Goal: Task Accomplishment & Management: Use online tool/utility

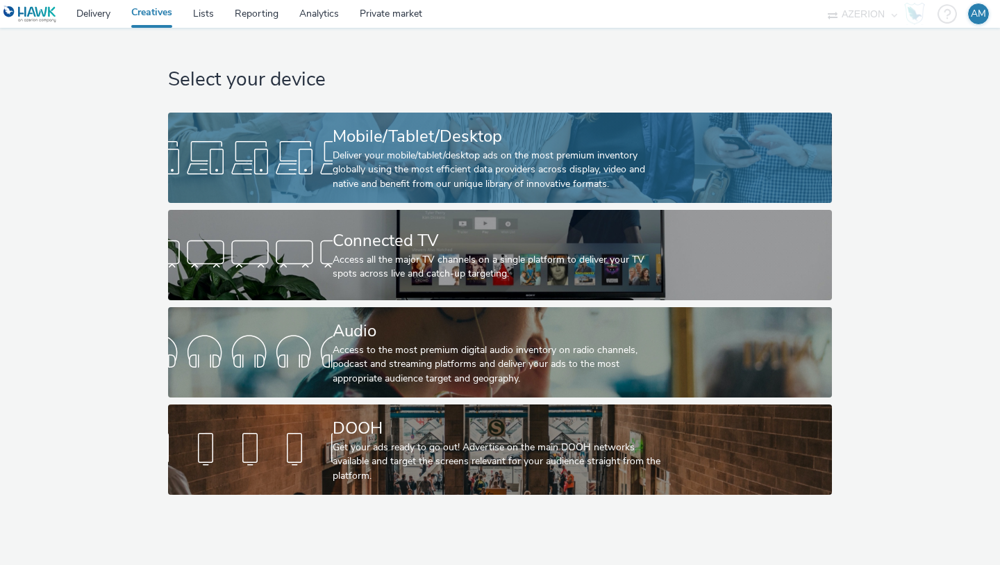
click at [228, 124] on link "Mobile/Tablet/Desktop Deliver your mobile/tablet/desktop ads on the most premiu…" at bounding box center [499, 158] width 663 height 90
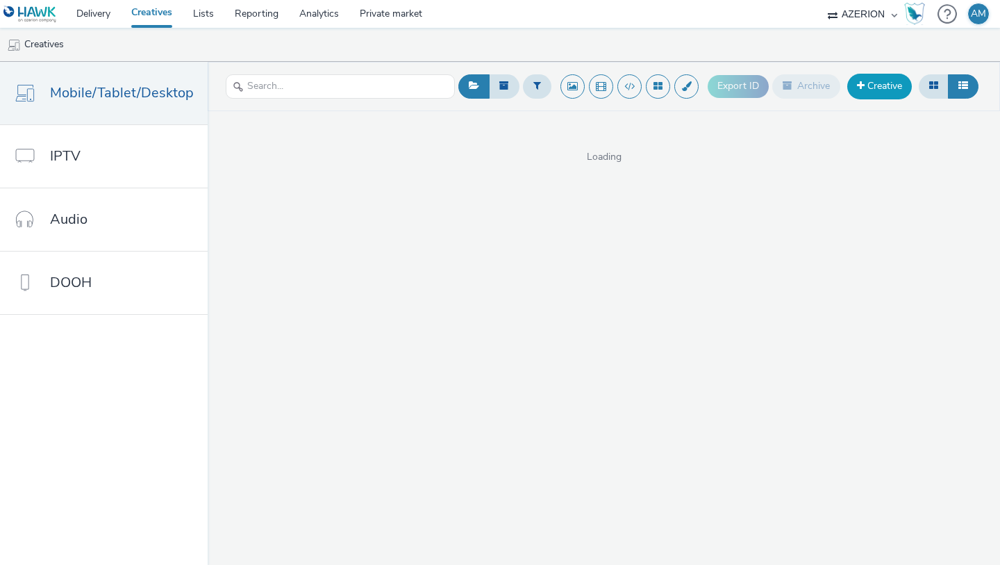
click at [870, 88] on link "Creative" at bounding box center [879, 86] width 65 height 25
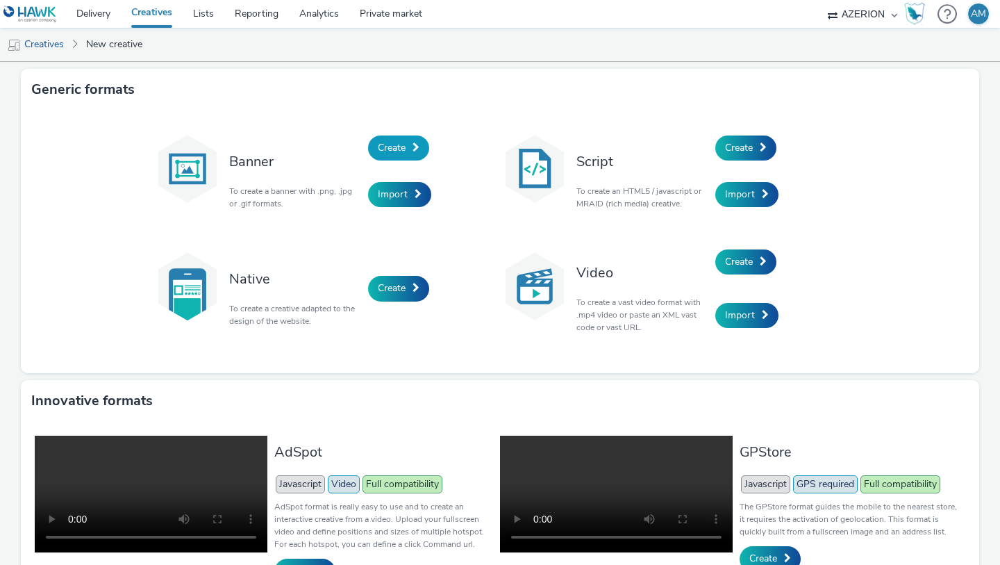
click at [406, 150] on span "Create" at bounding box center [392, 147] width 28 height 13
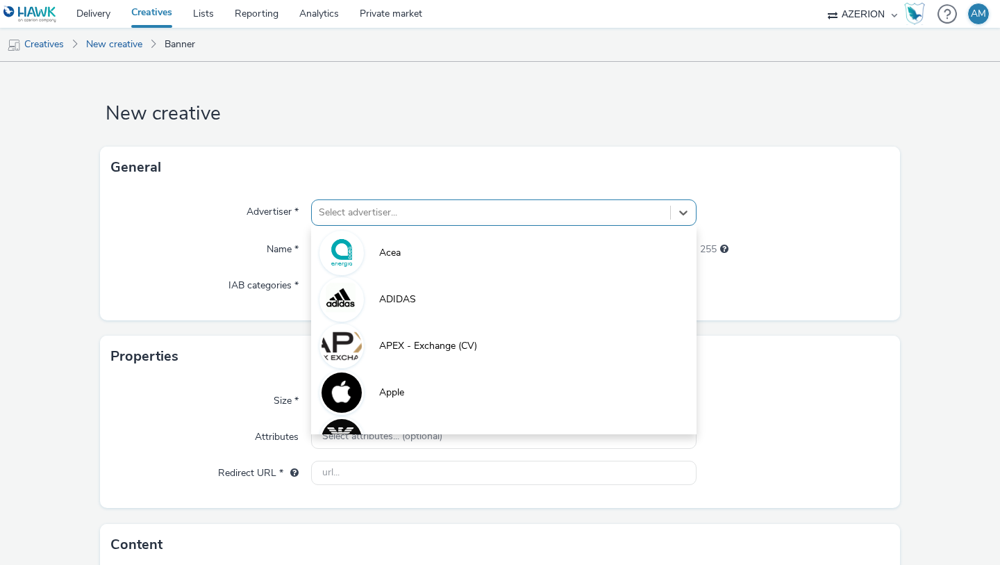
click at [367, 208] on div at bounding box center [491, 212] width 344 height 17
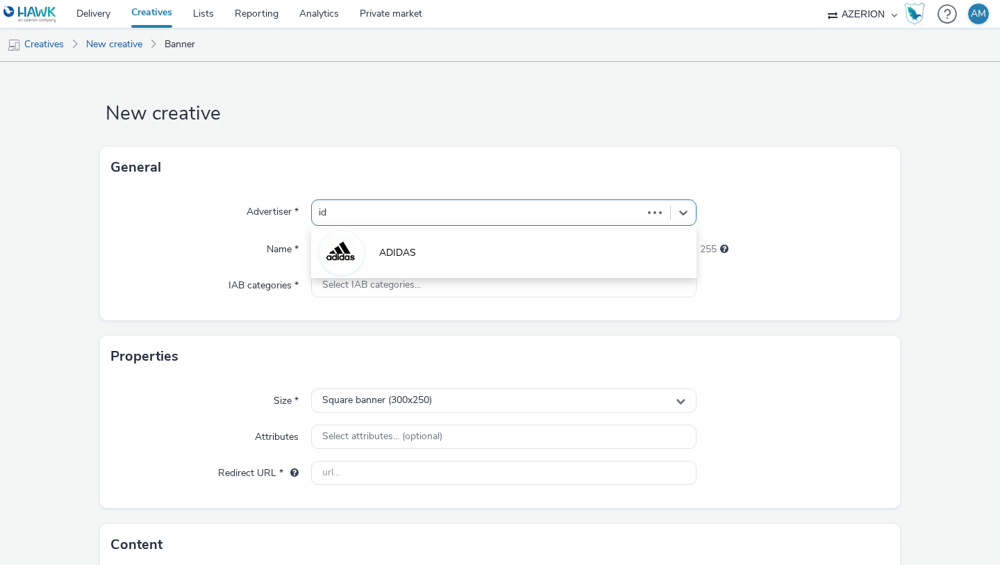
type input "idm"
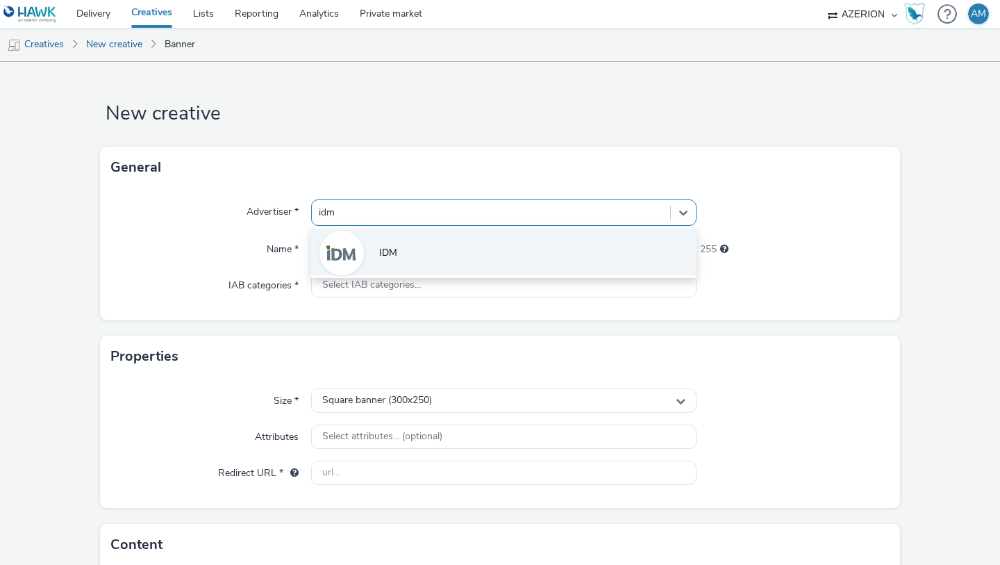
click at [363, 255] on li "IDM" at bounding box center [503, 251] width 385 height 47
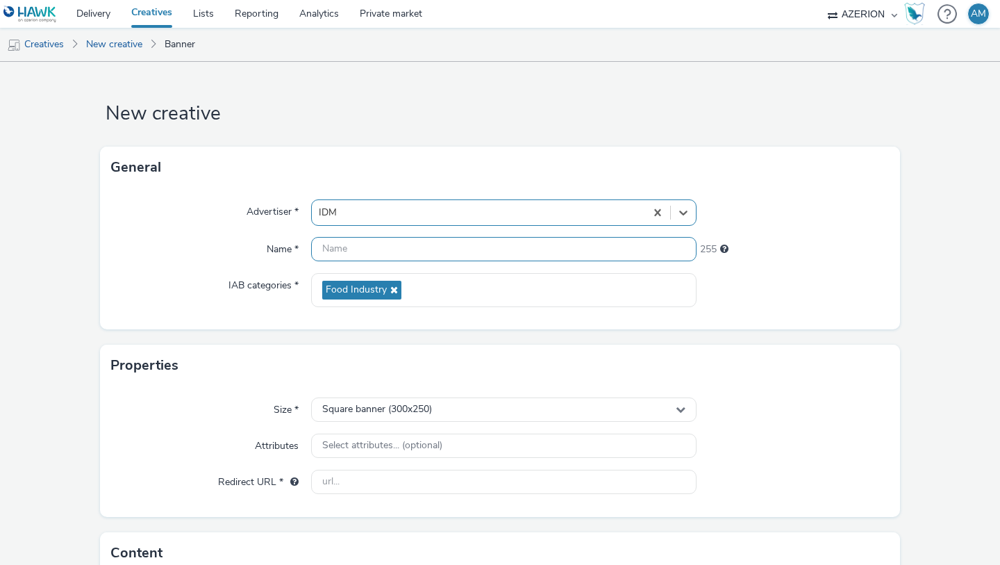
click at [376, 249] on input "text" at bounding box center [503, 249] width 385 height 24
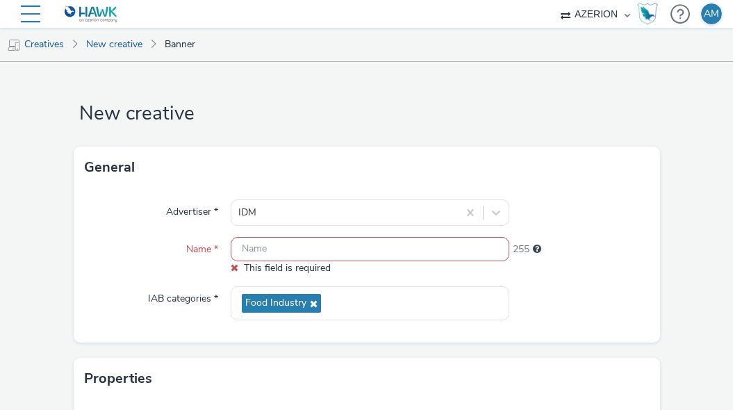
paste input "IDM_Innovazione_Agritech_300x250"
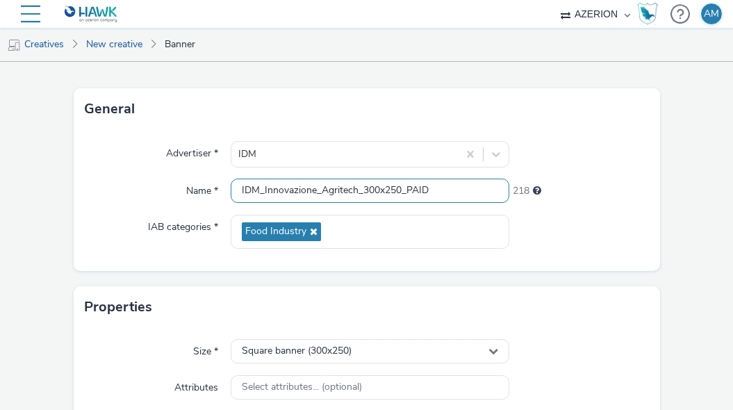
scroll to position [308, 0]
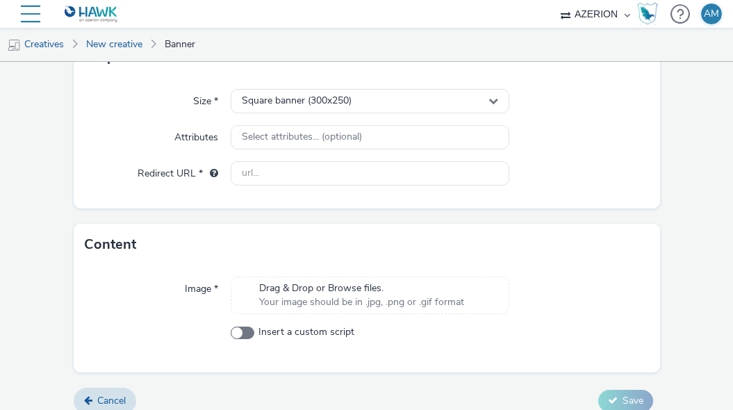
type input "IDM_Innovazione_Agritech_300x250_PAID"
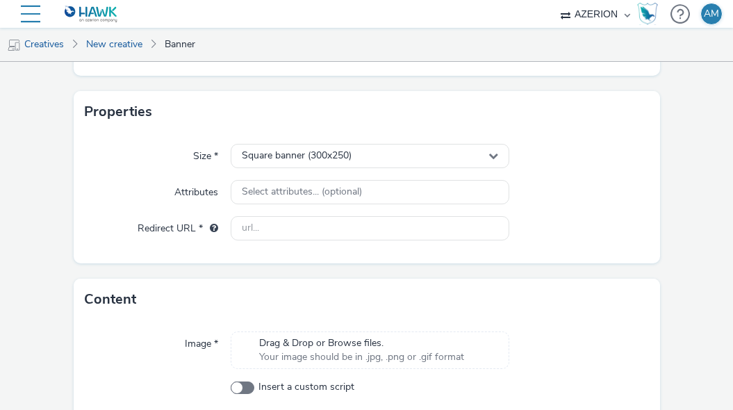
scroll to position [236, 0]
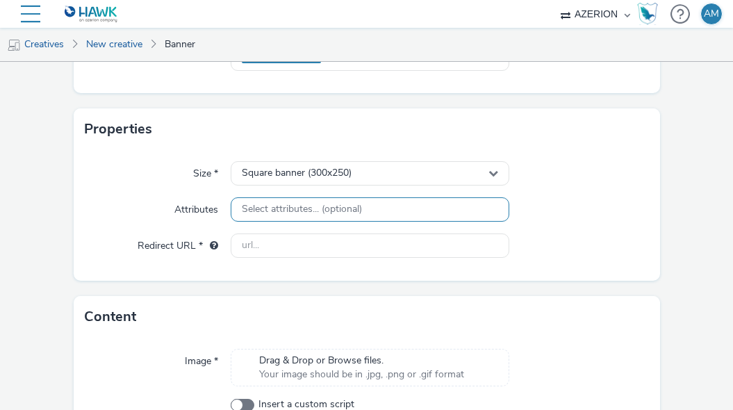
click at [301, 201] on div "Select attributes... (optional)" at bounding box center [370, 209] width 278 height 24
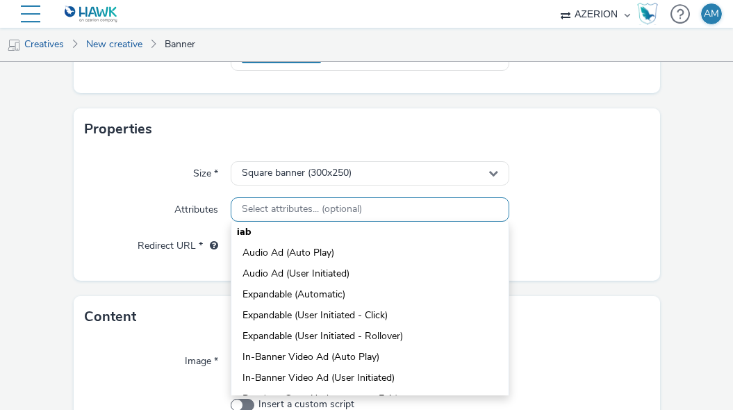
click at [301, 201] on div "Select attributes... (optional)" at bounding box center [370, 209] width 278 height 24
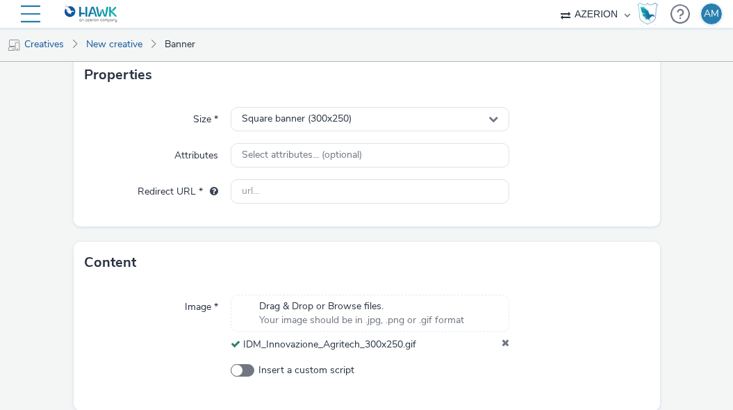
scroll to position [279, 0]
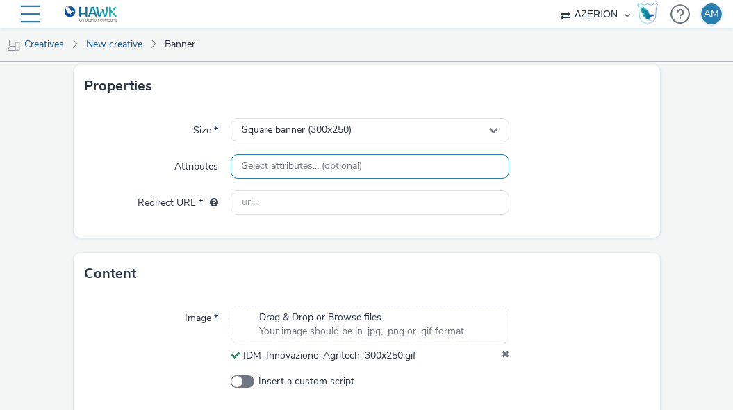
click at [347, 165] on span "Select attributes... (optional)" at bounding box center [302, 166] width 120 height 12
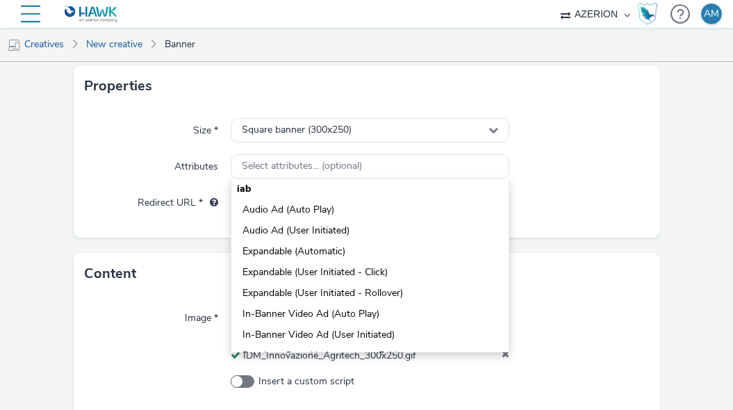
click at [196, 217] on div "Size * Square banner (300x250) Attributes Select attributes... (optional) iab A…" at bounding box center [367, 172] width 586 height 131
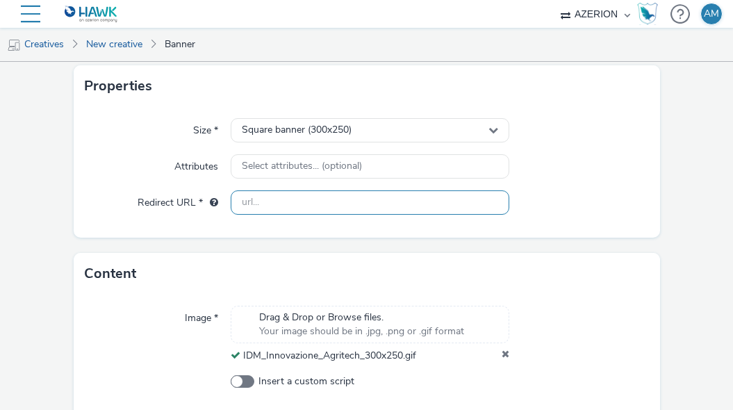
click at [278, 210] on input "text" at bounding box center [370, 202] width 278 height 24
paste input "https://[DOMAIN_NAME]/ddm/trackclk/N1729434.3779690OMG_AZERION/B34316147.431009…"
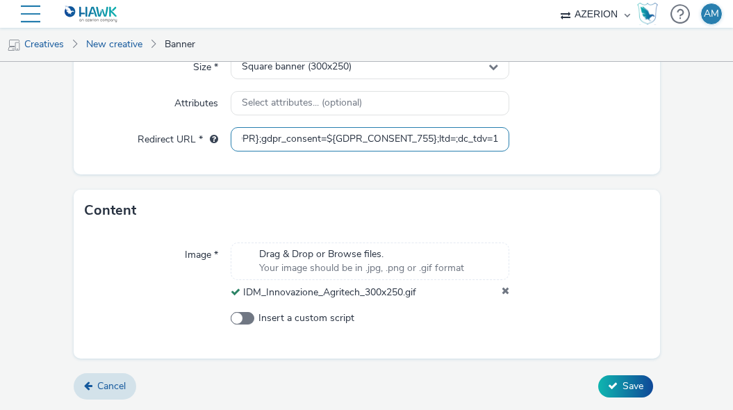
type input "https://[DOMAIN_NAME]/ddm/trackclk/N1729434.3779690OMG_AZERION/B34316147.431009…"
click at [603, 382] on form "New creative General Advertiser * IDM Name * IDM_Innovazione_Agritech_300x250_P…" at bounding box center [366, 64] width 733 height 690
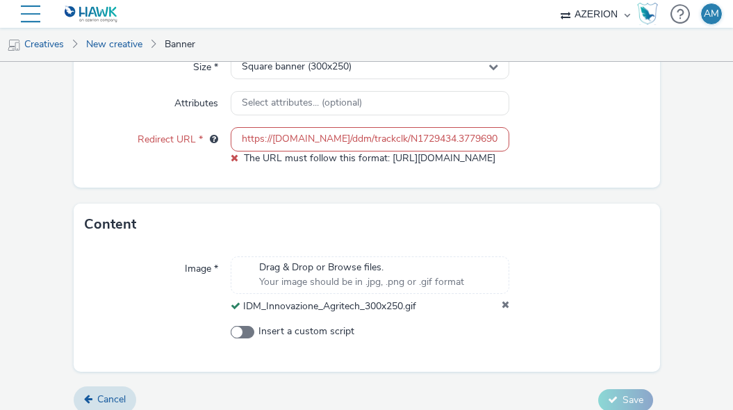
click at [347, 140] on input "https://[DOMAIN_NAME]/ddm/trackclk/N1729434.3779690OMG_AZERION/B34316147.431009…" at bounding box center [370, 139] width 278 height 24
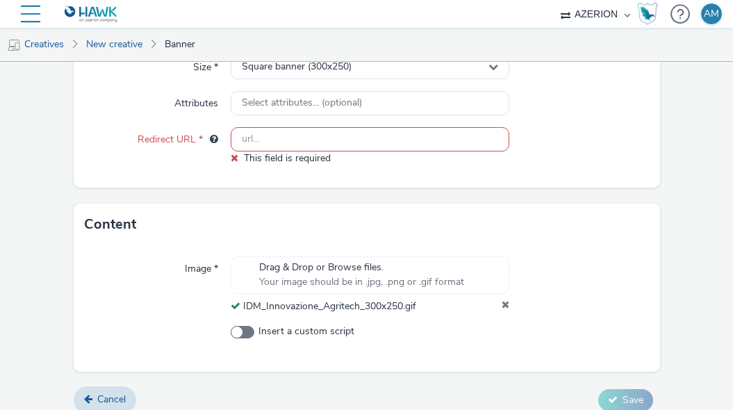
paste input "[URL][DOMAIN_NAME]"
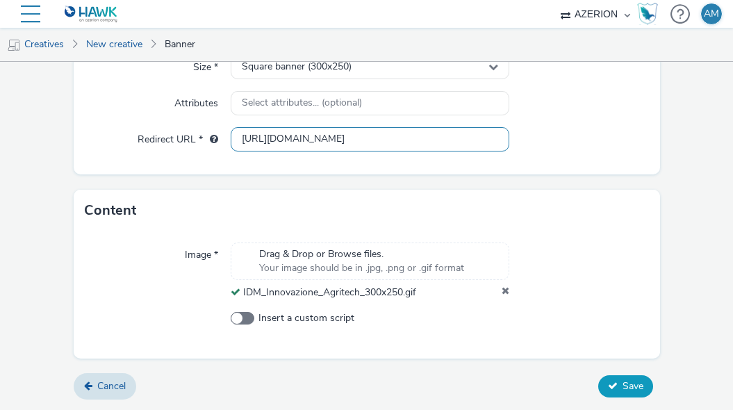
type input "[URL][DOMAIN_NAME]"
click at [633, 375] on button "Save" at bounding box center [625, 386] width 55 height 22
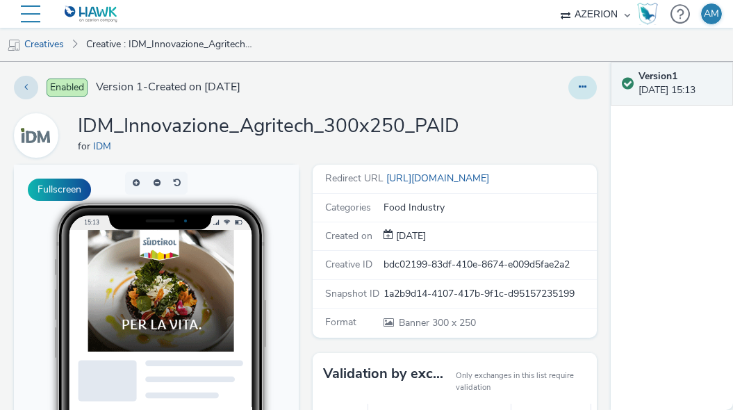
click at [588, 89] on button at bounding box center [582, 88] width 28 height 24
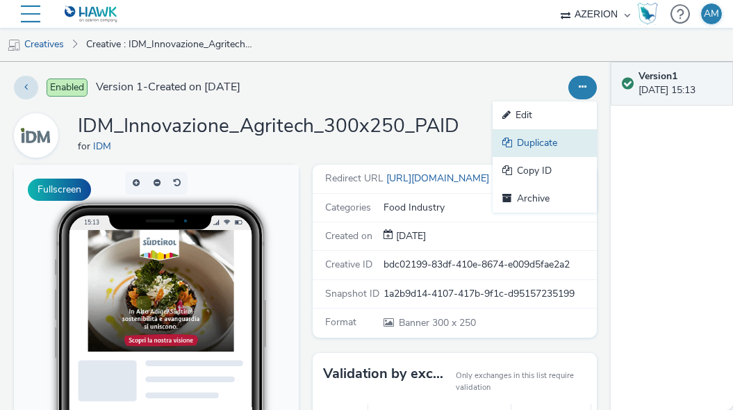
click at [547, 142] on link "Duplicate" at bounding box center [544, 143] width 104 height 28
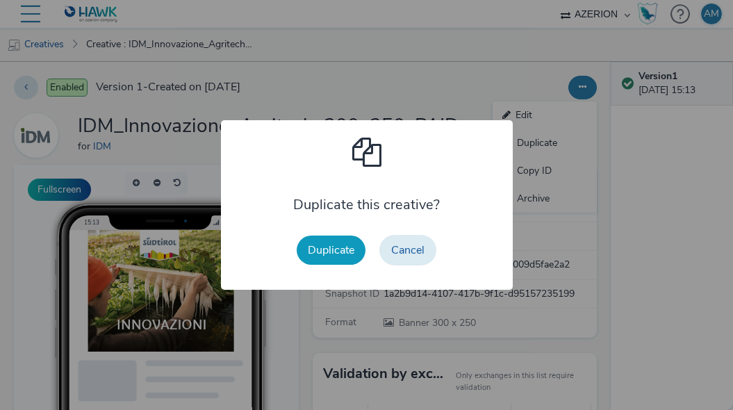
click at [319, 242] on button "Duplicate" at bounding box center [331, 249] width 69 height 29
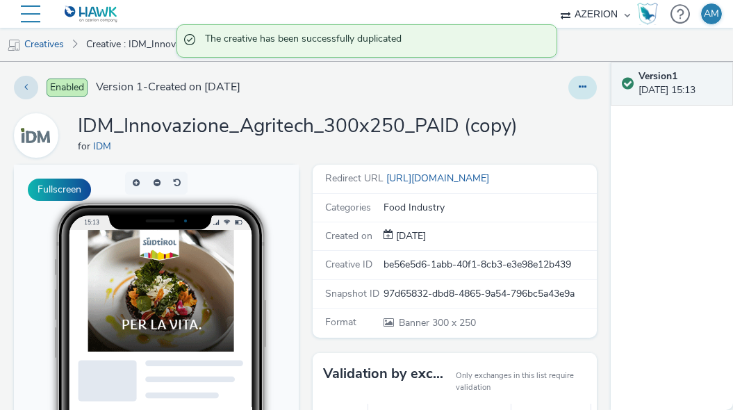
click at [585, 87] on icon at bounding box center [583, 87] width 8 height 10
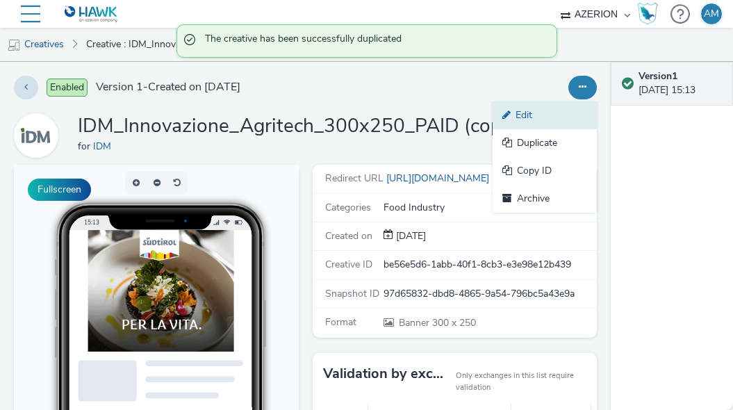
click at [554, 121] on link "Edit" at bounding box center [544, 115] width 104 height 28
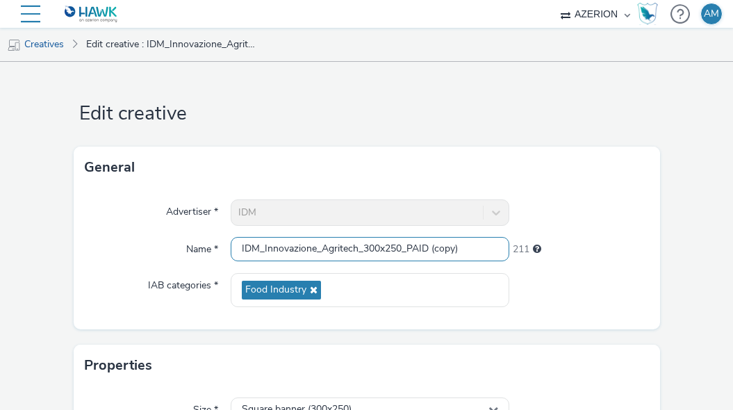
drag, startPoint x: 474, startPoint y: 247, endPoint x: 409, endPoint y: 247, distance: 65.3
click at [409, 248] on input "IDM_Innovazione_Agritech_300x250_PAID (copy)" at bounding box center [370, 249] width 278 height 24
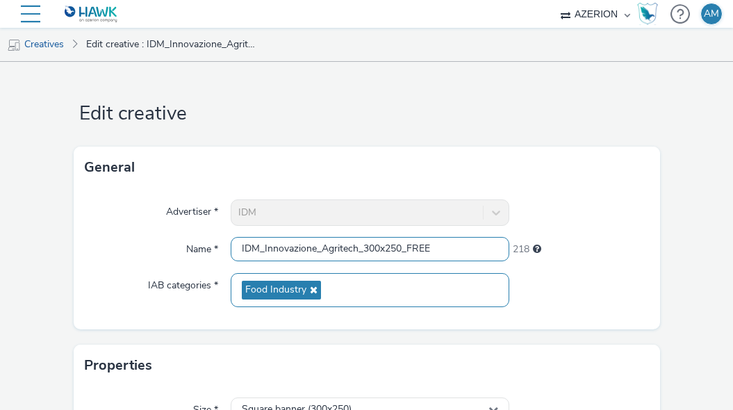
scroll to position [379, 0]
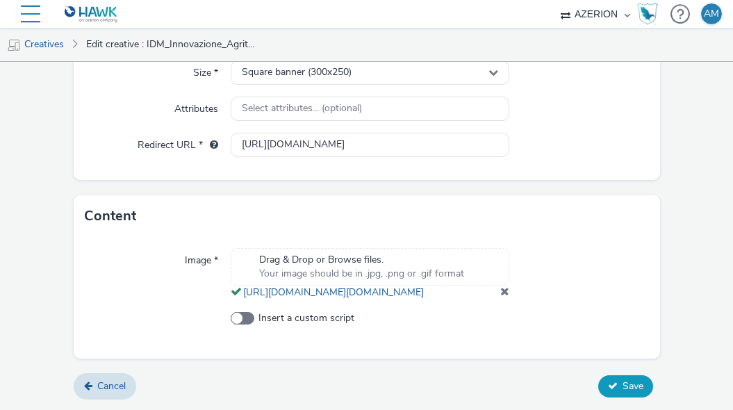
type input "IDM_Innovazione_Agritech_300x250_FREE"
click at [619, 385] on button "Save" at bounding box center [625, 386] width 55 height 22
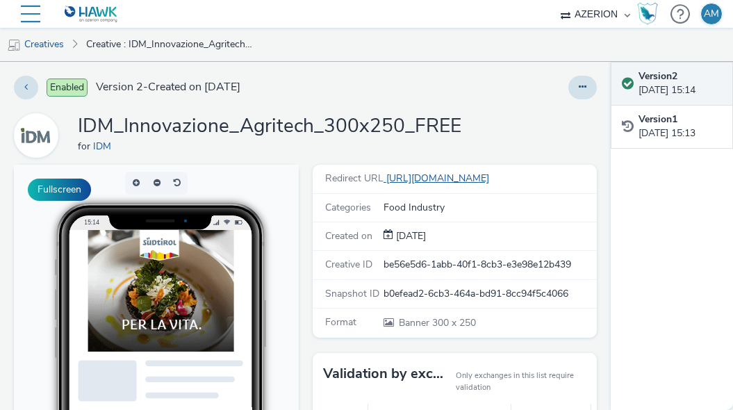
click at [494, 183] on link "[URL][DOMAIN_NAME]" at bounding box center [438, 178] width 111 height 13
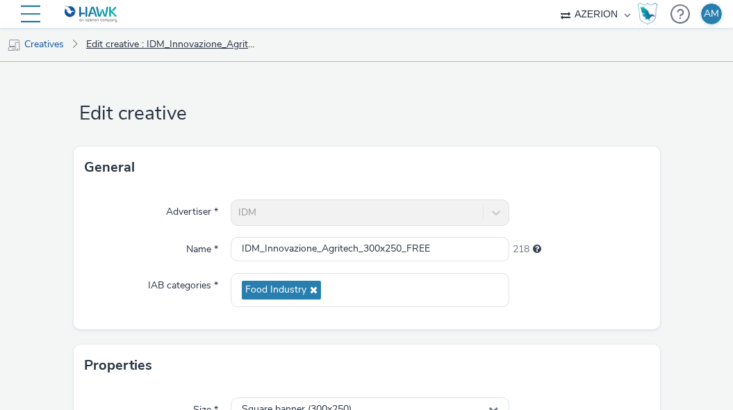
click at [198, 51] on link "Edit creative : IDM_Innovazione_Agritech_300x250_FREE" at bounding box center [170, 44] width 183 height 33
click at [49, 47] on link "Creatives" at bounding box center [35, 44] width 71 height 33
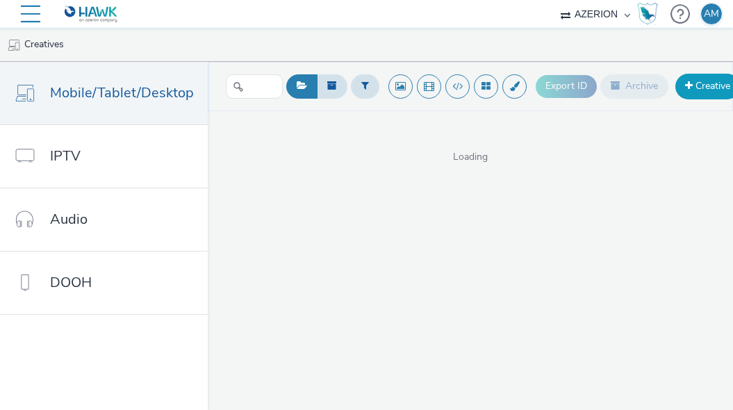
click at [690, 93] on link "Creative" at bounding box center [707, 86] width 65 height 25
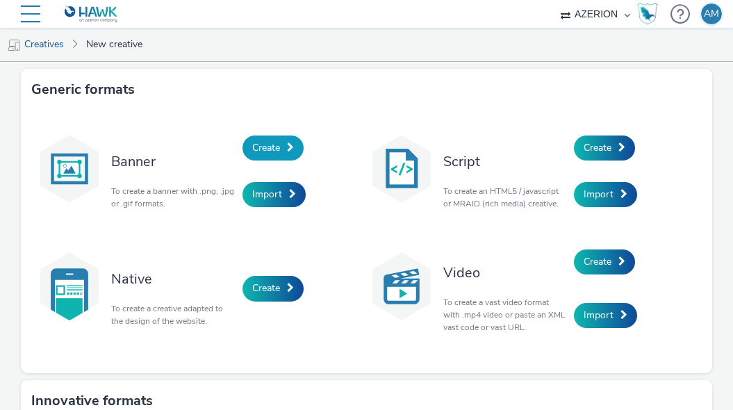
click at [274, 144] on span "Create" at bounding box center [266, 147] width 28 height 13
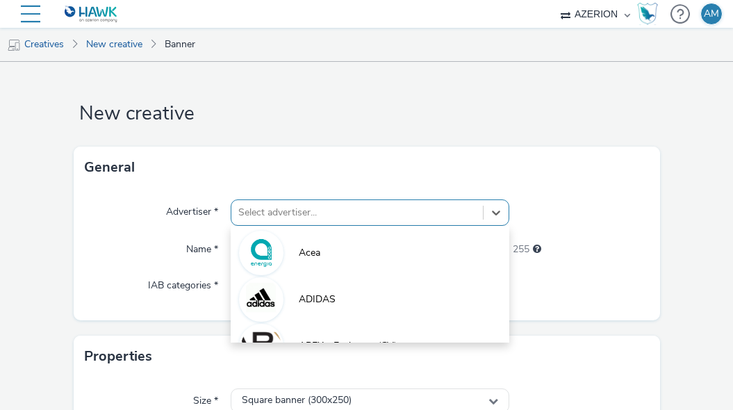
scroll to position [91, 0]
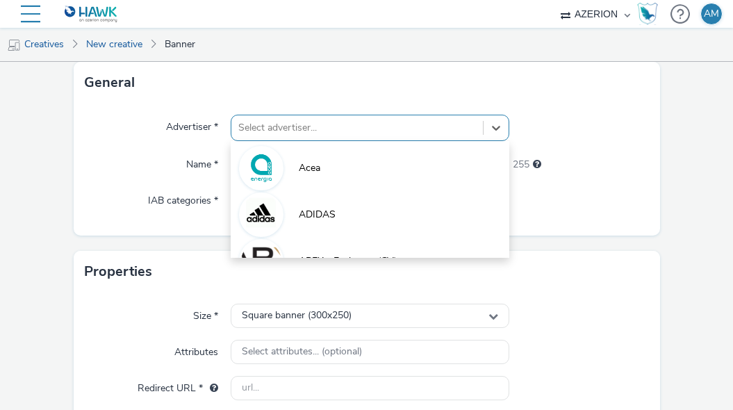
click at [272, 141] on div "option Acea focused, 1 of 10. 10 results available. Use Up and Down to choose o…" at bounding box center [370, 128] width 278 height 26
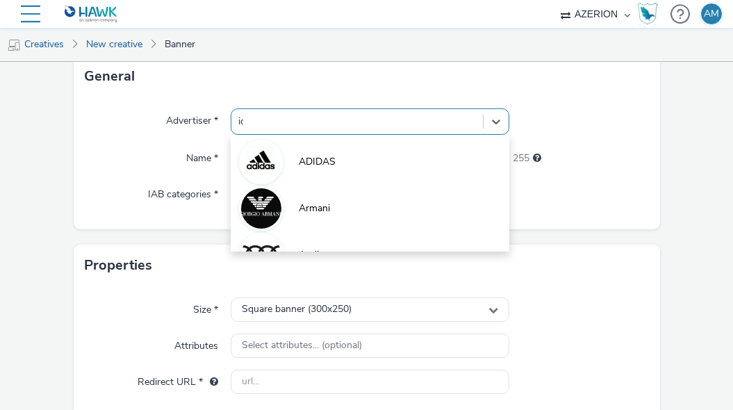
type input "idm"
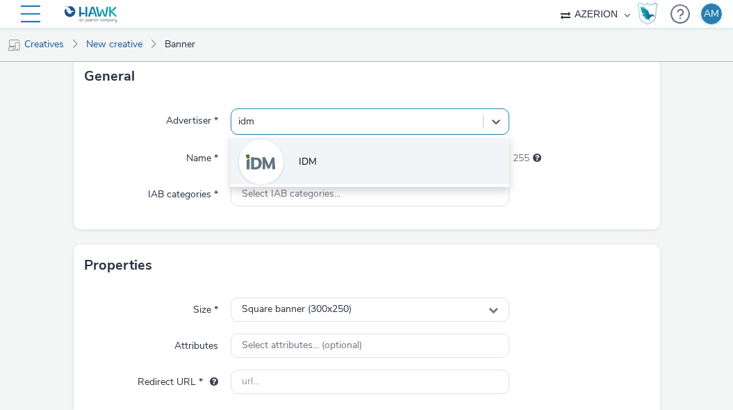
click at [268, 168] on img at bounding box center [261, 162] width 40 height 40
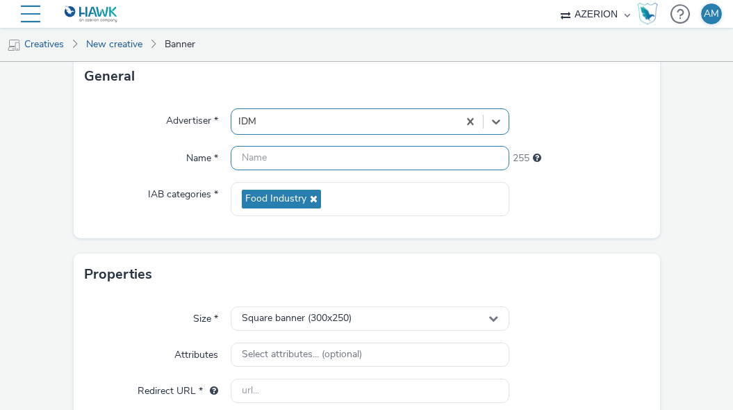
click at [260, 160] on input "text" at bounding box center [370, 158] width 278 height 24
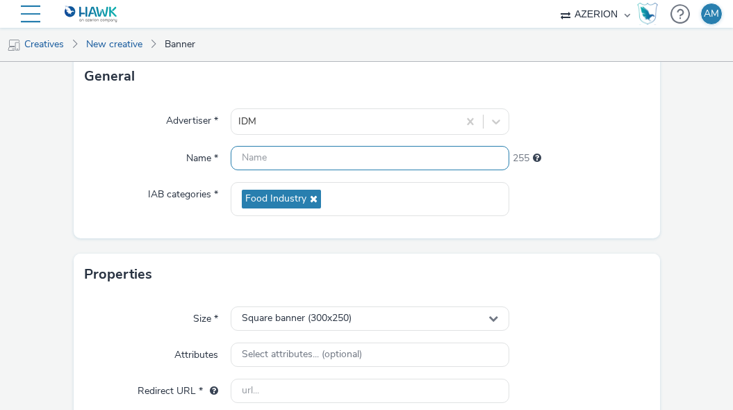
paste input "IDM_Innovazione_Agritech_300x600"
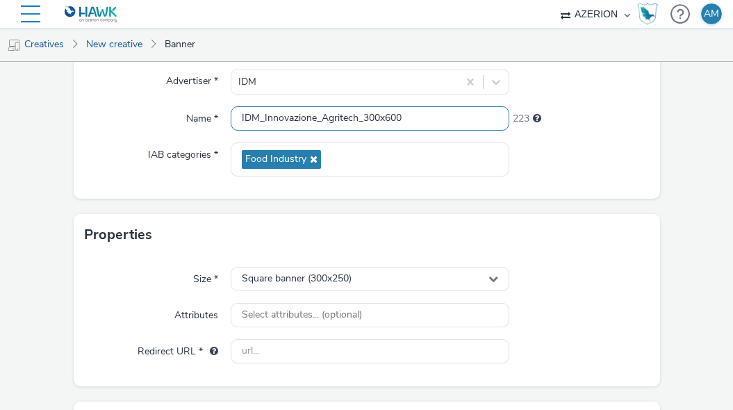
scroll to position [194, 0]
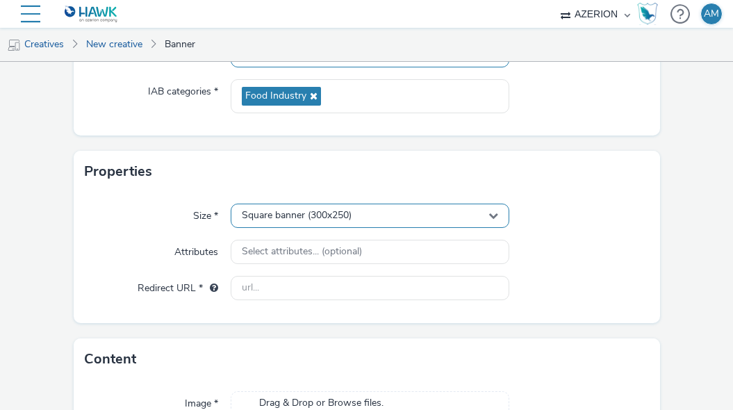
type input "IDM_Innovazione_Agritech_300x600"
click at [362, 213] on div "Square banner (300x250)" at bounding box center [370, 215] width 278 height 24
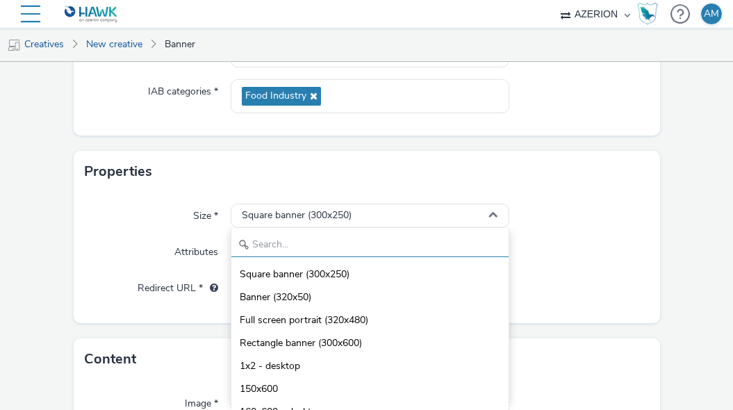
click at [329, 242] on input "text" at bounding box center [369, 245] width 277 height 24
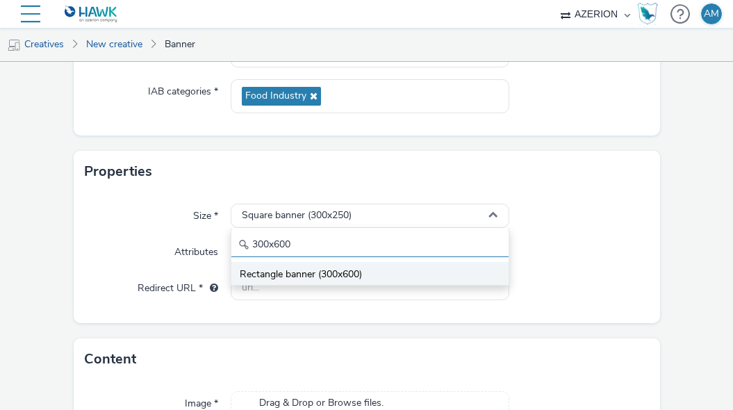
type input "300x600"
click at [294, 269] on span "Rectangle banner (300x600)" at bounding box center [301, 274] width 122 height 14
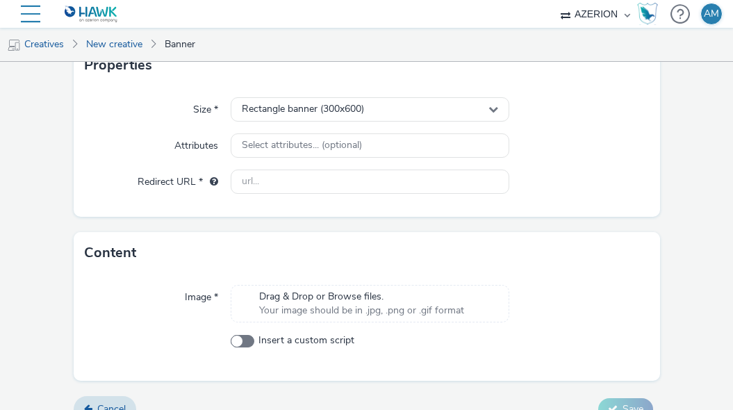
scroll to position [323, 0]
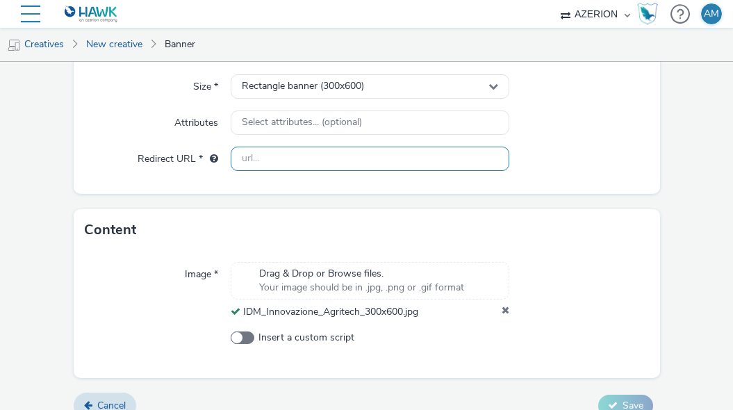
click at [376, 160] on input "text" at bounding box center [370, 159] width 278 height 24
paste input "[URL][DOMAIN_NAME]"
type input "[URL][DOMAIN_NAME]"
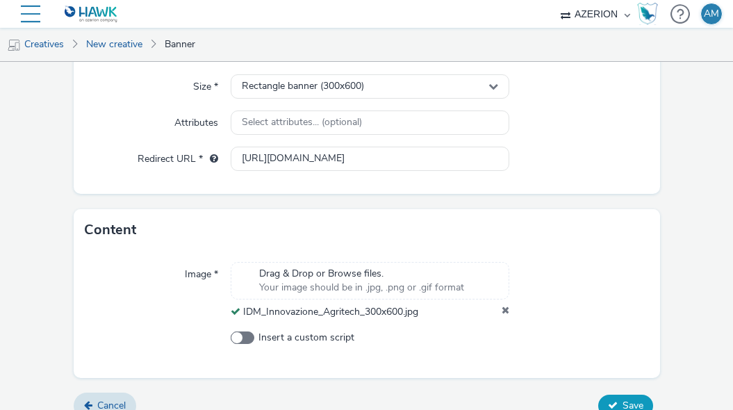
scroll to position [0, 0]
click at [608, 401] on icon at bounding box center [613, 405] width 10 height 10
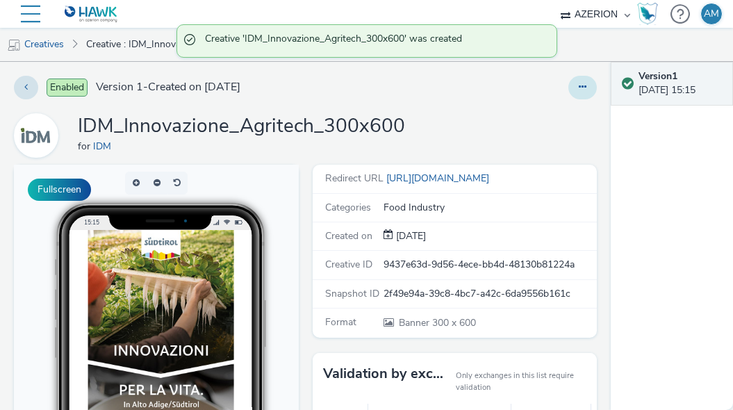
click at [581, 86] on icon at bounding box center [583, 87] width 8 height 10
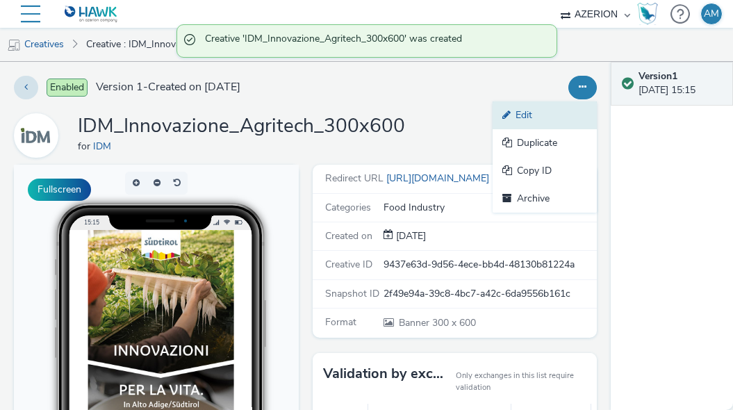
click at [533, 119] on link "Edit" at bounding box center [544, 115] width 104 height 28
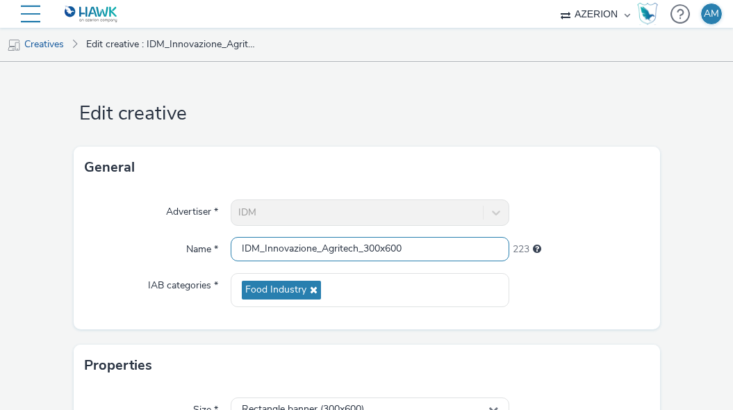
click at [414, 247] on input "IDM_Innovazione_Agritech_300x600" at bounding box center [370, 249] width 278 height 24
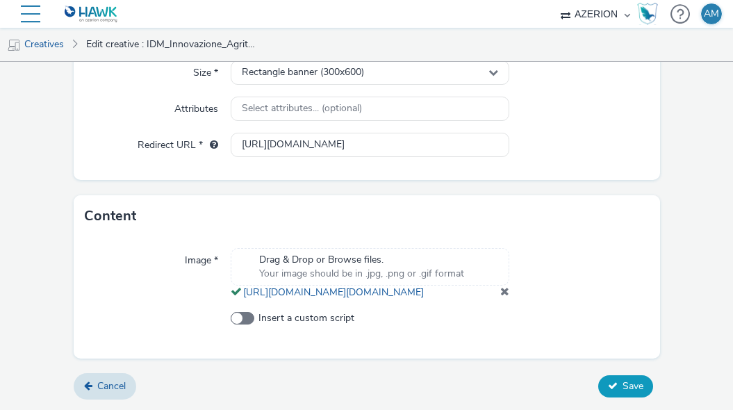
type input "IDM_Innovazione_Agritech_300x600_PAID"
click at [625, 385] on span "Save" at bounding box center [632, 385] width 21 height 13
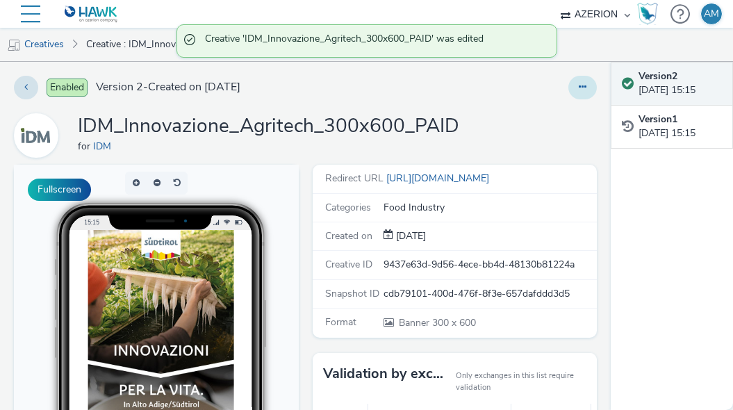
click at [585, 91] on icon at bounding box center [583, 87] width 8 height 10
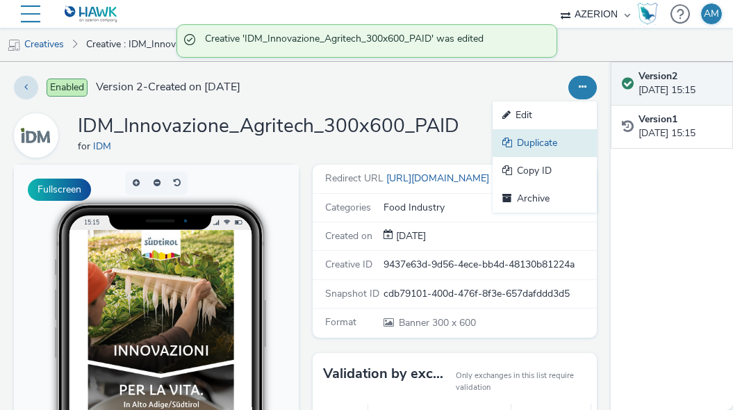
click at [539, 146] on link "Duplicate" at bounding box center [544, 143] width 104 height 28
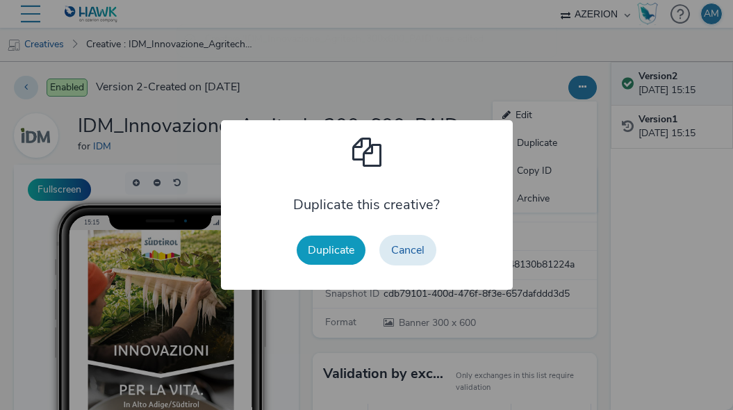
click at [329, 253] on button "Duplicate" at bounding box center [331, 249] width 69 height 29
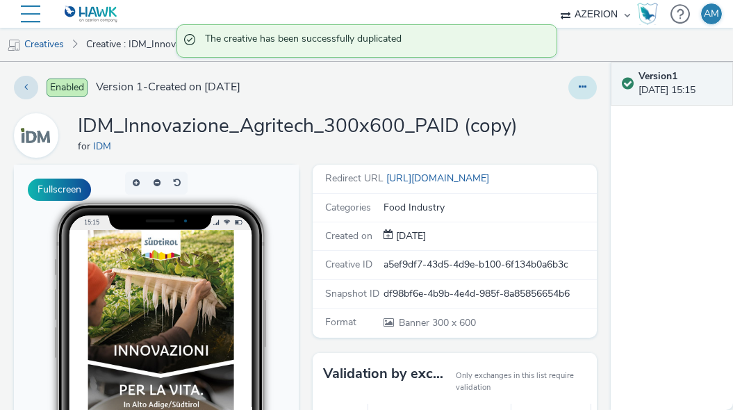
click at [577, 84] on button at bounding box center [582, 88] width 28 height 24
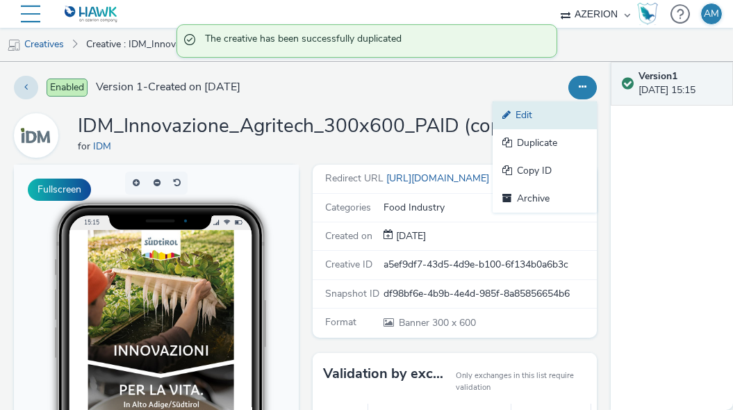
click at [567, 112] on link "Edit" at bounding box center [544, 115] width 104 height 28
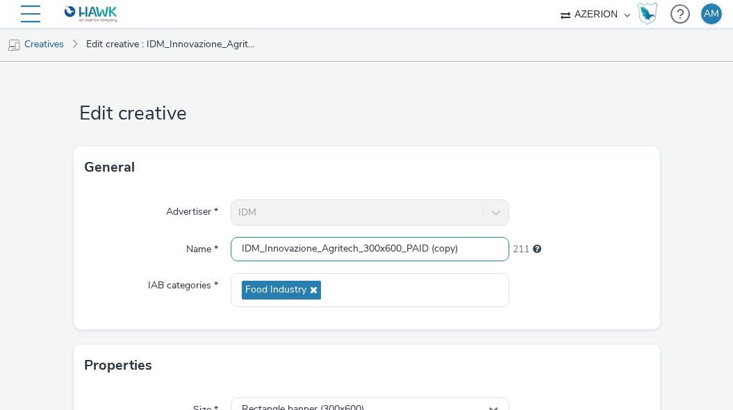
drag, startPoint x: 474, startPoint y: 247, endPoint x: 409, endPoint y: 248, distance: 65.3
click at [409, 248] on input "IDM_Innovazione_Agritech_300x600_PAID (copy)" at bounding box center [370, 249] width 278 height 24
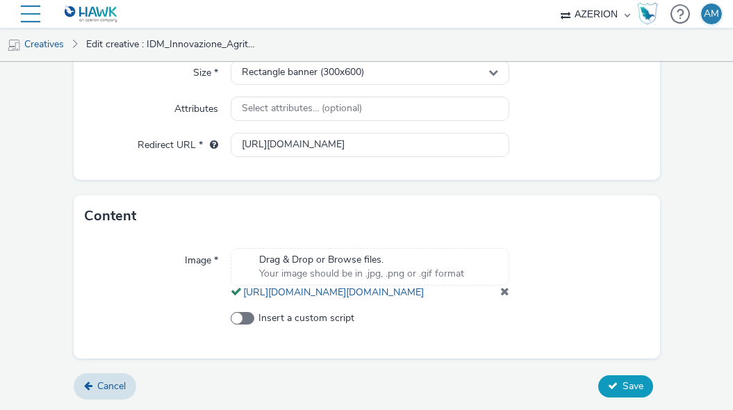
type input "IDM_Innovazione_Agritech_300x600_FREE"
click at [624, 385] on span "Save" at bounding box center [632, 385] width 21 height 13
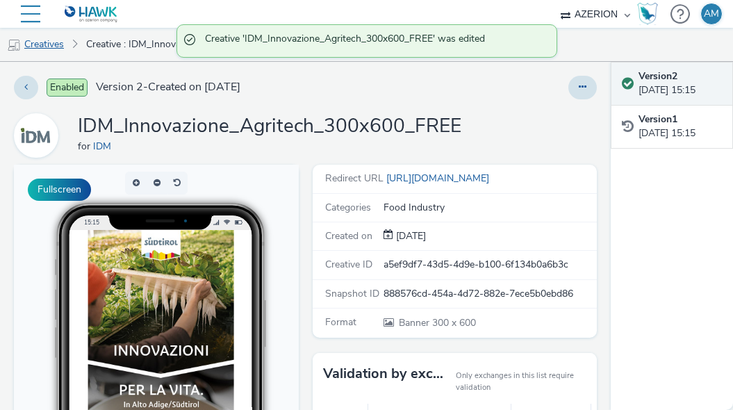
click at [56, 49] on link "Creatives" at bounding box center [35, 44] width 71 height 33
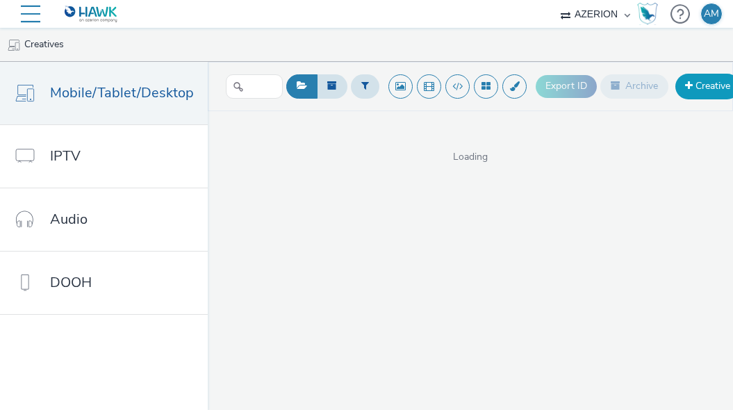
click at [710, 93] on link "Creative" at bounding box center [707, 86] width 65 height 25
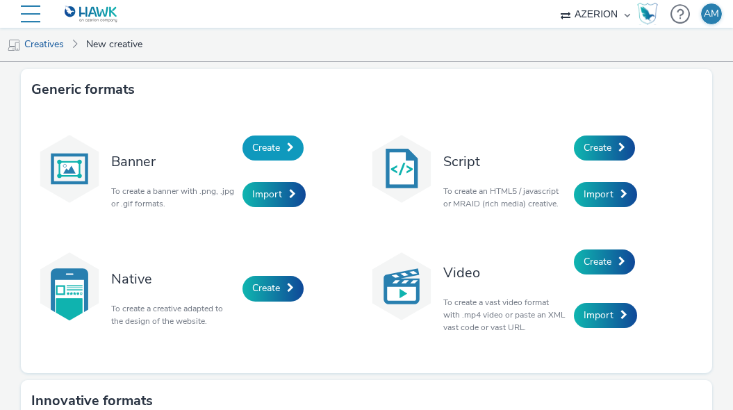
click at [292, 151] on span at bounding box center [290, 147] width 7 height 10
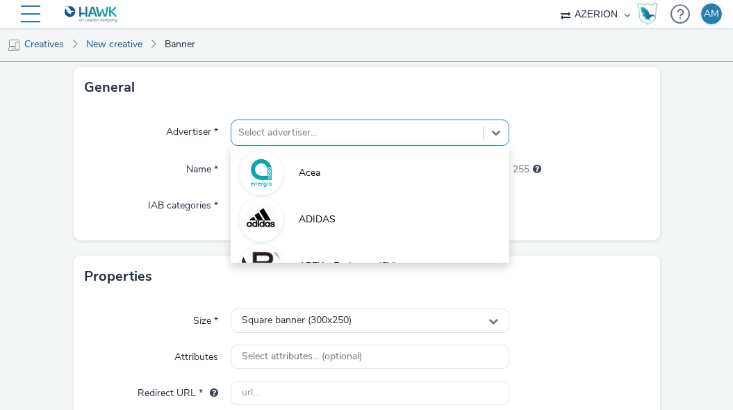
click at [262, 146] on div "option Acea focused, 1 of 10. 10 results available. Use Up and Down to choose o…" at bounding box center [370, 132] width 278 height 26
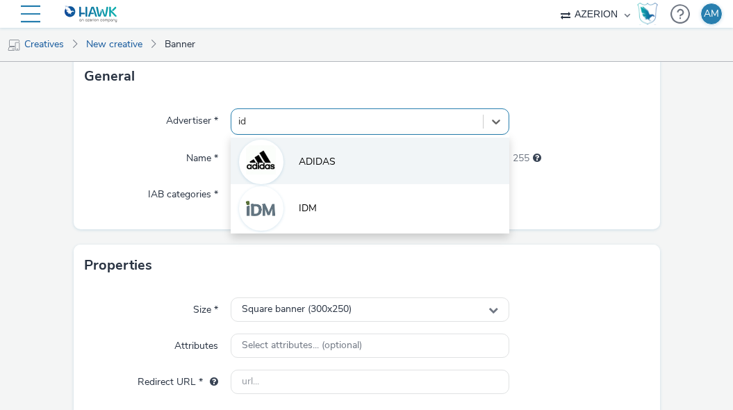
type input "idm"
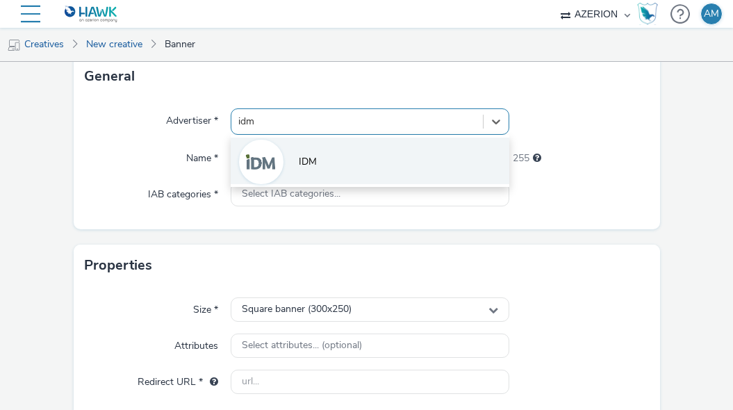
click at [269, 165] on img at bounding box center [261, 162] width 40 height 40
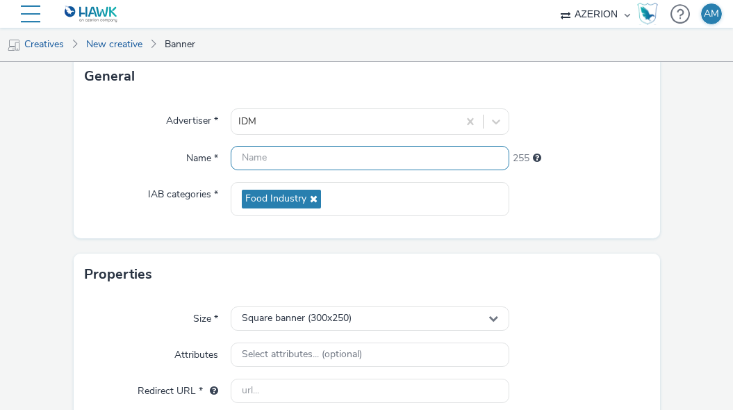
click at [265, 159] on input "text" at bounding box center [370, 158] width 278 height 24
paste input "IDM_Innovazione_Agritech_320x480"
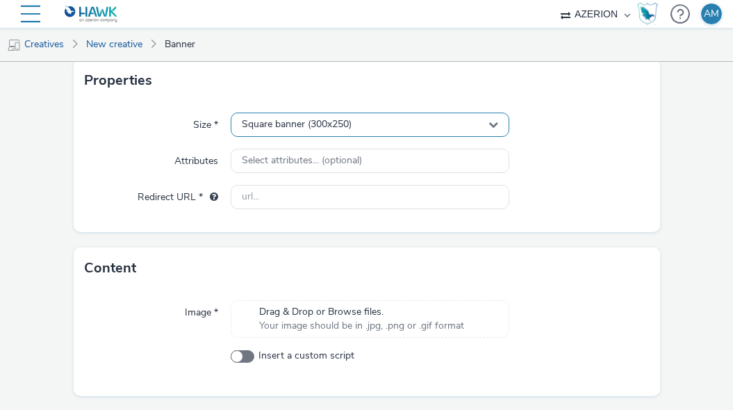
type input "IDM_Innovazione_Agritech_320x480_PAID"
click at [360, 116] on div "Square banner (300x250)" at bounding box center [370, 125] width 278 height 24
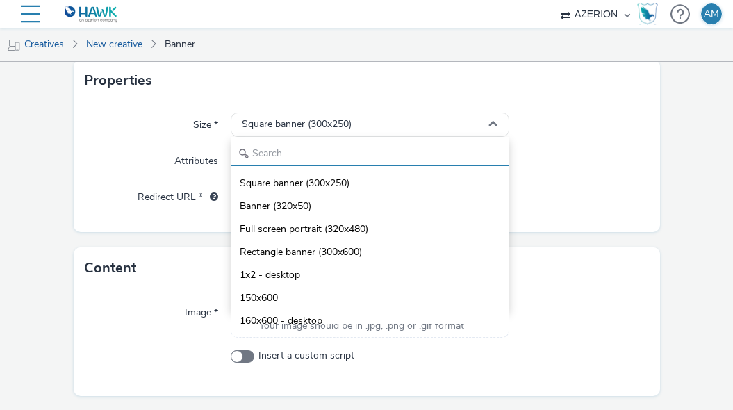
click at [328, 153] on input "text" at bounding box center [369, 154] width 277 height 24
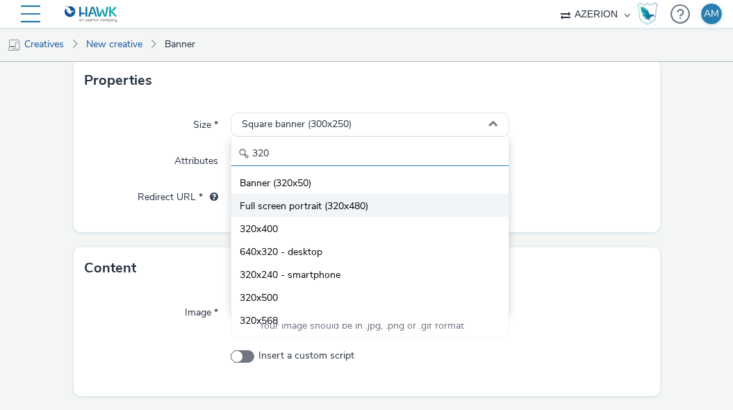
type input "320"
click at [343, 208] on span "Full screen portrait (320x480)" at bounding box center [304, 206] width 128 height 14
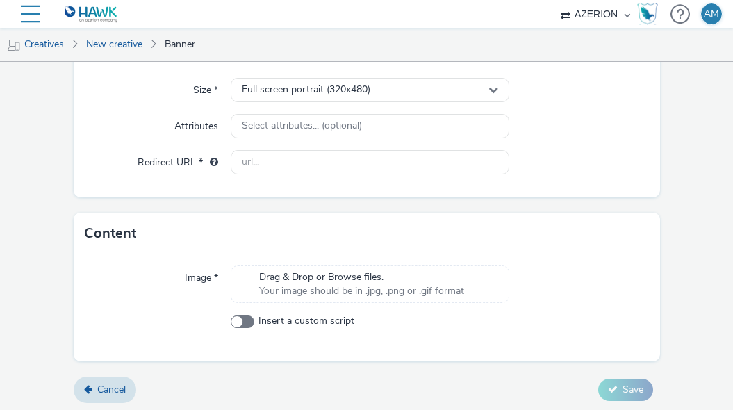
scroll to position [323, 0]
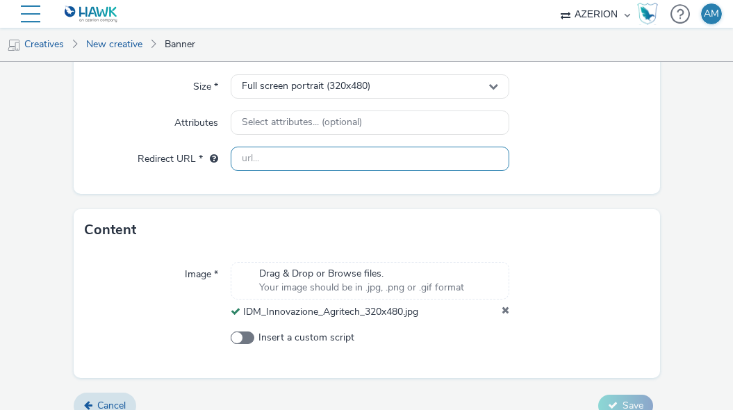
click at [447, 156] on input "text" at bounding box center [370, 159] width 278 height 24
paste input "[URL][DOMAIN_NAME]"
type input "[URL][DOMAIN_NAME]"
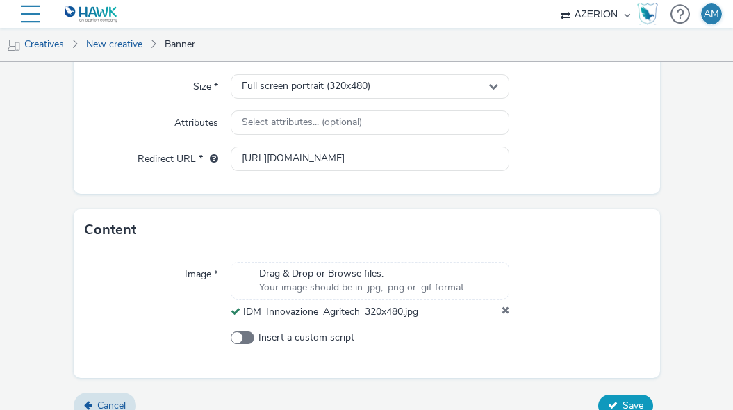
scroll to position [0, 0]
click at [628, 404] on span "Save" at bounding box center [632, 405] width 21 height 13
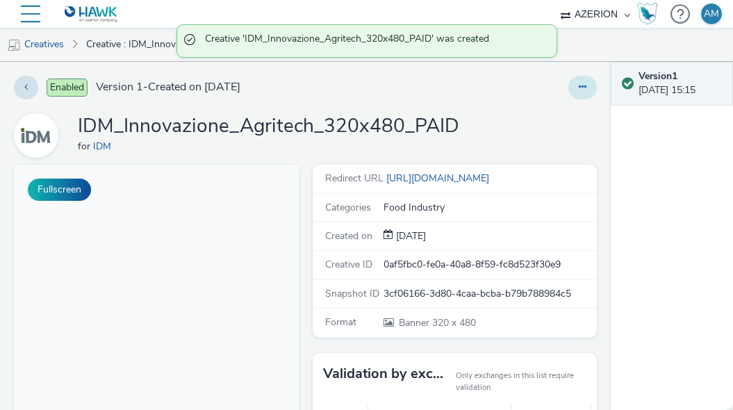
click at [582, 87] on icon at bounding box center [583, 87] width 8 height 10
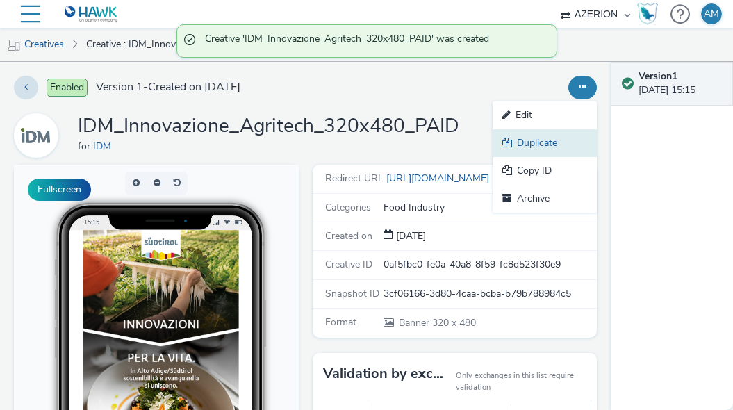
click at [542, 142] on link "Duplicate" at bounding box center [544, 143] width 104 height 28
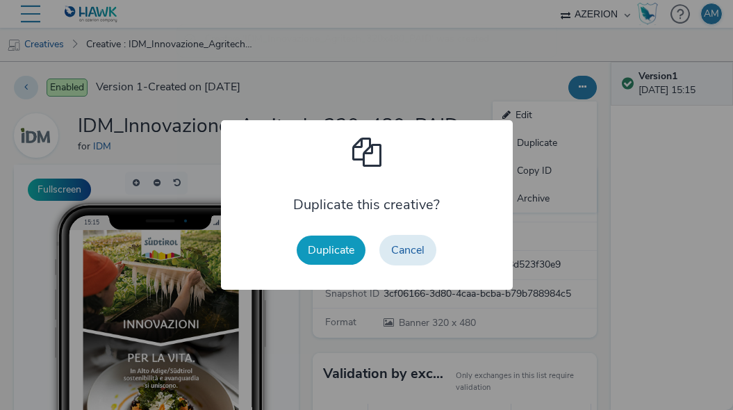
click at [331, 251] on button "Duplicate" at bounding box center [331, 249] width 69 height 29
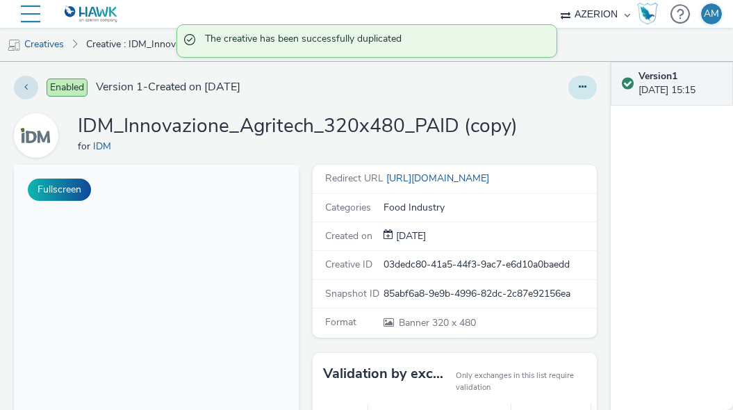
click at [572, 94] on button at bounding box center [582, 88] width 28 height 24
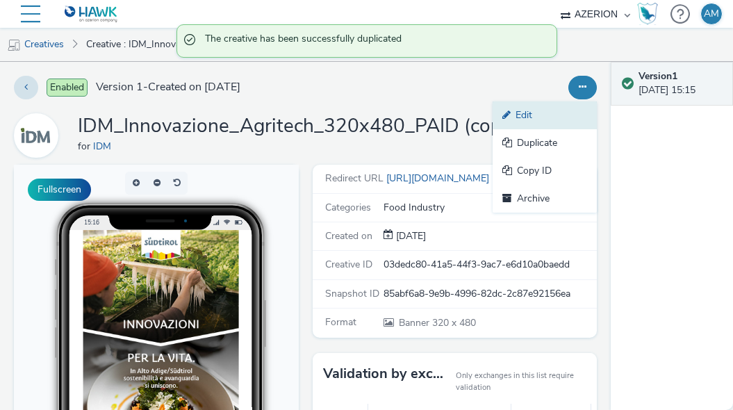
click at [556, 119] on link "Edit" at bounding box center [544, 115] width 104 height 28
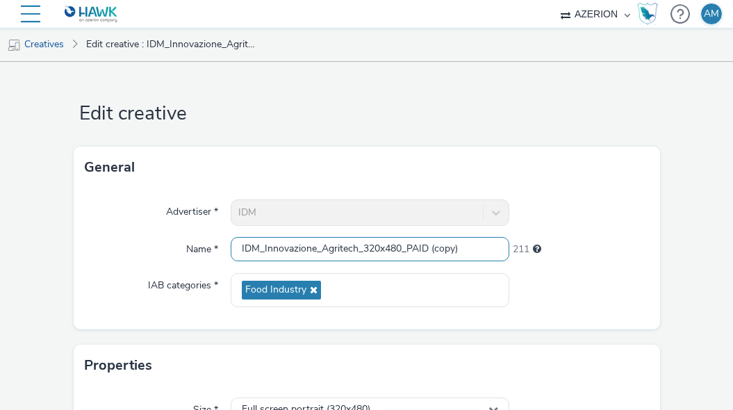
drag, startPoint x: 473, startPoint y: 253, endPoint x: 408, endPoint y: 253, distance: 64.6
click at [408, 253] on input "IDM_Innovazione_Agritech_320x480_PAID (copy)" at bounding box center [370, 249] width 278 height 24
type input "IDM_Innovazione_Agritech_320x480_FREE"
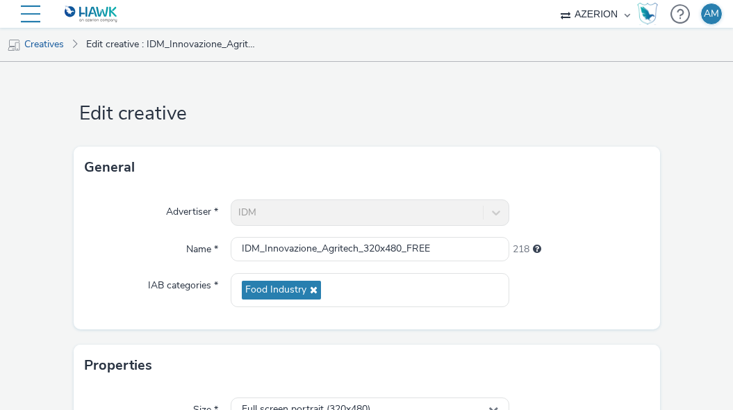
click at [595, 287] on div at bounding box center [579, 290] width 140 height 34
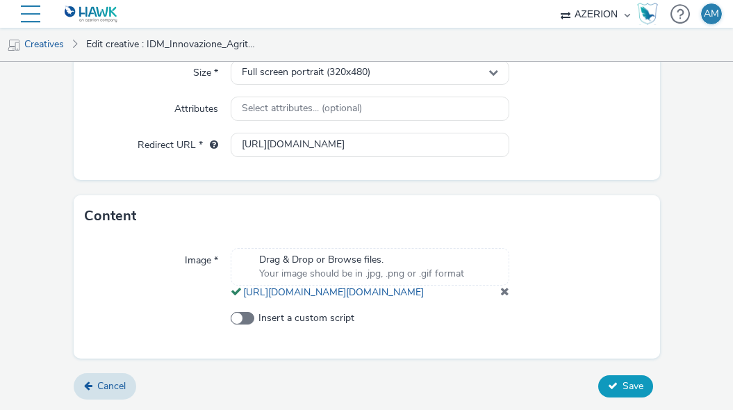
click at [611, 385] on icon at bounding box center [613, 386] width 10 height 10
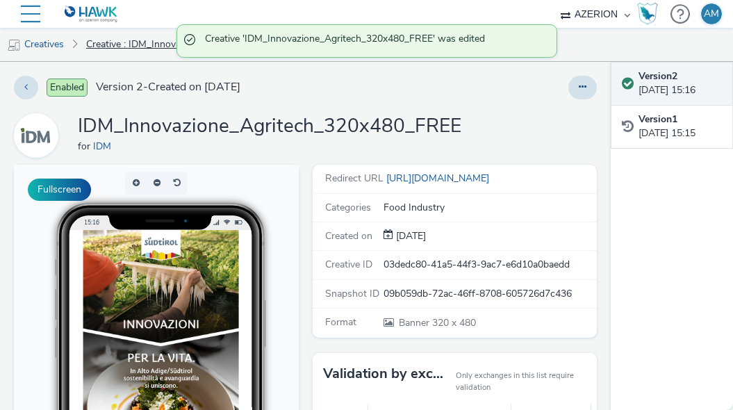
click at [155, 49] on link "Creative : IDM_Innovazione_Agritech_320x480_FREE" at bounding box center [170, 44] width 183 height 33
click at [153, 43] on link "Creative : IDM_Innovazione_Agritech_320x480_FREE" at bounding box center [170, 44] width 183 height 33
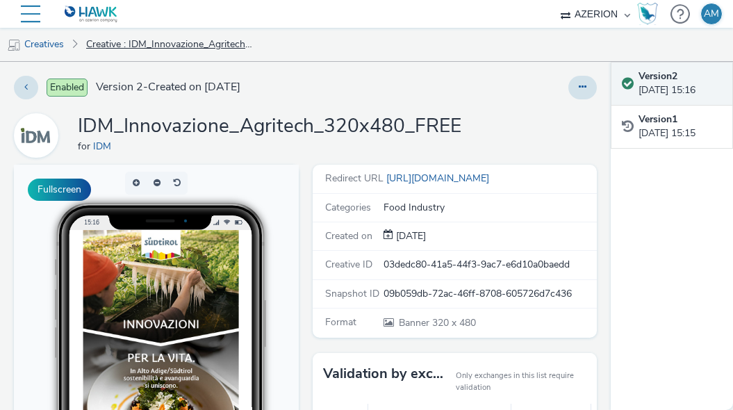
click at [194, 50] on link "Creative : IDM_Innovazione_Agritech_320x480_FREE" at bounding box center [170, 44] width 183 height 33
click at [176, 44] on link "Creative : IDM_Innovazione_Agritech_320x480_FREE" at bounding box center [170, 44] width 183 height 33
click at [44, 39] on link "Creatives" at bounding box center [35, 44] width 71 height 33
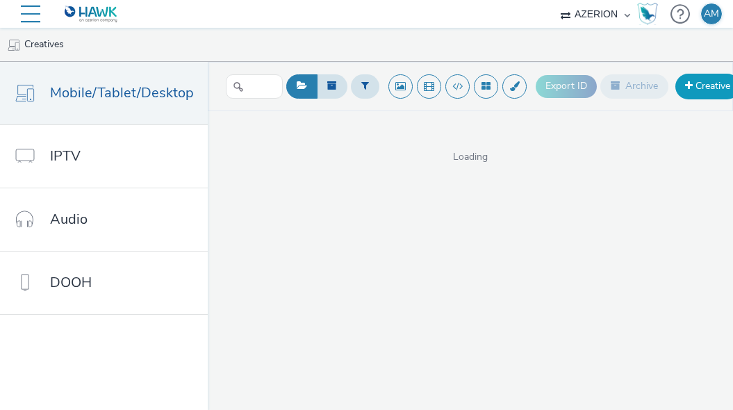
click at [697, 90] on link "Creative" at bounding box center [707, 86] width 65 height 25
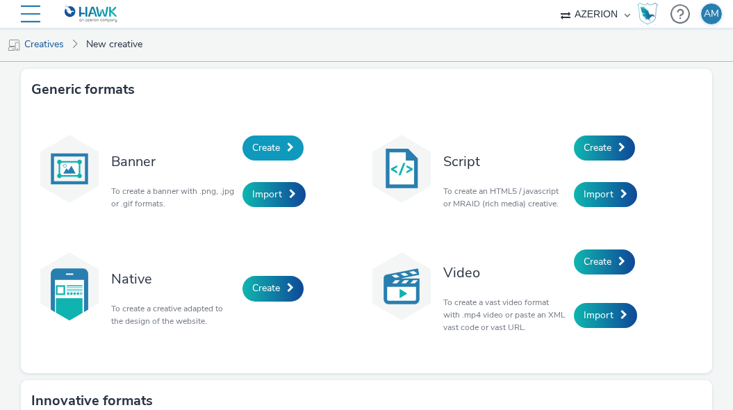
click at [280, 142] on span "Create" at bounding box center [266, 147] width 28 height 13
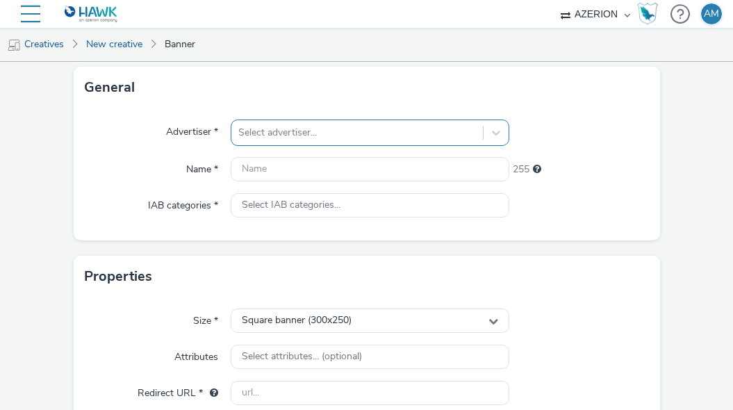
click at [285, 146] on div "Select advertiser..." at bounding box center [370, 132] width 278 height 26
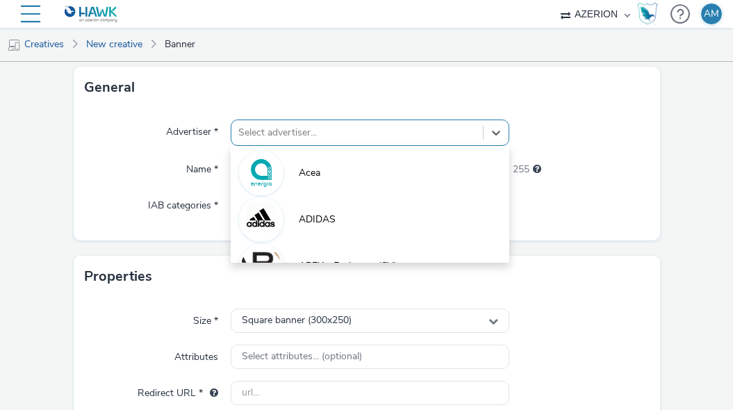
scroll to position [91, 0]
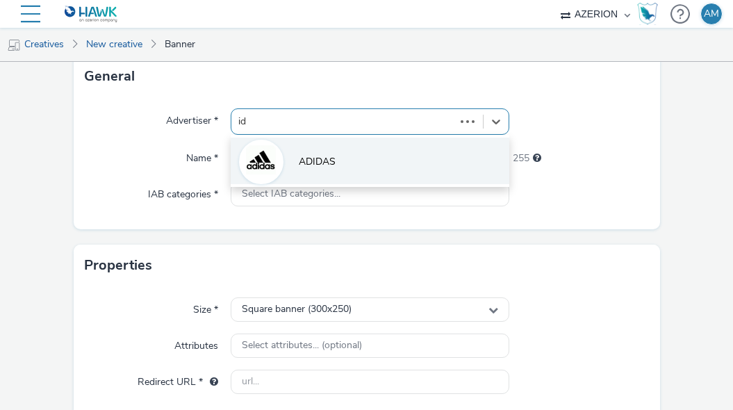
type input "idm"
click at [268, 172] on img at bounding box center [261, 162] width 40 height 40
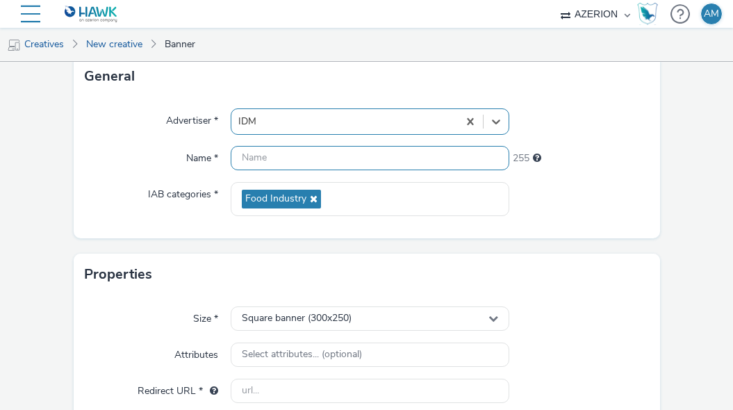
click at [268, 154] on input "text" at bounding box center [370, 158] width 278 height 24
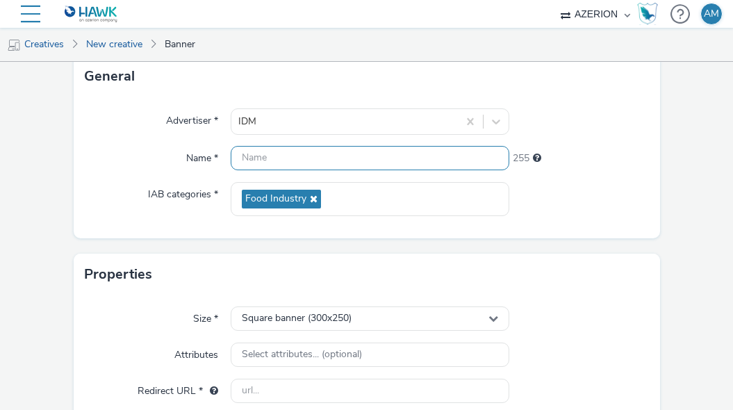
paste input "IDM_Innovazione_Legno_300x250"
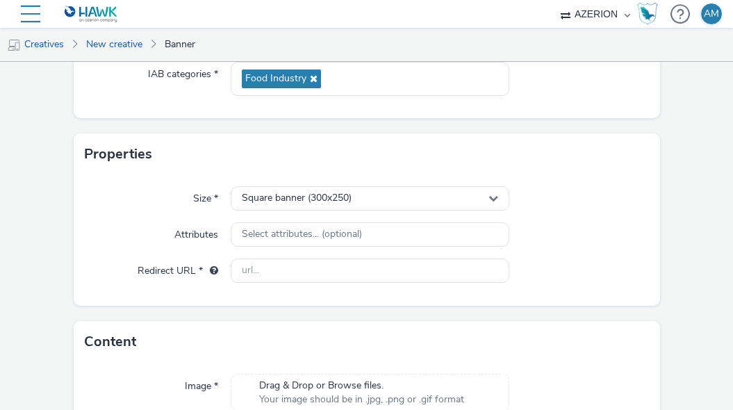
scroll to position [323, 0]
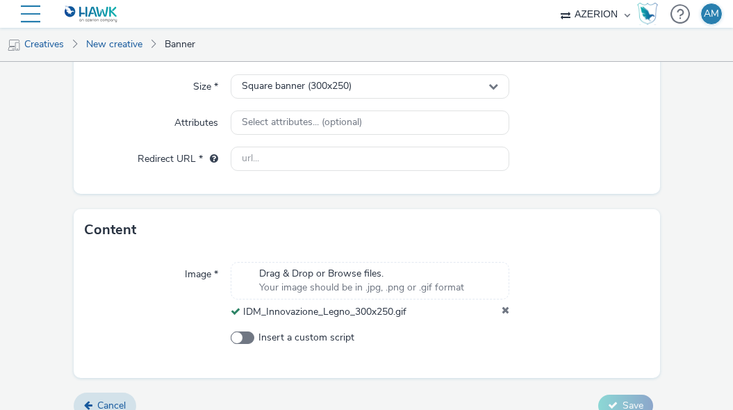
type input "IDM_Innovazione_Legno_300x250_PAID"
click at [409, 176] on div "Size * Square banner (300x250) Attributes Select attributes... (optional) Redir…" at bounding box center [367, 128] width 586 height 131
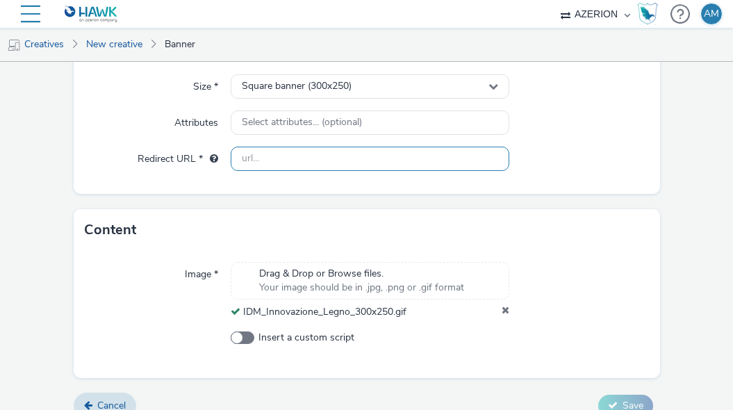
click at [409, 164] on input "text" at bounding box center [370, 159] width 278 height 24
paste input "[URL][DOMAIN_NAME]"
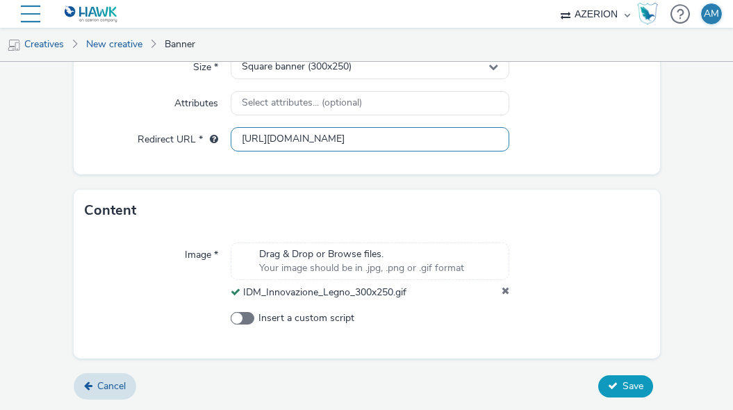
type input "[URL][DOMAIN_NAME]"
click at [631, 393] on button "Save" at bounding box center [625, 386] width 55 height 22
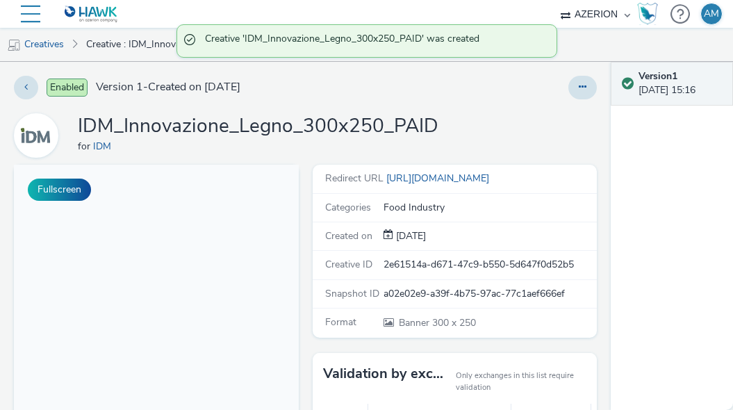
scroll to position [4, 0]
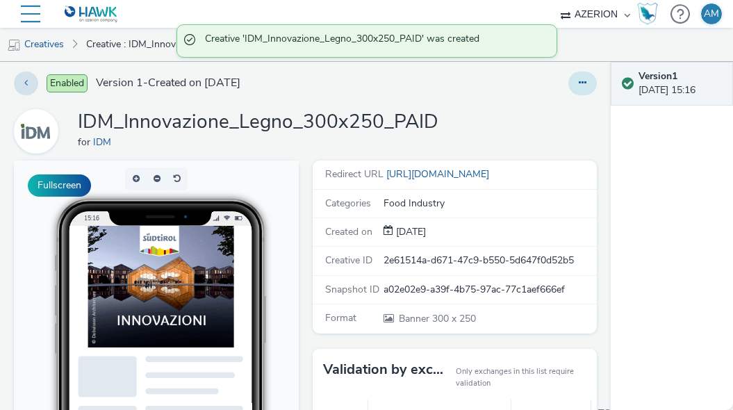
click at [582, 76] on button at bounding box center [582, 84] width 28 height 24
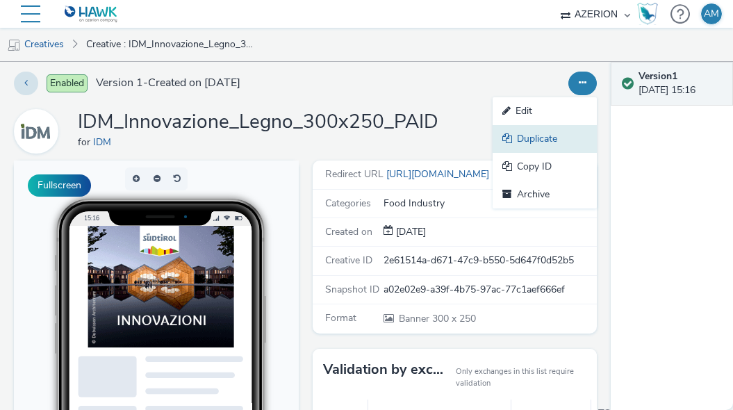
click at [540, 139] on link "Duplicate" at bounding box center [544, 139] width 104 height 28
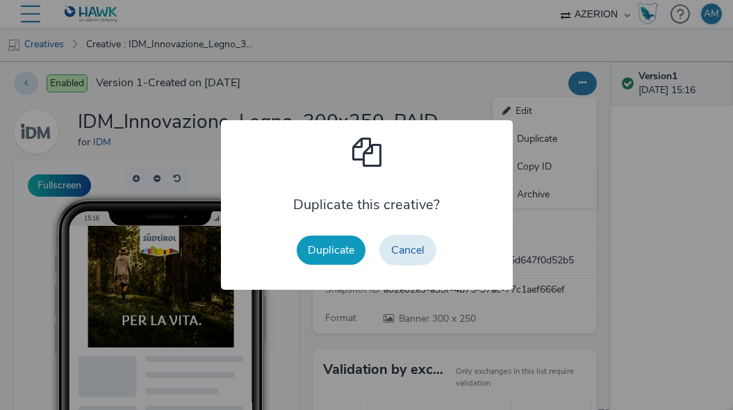
click at [303, 247] on button "Duplicate" at bounding box center [331, 249] width 69 height 29
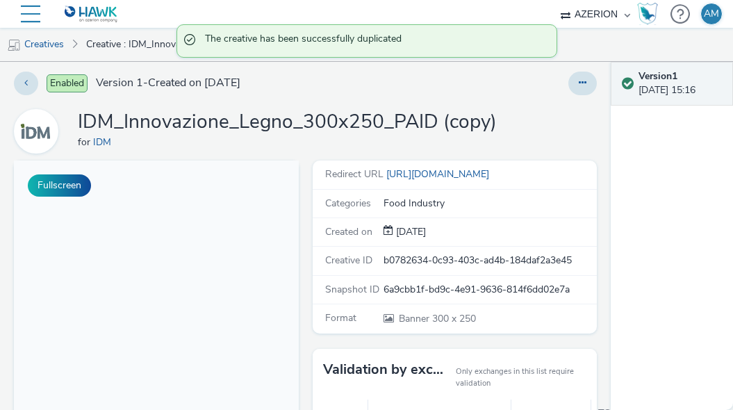
click at [560, 94] on div at bounding box center [480, 84] width 233 height 24
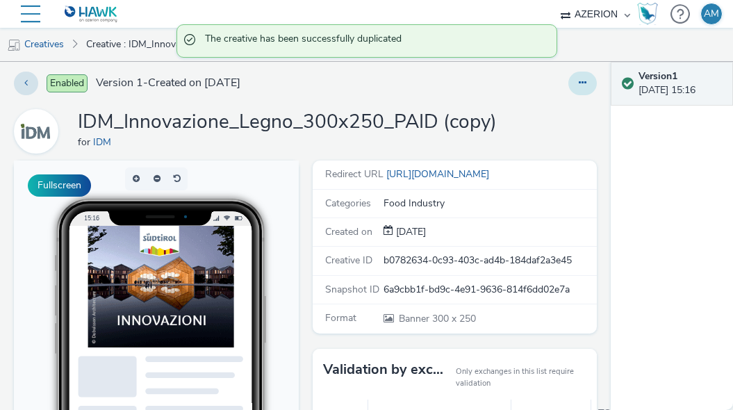
click at [582, 85] on icon at bounding box center [583, 83] width 8 height 10
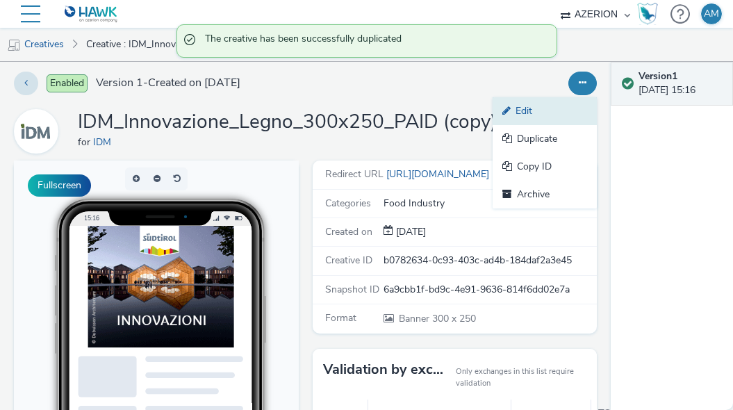
click at [553, 112] on link "Edit" at bounding box center [544, 111] width 104 height 28
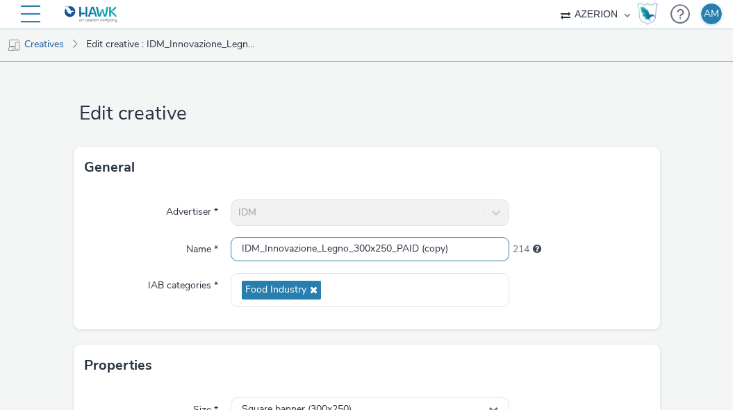
drag, startPoint x: 463, startPoint y: 251, endPoint x: 398, endPoint y: 251, distance: 65.3
click at [398, 251] on input "IDM_Innovazione_Legno_300x250_PAID (copy)" at bounding box center [370, 249] width 278 height 24
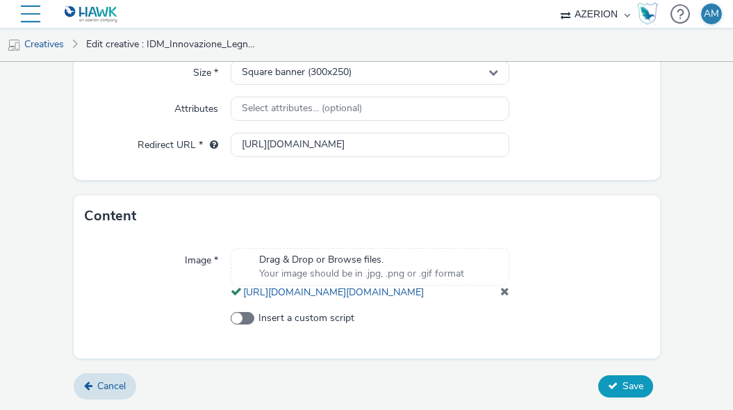
type input "IDM_Innovazione_Legno_300x250_FREE"
click at [610, 390] on button "Save" at bounding box center [625, 386] width 55 height 22
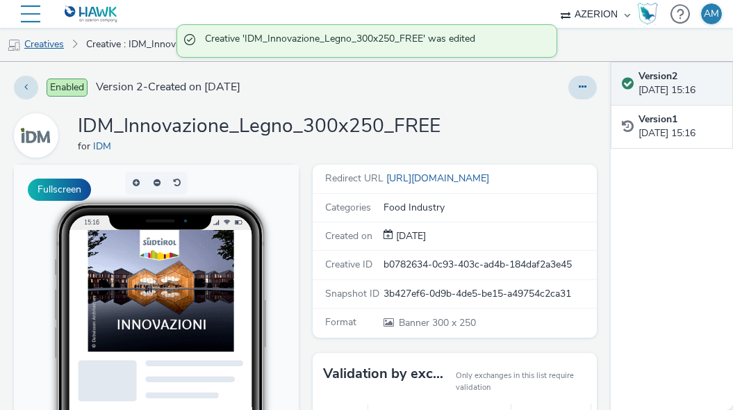
click at [50, 50] on link "Creatives" at bounding box center [35, 44] width 71 height 33
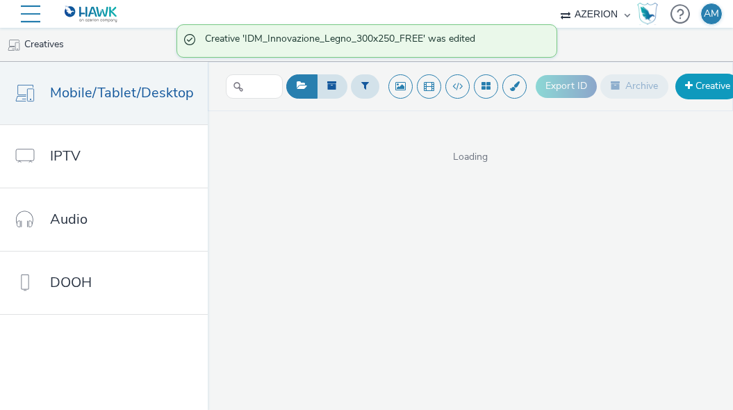
click at [685, 94] on link "Creative" at bounding box center [707, 86] width 65 height 25
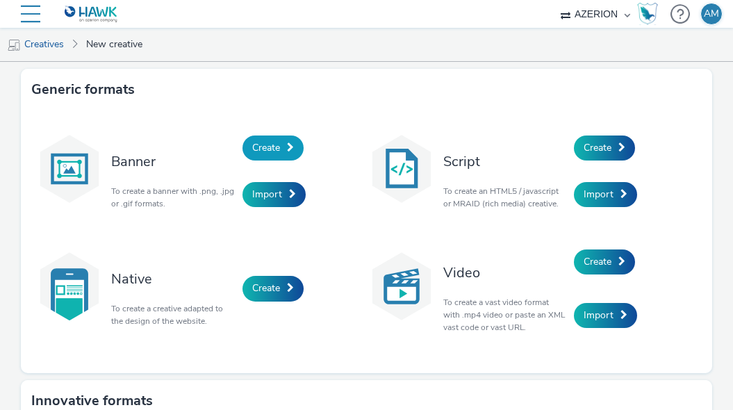
click at [285, 144] on link "Create" at bounding box center [272, 147] width 61 height 25
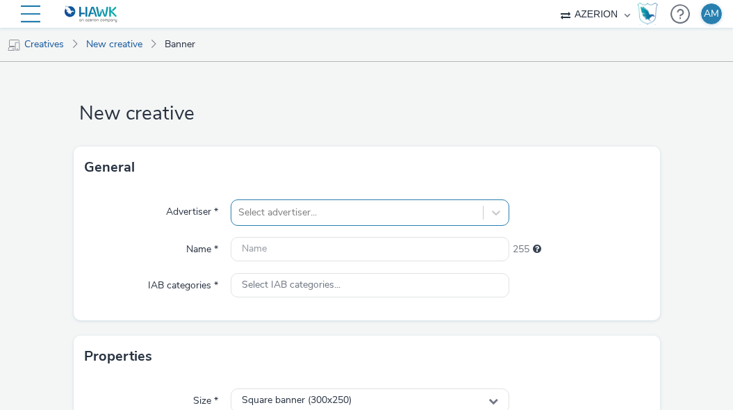
click at [294, 210] on div "Select advertiser..." at bounding box center [370, 212] width 278 height 26
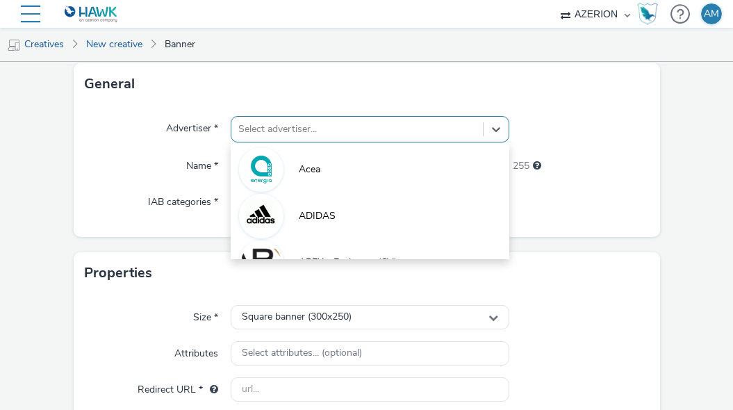
scroll to position [91, 0]
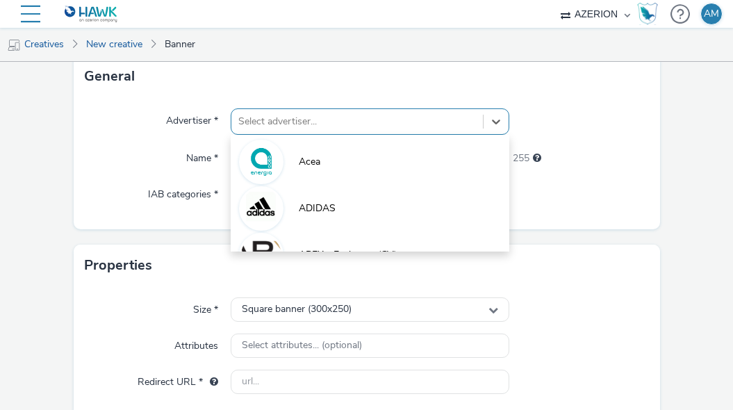
type input "O"
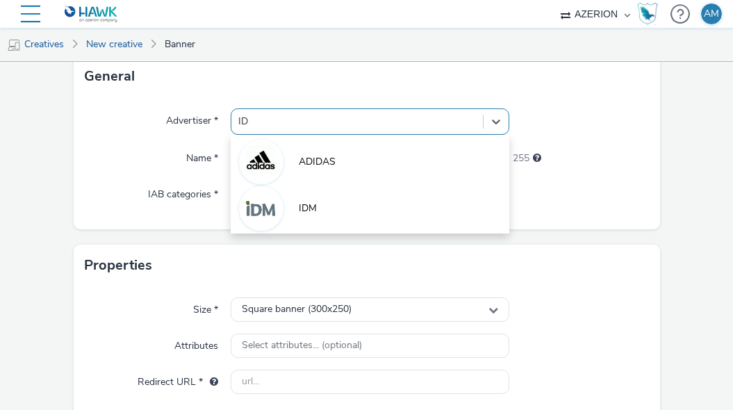
type input "IDM"
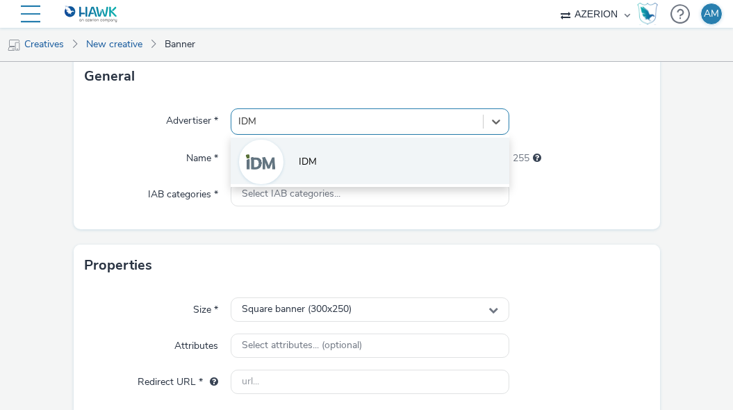
click at [288, 167] on li "IDM" at bounding box center [370, 161] width 278 height 47
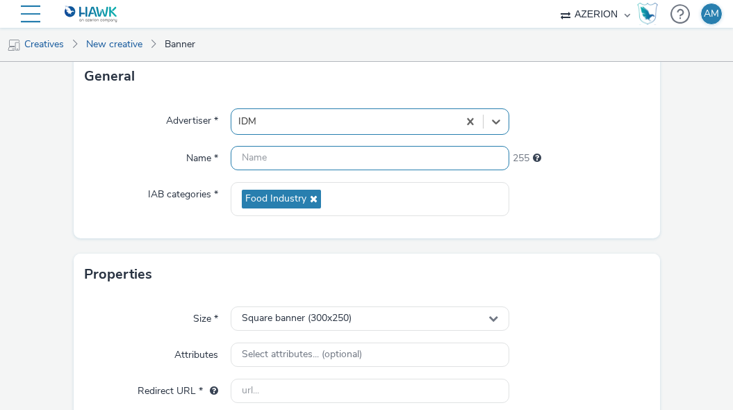
click at [271, 160] on input "text" at bounding box center [370, 158] width 278 height 24
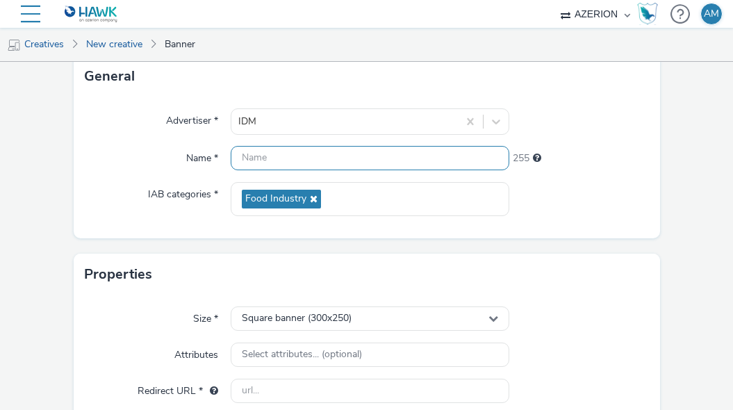
paste input "IDM_Innovazione_Legno_300x600"
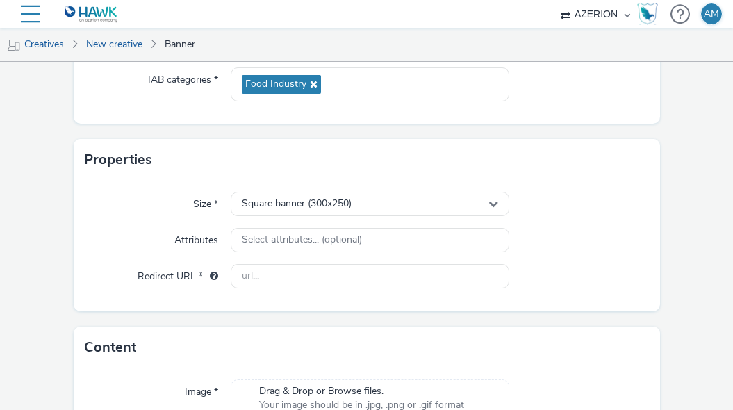
scroll to position [207, 0]
type input "IDM_Innovazione_Legno_300x600_PAID"
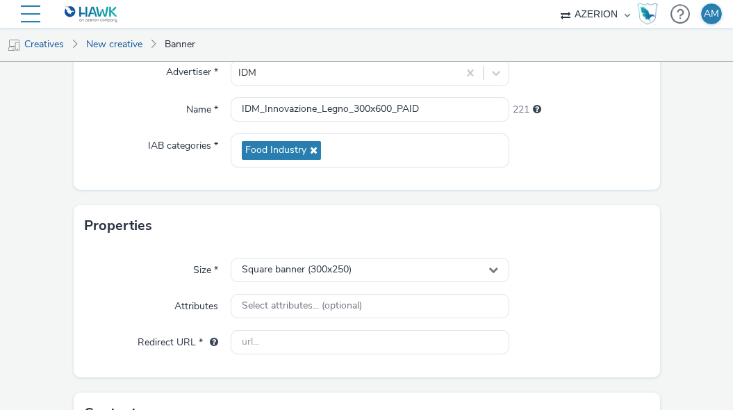
scroll to position [147, 0]
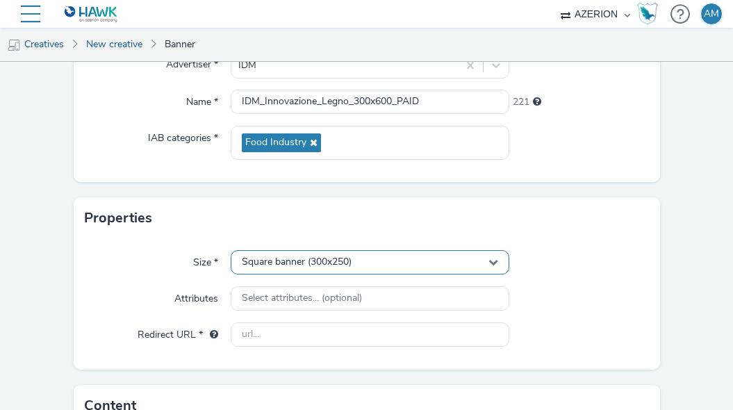
click at [335, 262] on span "Square banner (300x250)" at bounding box center [297, 262] width 110 height 12
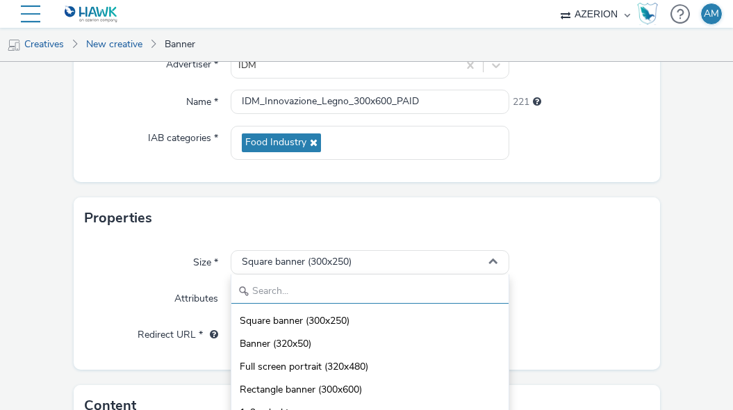
click at [331, 288] on input "text" at bounding box center [369, 291] width 277 height 24
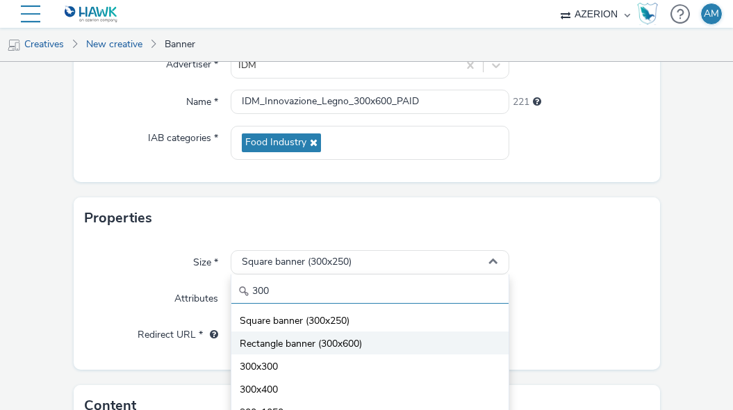
type input "300"
click at [303, 342] on span "Rectangle banner (300x600)" at bounding box center [301, 344] width 122 height 14
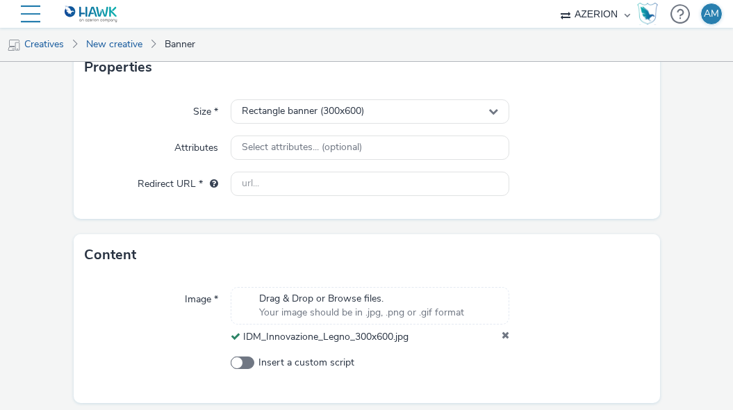
scroll to position [319, 0]
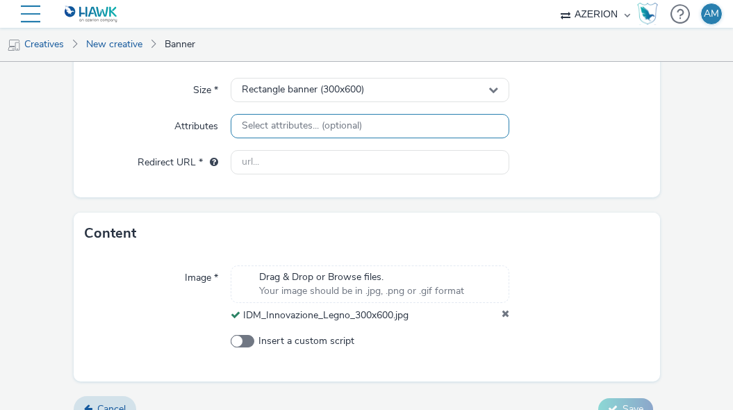
click at [413, 126] on div "Select attributes... (optional)" at bounding box center [370, 126] width 278 height 24
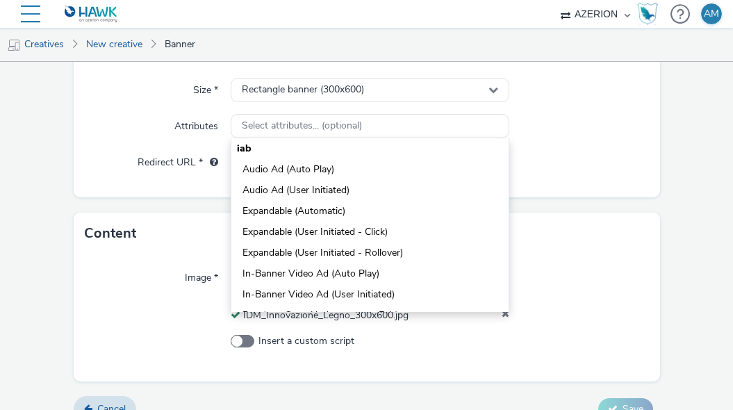
click at [171, 180] on div "Size * Rectangle banner (300x600) Attributes Select attributes... (optional) ia…" at bounding box center [367, 132] width 586 height 131
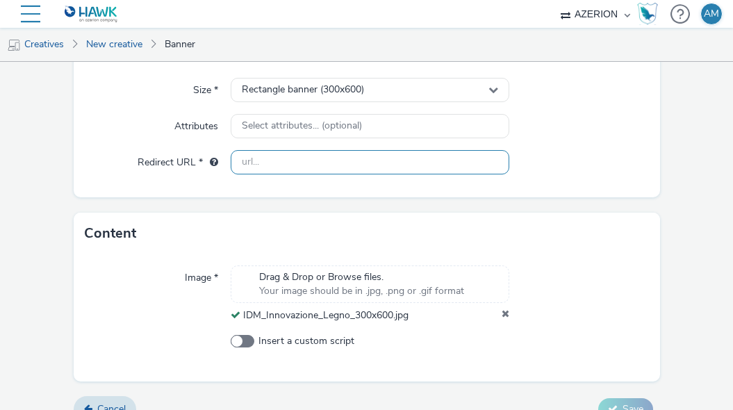
click at [284, 167] on input "text" at bounding box center [370, 162] width 278 height 24
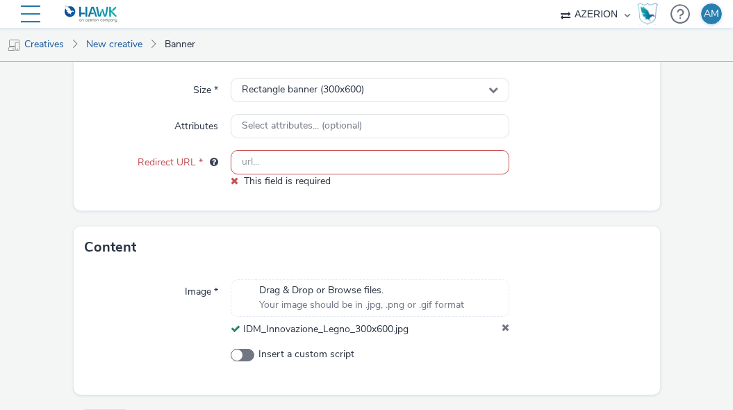
paste input "[URL][DOMAIN_NAME]"
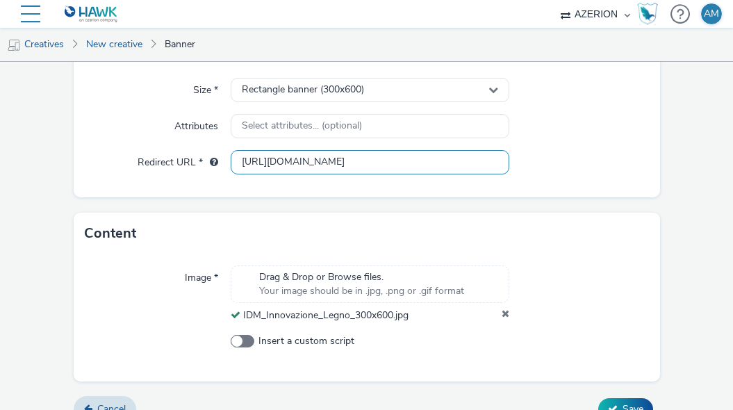
scroll to position [342, 0]
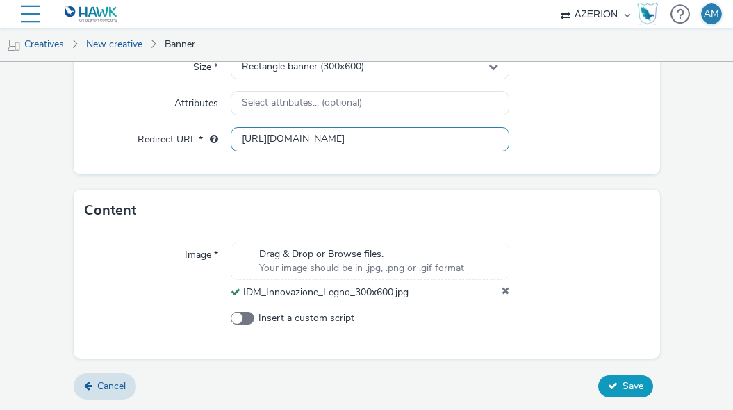
type input "[URL][DOMAIN_NAME]"
click at [620, 394] on button "Save" at bounding box center [625, 386] width 55 height 22
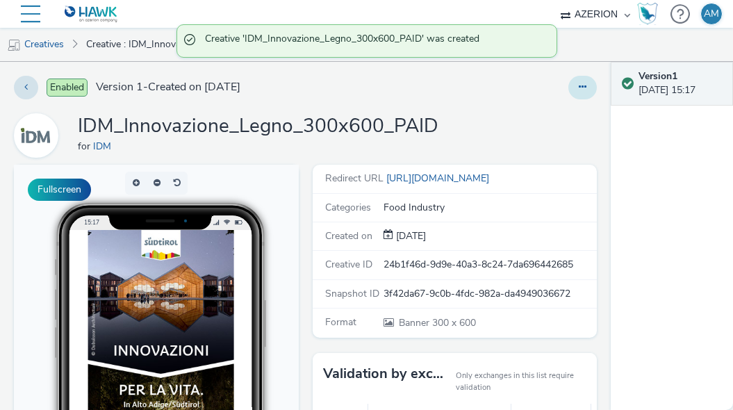
click at [584, 82] on icon at bounding box center [583, 87] width 8 height 10
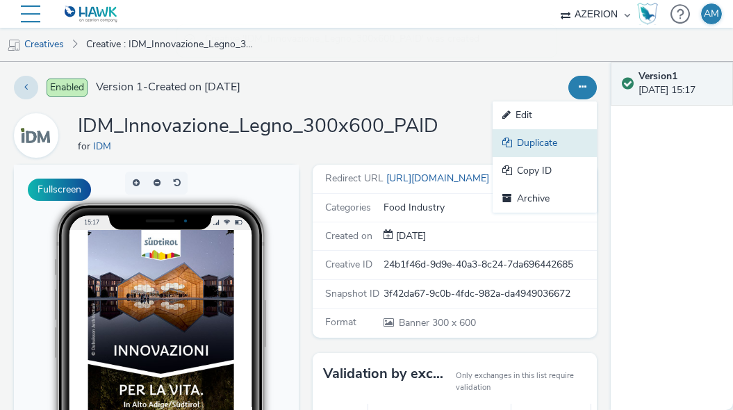
click at [534, 149] on link "Duplicate" at bounding box center [544, 143] width 104 height 28
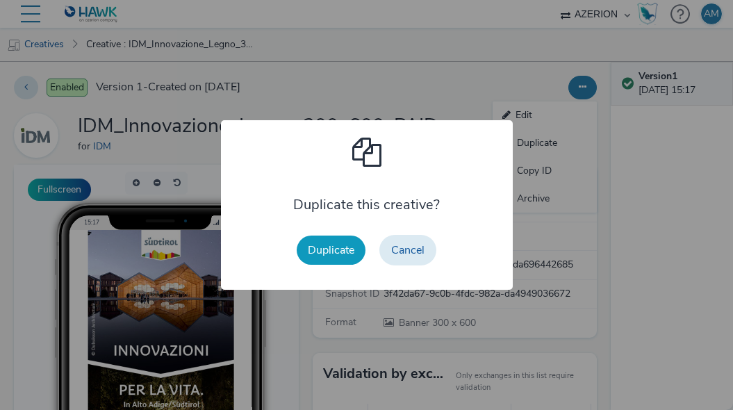
click at [329, 245] on button "Duplicate" at bounding box center [331, 249] width 69 height 29
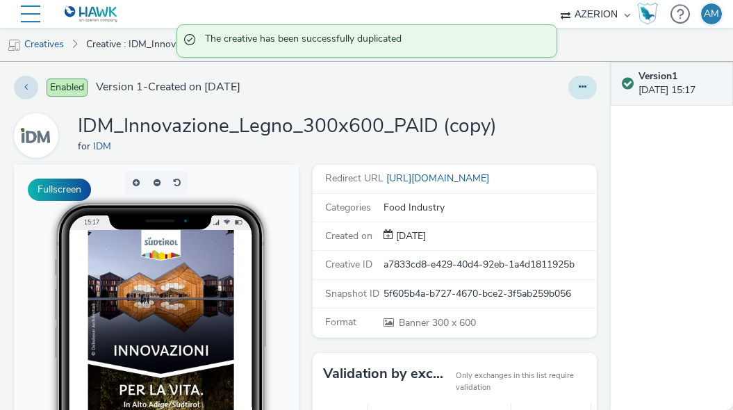
click at [588, 83] on button at bounding box center [582, 88] width 28 height 24
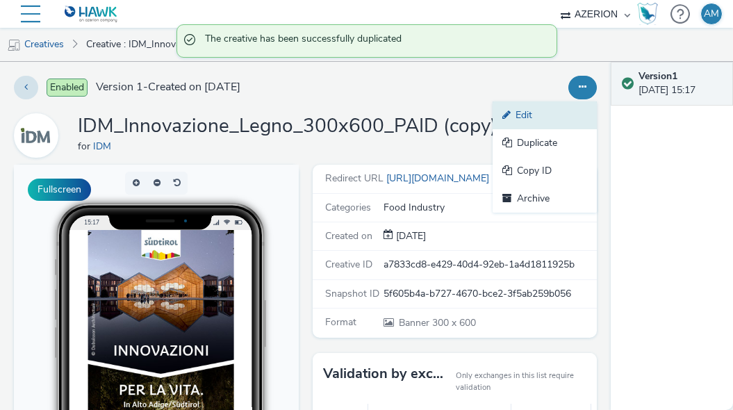
click at [557, 114] on link "Edit" at bounding box center [544, 115] width 104 height 28
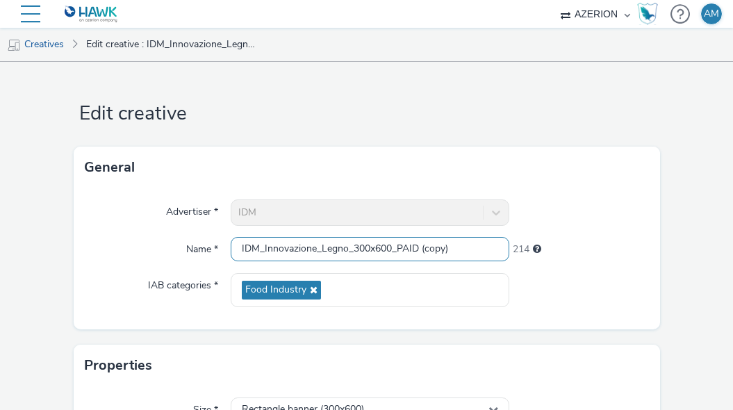
drag, startPoint x: 461, startPoint y: 251, endPoint x: 399, endPoint y: 252, distance: 61.8
click at [399, 252] on input "IDM_Innovazione_Legno_300x600_PAID (copy)" at bounding box center [370, 249] width 278 height 24
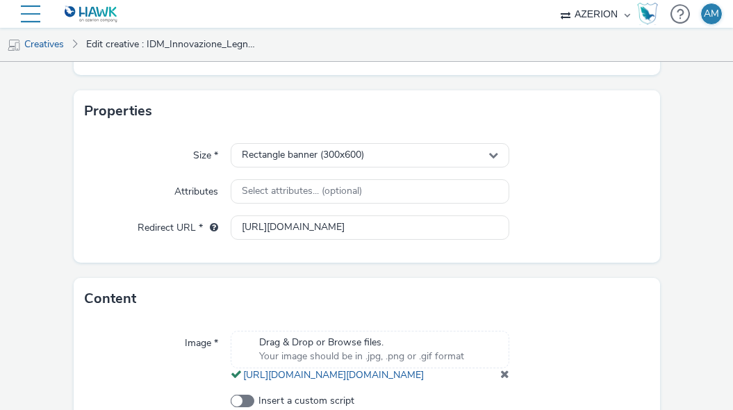
scroll to position [379, 0]
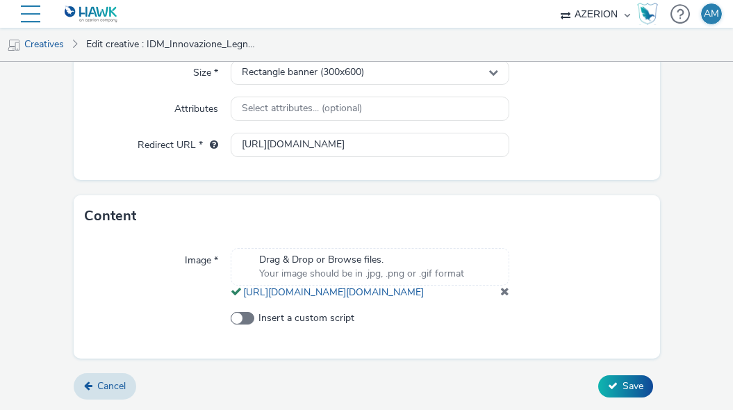
type input "IDM_Innovazione_Legno_300x600_FREE"
click at [614, 388] on icon at bounding box center [613, 386] width 10 height 10
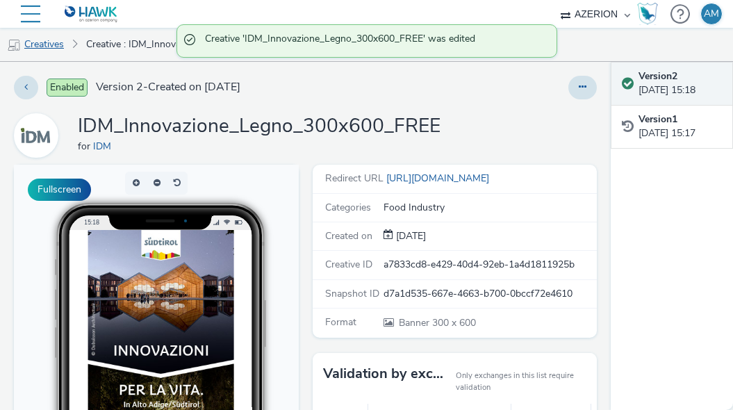
click at [45, 45] on link "Creatives" at bounding box center [35, 44] width 71 height 33
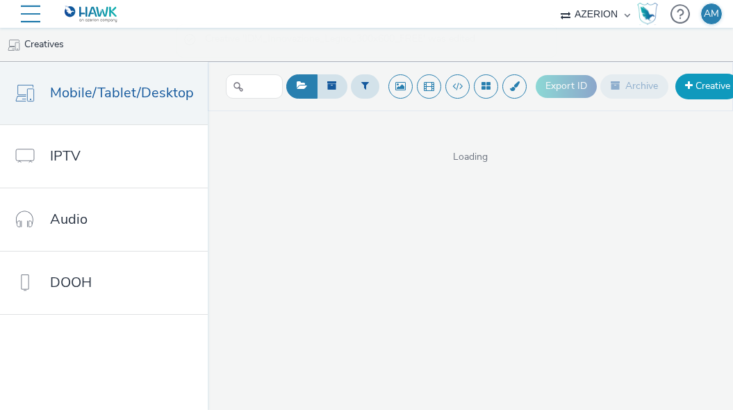
click at [702, 77] on link "Creative" at bounding box center [707, 86] width 65 height 25
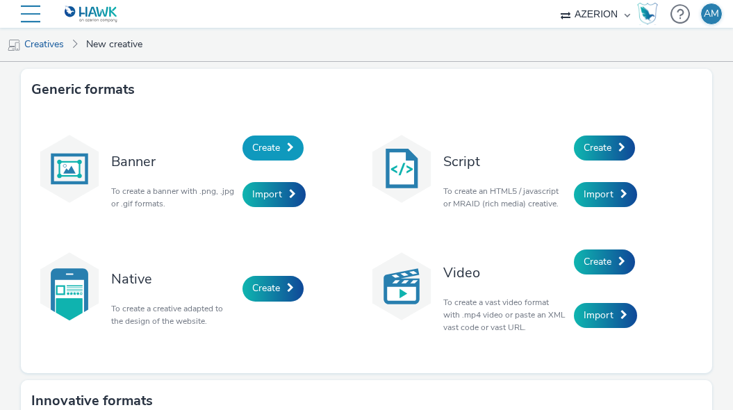
click at [290, 147] on span at bounding box center [290, 147] width 7 height 10
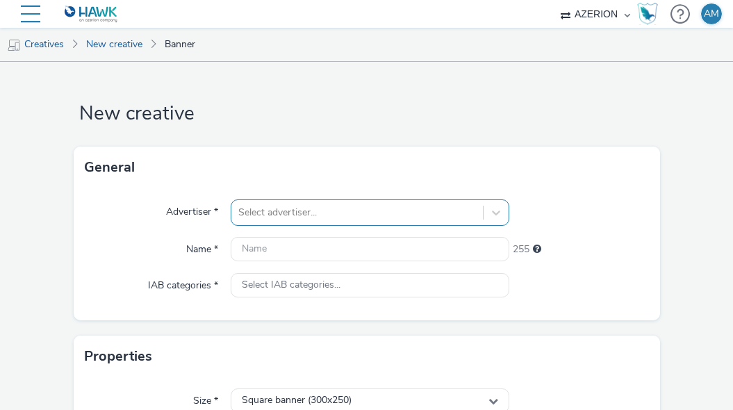
click at [294, 214] on div "Select advertiser..." at bounding box center [370, 212] width 278 height 26
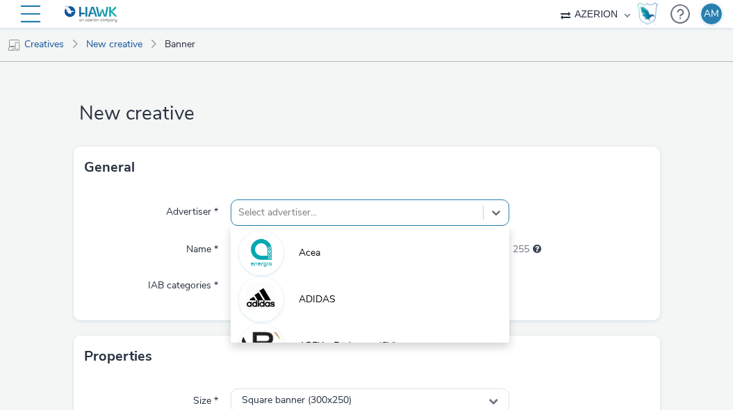
click at [294, 226] on div "Acea ADIDAS APEX - Exchange (CV) Apple Armani Audi Azerion - DEMO Azerion IT Be…" at bounding box center [370, 284] width 278 height 117
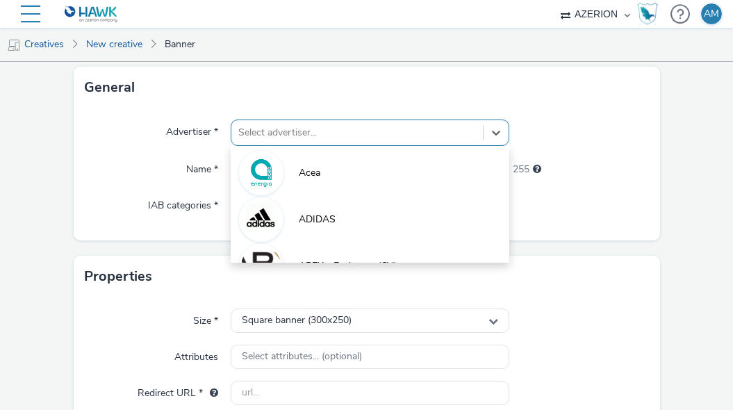
scroll to position [91, 0]
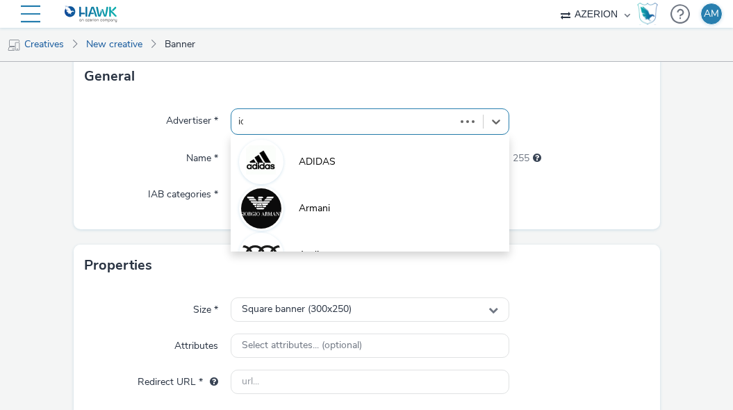
type input "idm"
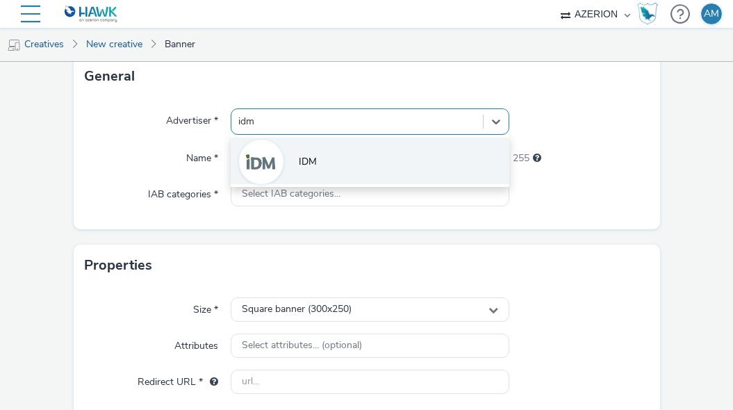
click at [279, 169] on div at bounding box center [261, 162] width 44 height 44
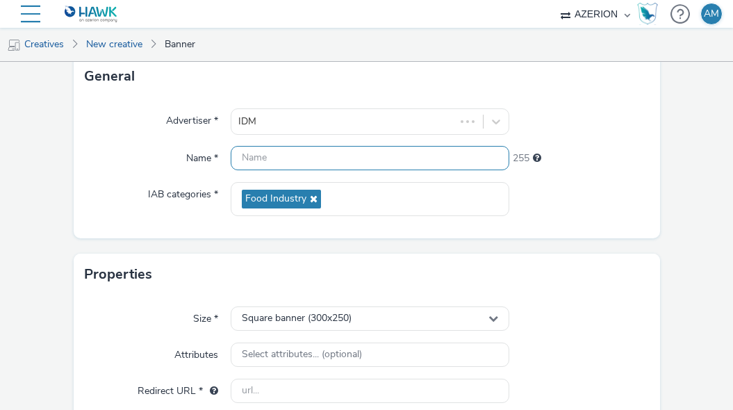
click at [273, 158] on input "text" at bounding box center [370, 158] width 278 height 24
paste input "IDM_Innovazione_Legno_320x480"
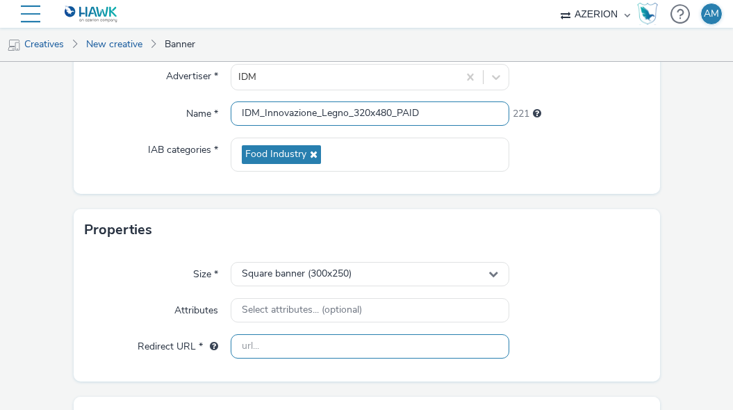
scroll to position [138, 0]
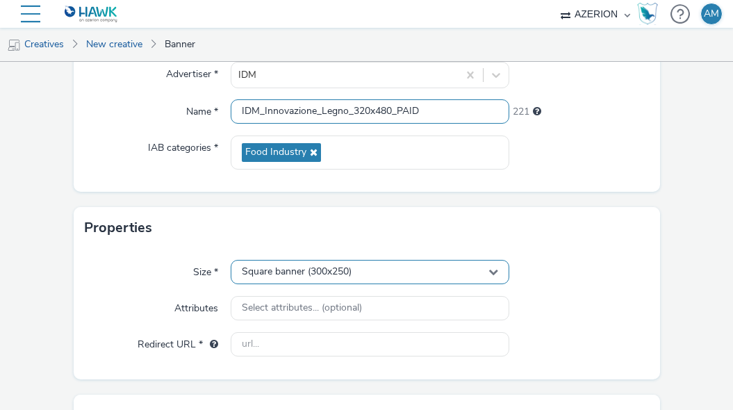
type input "IDM_Innovazione_Legno_320x480_PAID"
click at [322, 277] on span "Square banner (300x250)" at bounding box center [297, 272] width 110 height 12
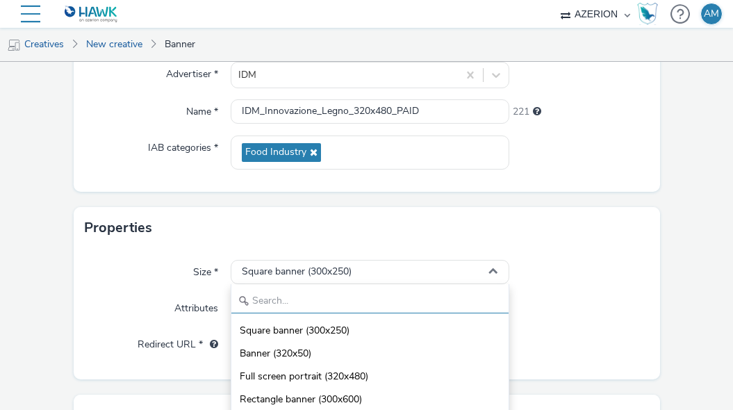
click at [314, 298] on input "text" at bounding box center [369, 301] width 277 height 24
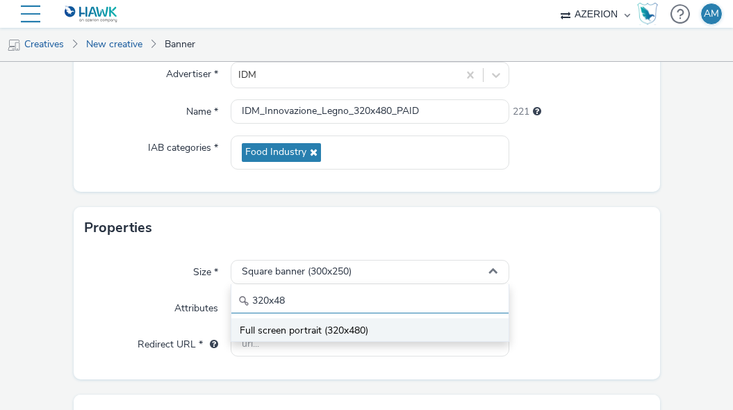
type input "320x48"
click at [285, 329] on span "Full screen portrait (320x480)" at bounding box center [304, 331] width 128 height 14
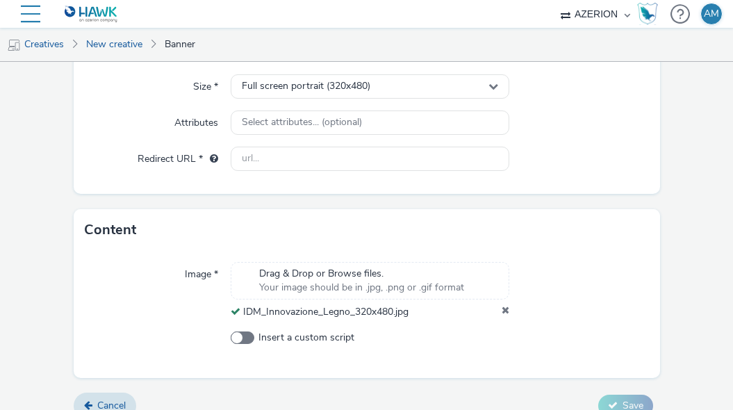
scroll to position [342, 0]
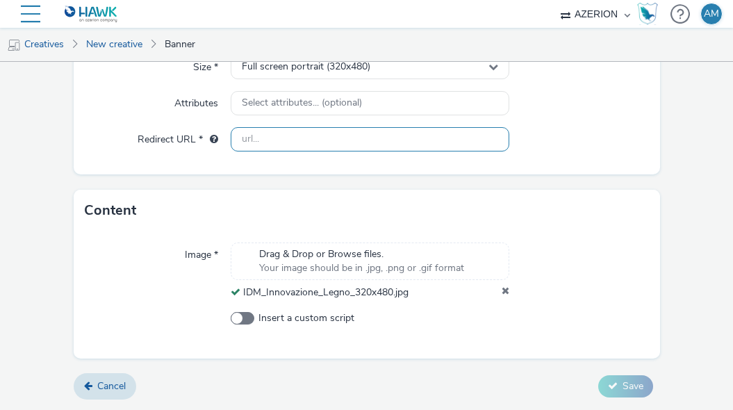
click at [404, 135] on input "text" at bounding box center [370, 139] width 278 height 24
paste input "[URL][DOMAIN_NAME]"
type input "[URL][DOMAIN_NAME]"
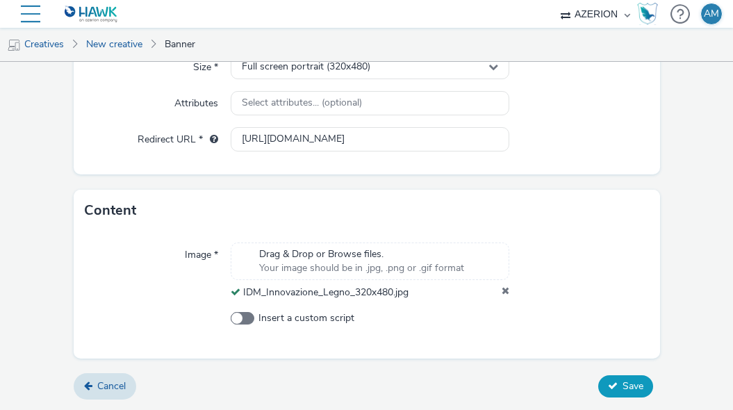
click at [635, 379] on span "Save" at bounding box center [632, 385] width 21 height 13
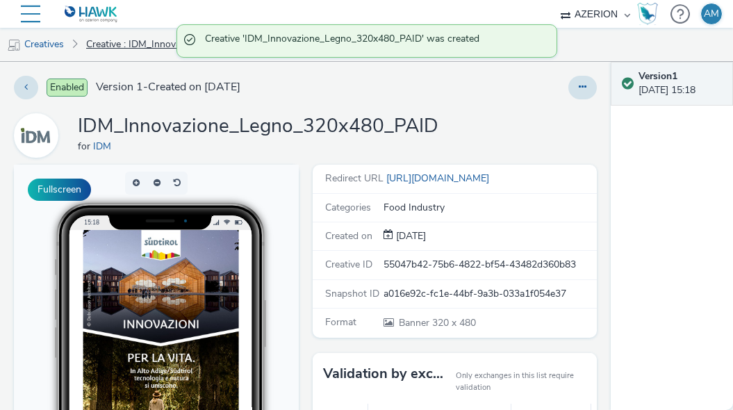
click at [119, 43] on link "Creative : IDM_Innovazione_Legno_320x480_PAID" at bounding box center [170, 44] width 183 height 33
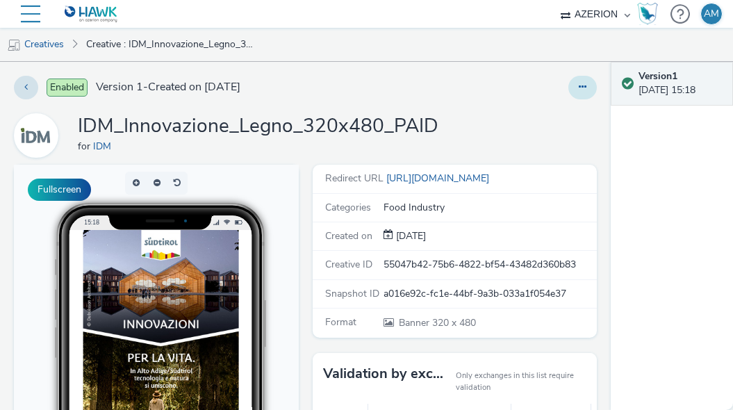
click at [589, 85] on button at bounding box center [582, 88] width 28 height 24
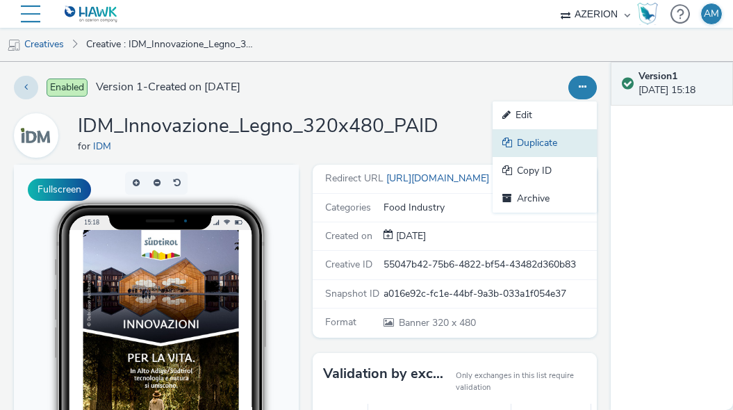
click at [533, 143] on link "Duplicate" at bounding box center [544, 143] width 104 height 28
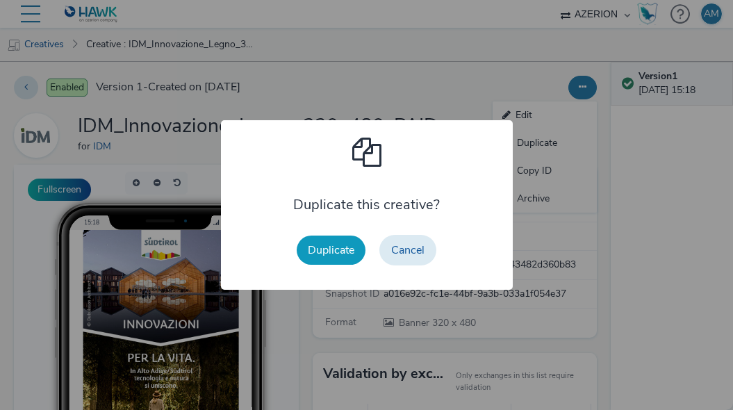
click at [327, 261] on button "Duplicate" at bounding box center [331, 249] width 69 height 29
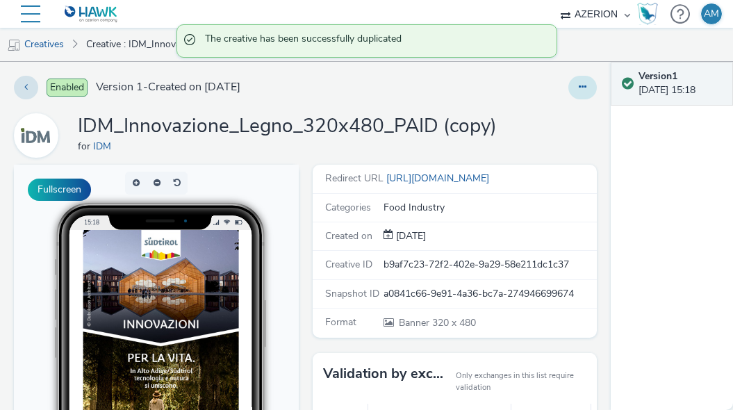
click at [577, 87] on button at bounding box center [582, 88] width 28 height 24
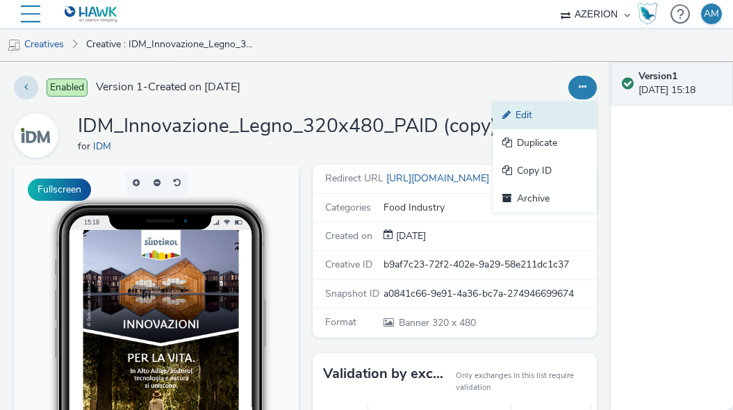
click at [529, 114] on link "Edit" at bounding box center [544, 115] width 104 height 28
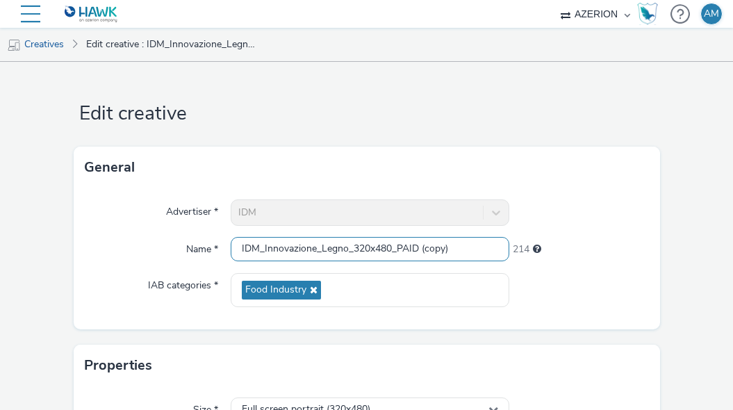
drag, startPoint x: 470, startPoint y: 251, endPoint x: 397, endPoint y: 252, distance: 72.9
click at [397, 252] on input "IDM_Innovazione_Legno_320x480_PAID (copy)" at bounding box center [370, 249] width 278 height 24
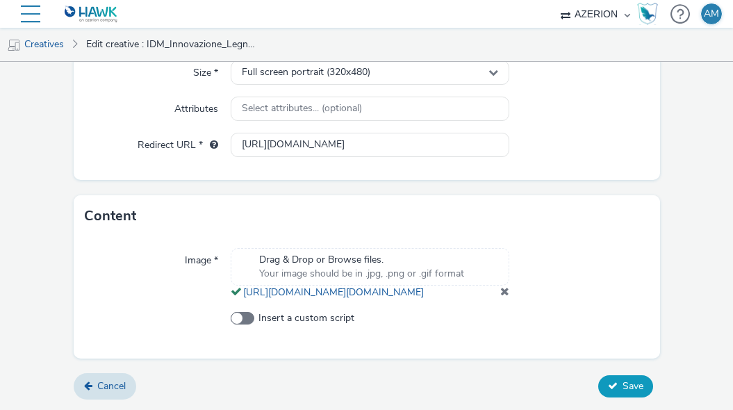
type input "IDM_Innovazione_Legno_320x480_FREE"
click at [629, 382] on span "Save" at bounding box center [632, 385] width 21 height 13
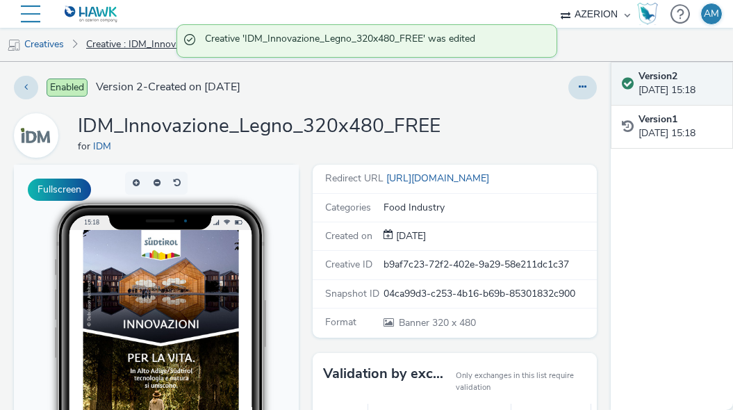
click at [126, 47] on link "Creative : IDM_Innovazione_Legno_320x480_FREE" at bounding box center [170, 44] width 183 height 33
click at [56, 47] on link "Creatives" at bounding box center [35, 44] width 71 height 33
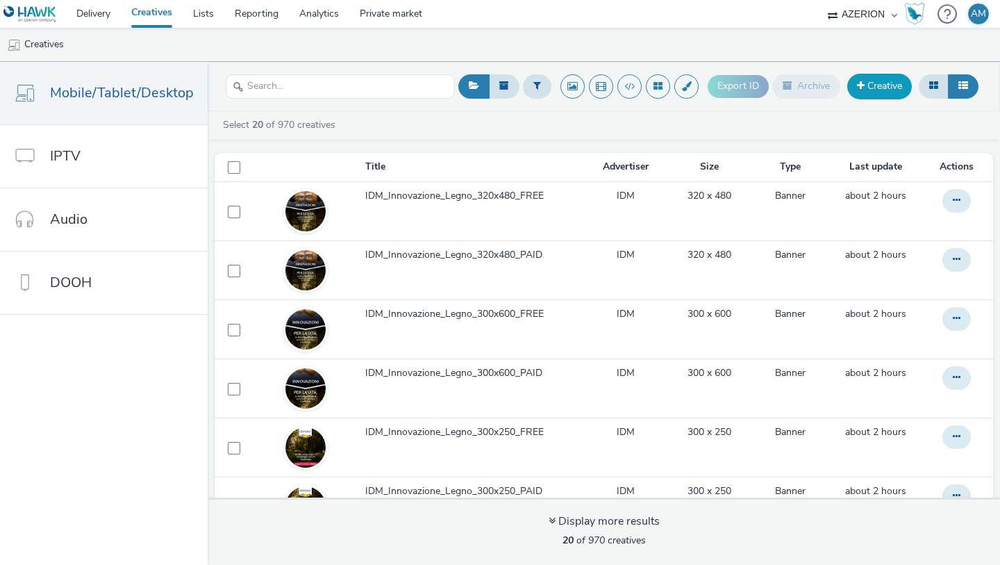
click at [870, 85] on link "Creative" at bounding box center [879, 86] width 65 height 25
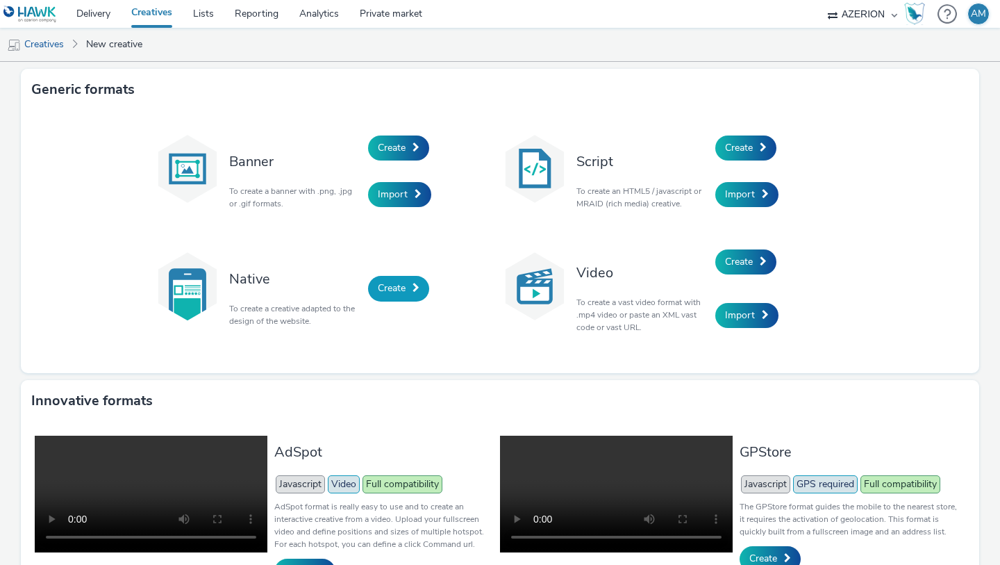
click at [377, 294] on link "Create" at bounding box center [398, 288] width 61 height 25
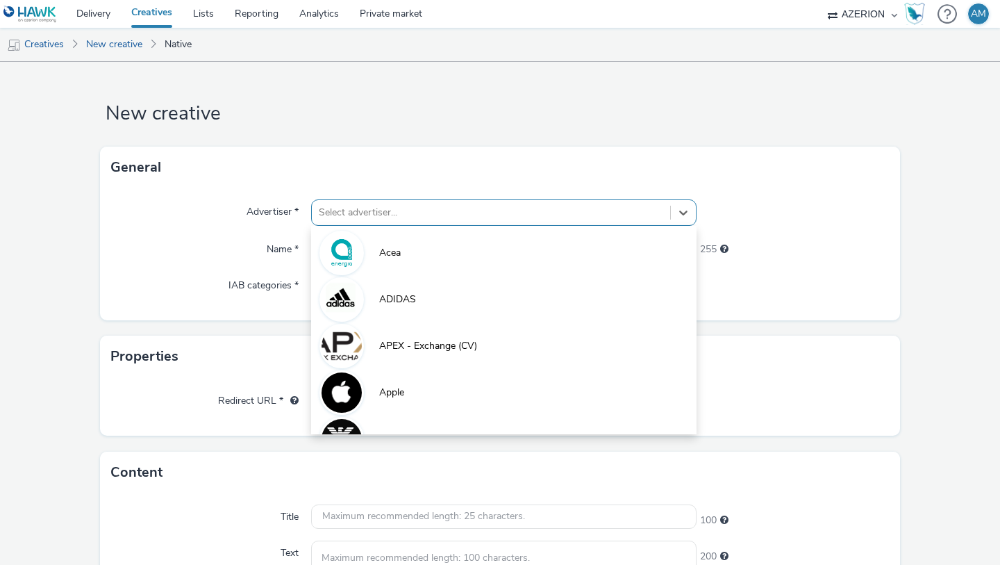
click at [342, 209] on div at bounding box center [491, 212] width 344 height 17
type input "IDM"
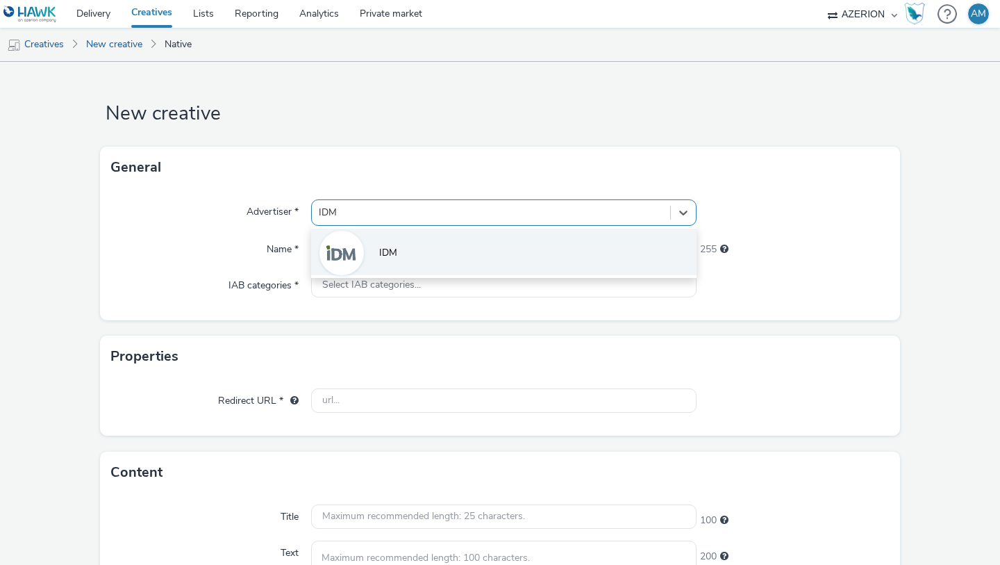
click at [338, 249] on img at bounding box center [342, 253] width 40 height 40
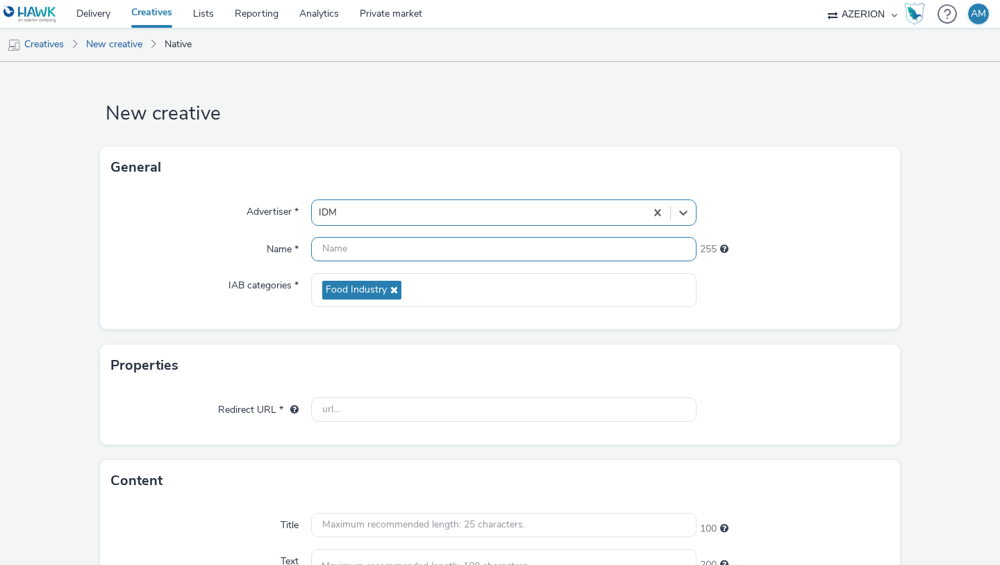
click at [354, 246] on input "text" at bounding box center [503, 249] width 385 height 24
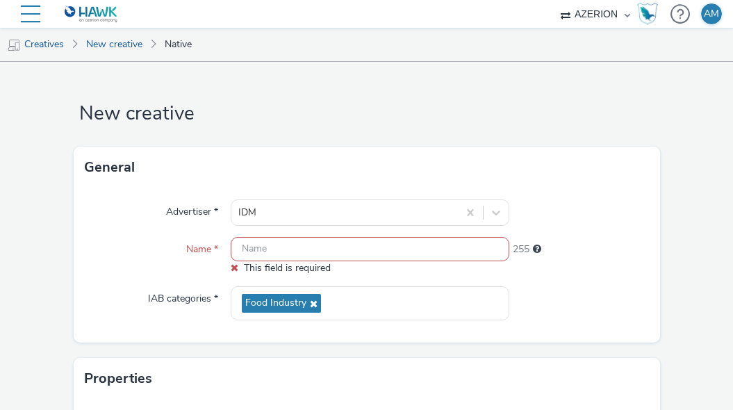
paste input "IDM_Innovazione_Native_Agritech_01_627x627"
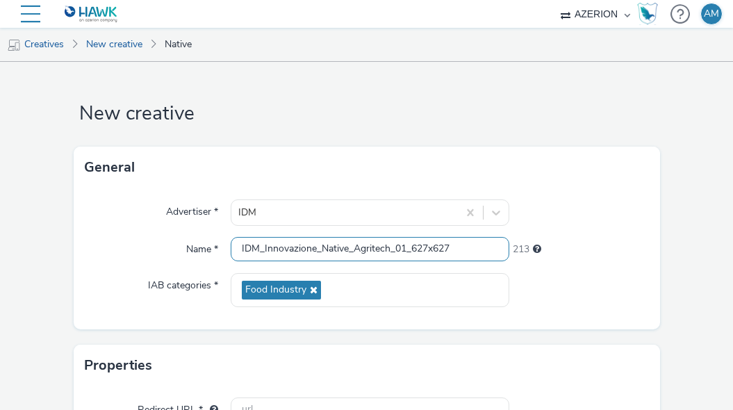
drag, startPoint x: 470, startPoint y: 250, endPoint x: 411, endPoint y: 250, distance: 59.0
click at [411, 250] on input "IDM_Innovazione_Native_Agritech_01_627x627" at bounding box center [370, 249] width 278 height 24
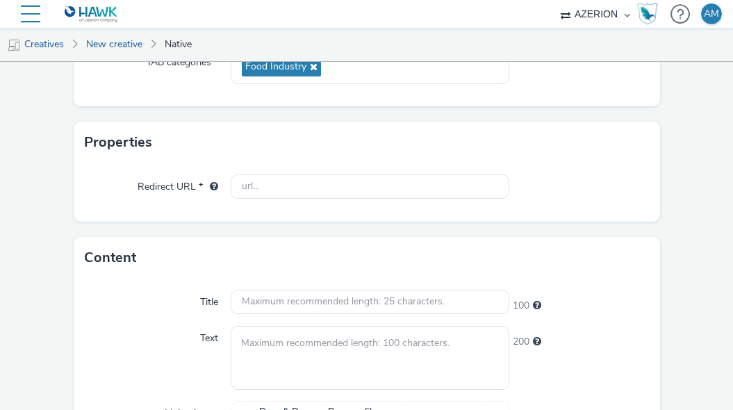
scroll to position [215, 0]
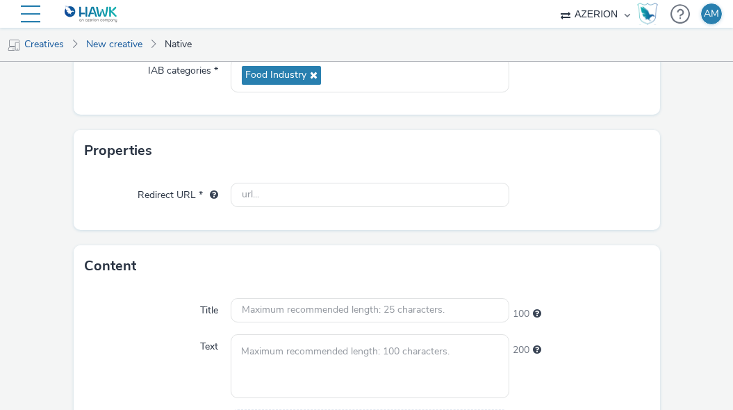
type input "IDM_Innovazione_Native_Agritech_01_NATIVE_PAID"
click at [379, 193] on input "text" at bounding box center [370, 195] width 278 height 24
paste input "[URL][DOMAIN_NAME]"
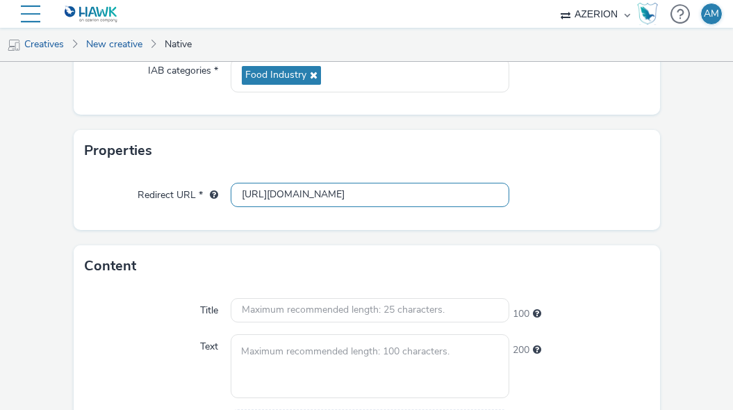
scroll to position [0, 372]
type input "[URL][DOMAIN_NAME]"
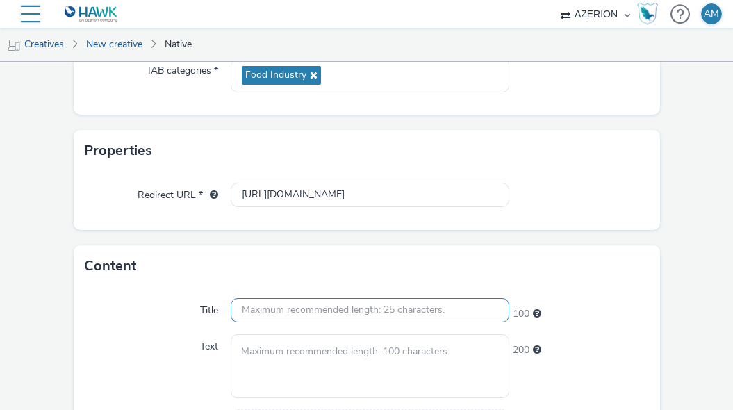
click at [359, 313] on input "text" at bounding box center [370, 310] width 278 height 24
paste input "Dove avanguardia e sostenibilità si uniscono."
type input "Dove avanguardia e sostenibilità si uniscono."
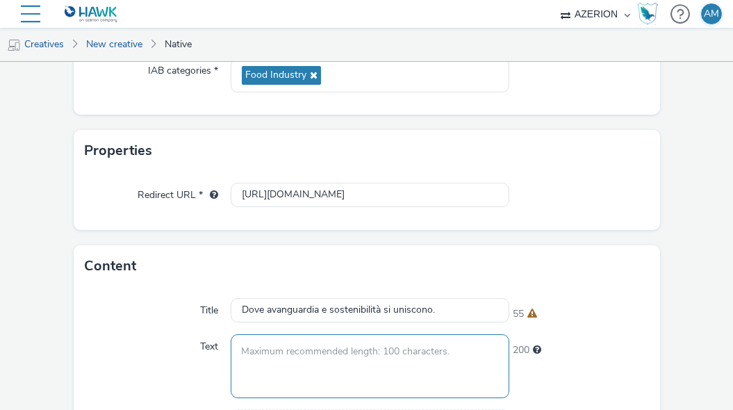
click at [380, 349] on textarea at bounding box center [370, 365] width 278 height 63
paste textarea "In [GEOGRAPHIC_DATA]/Südtirol tecnologie pionieristiche aiutano a preservare ri…"
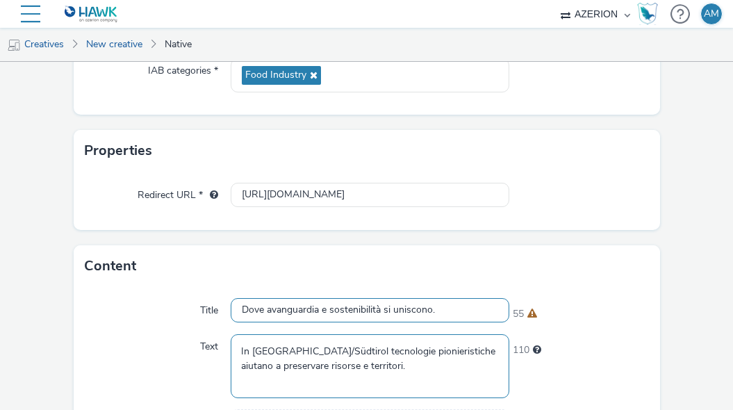
type textarea "In [GEOGRAPHIC_DATA]/Südtirol tecnologie pionieristiche aiutano a preservare ri…"
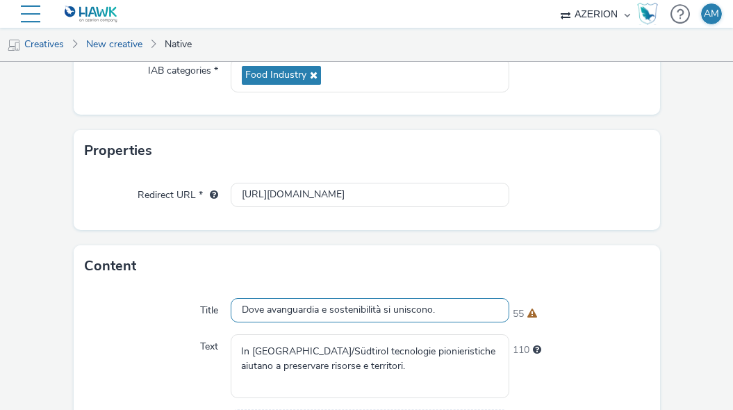
click at [438, 315] on input "Dove avanguardia e sostenibilità si uniscono." at bounding box center [370, 310] width 278 height 24
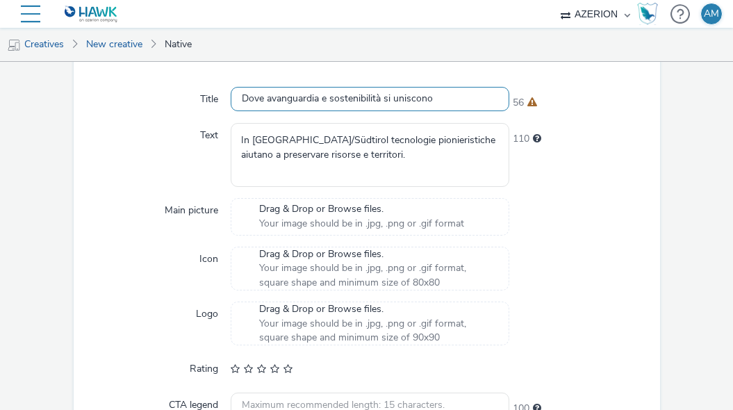
scroll to position [430, 0]
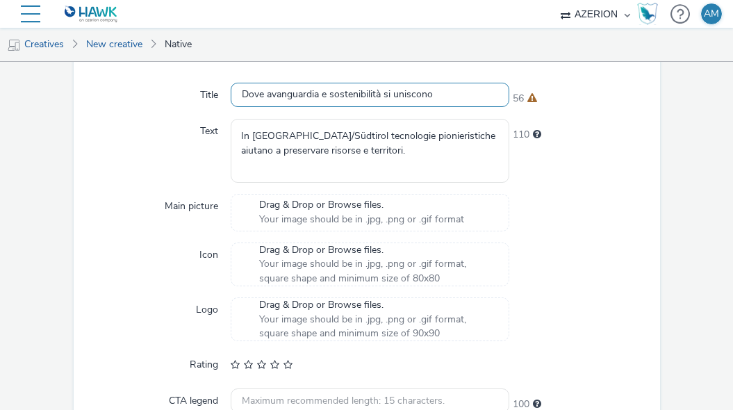
type input "Dove avanguardia e sostenibilità si uniscono"
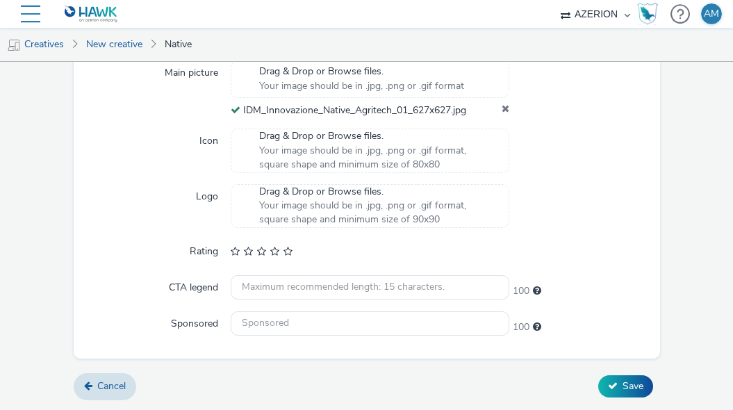
scroll to position [563, 0]
click at [316, 330] on input "text" at bounding box center [370, 323] width 278 height 24
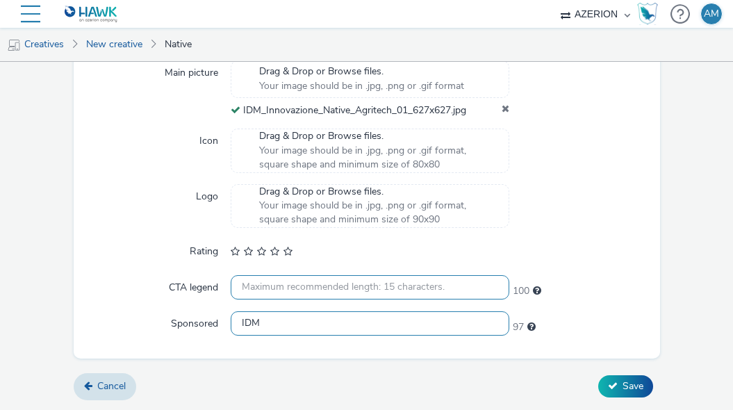
type input "IDM"
click at [308, 283] on input "text" at bounding box center [370, 287] width 278 height 24
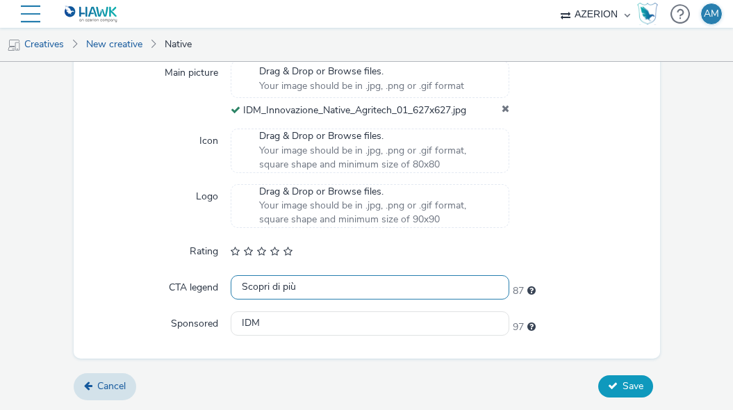
type input "Scopri di più"
click at [631, 387] on span "Save" at bounding box center [632, 385] width 21 height 13
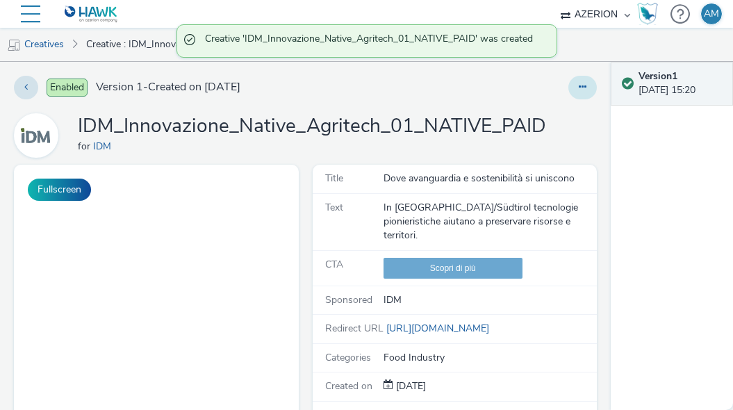
click at [583, 88] on icon at bounding box center [583, 87] width 8 height 10
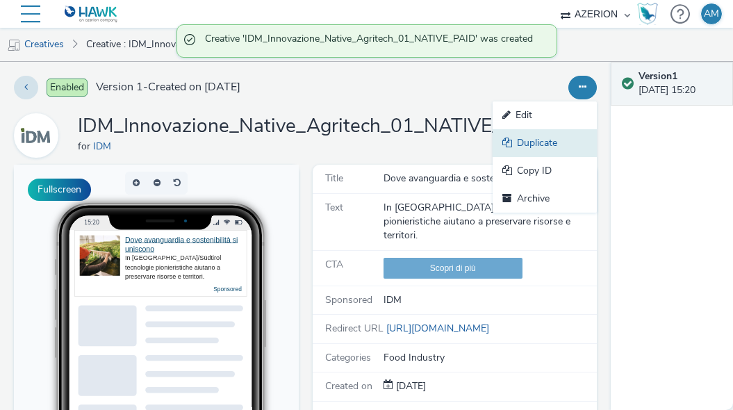
click at [529, 139] on link "Duplicate" at bounding box center [544, 143] width 104 height 28
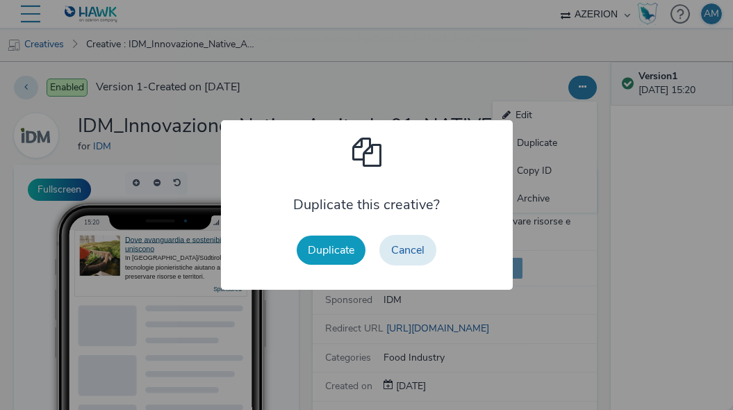
click at [336, 252] on button "Duplicate" at bounding box center [331, 249] width 69 height 29
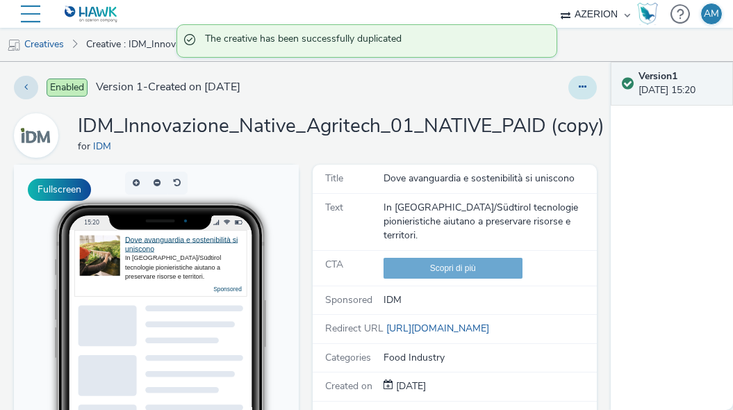
click at [585, 99] on button at bounding box center [582, 88] width 28 height 24
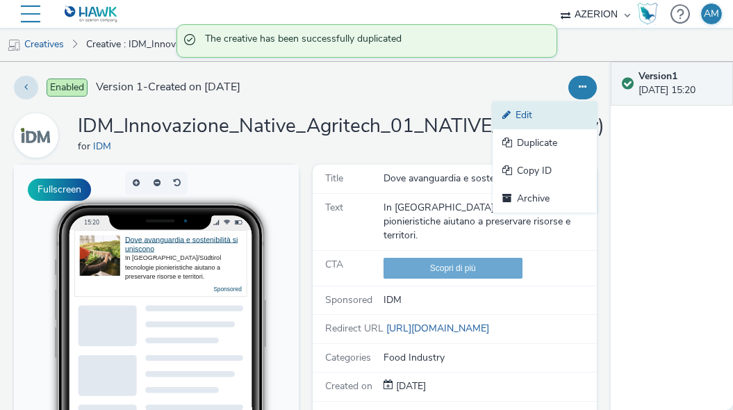
click at [538, 116] on link "Edit" at bounding box center [544, 115] width 104 height 28
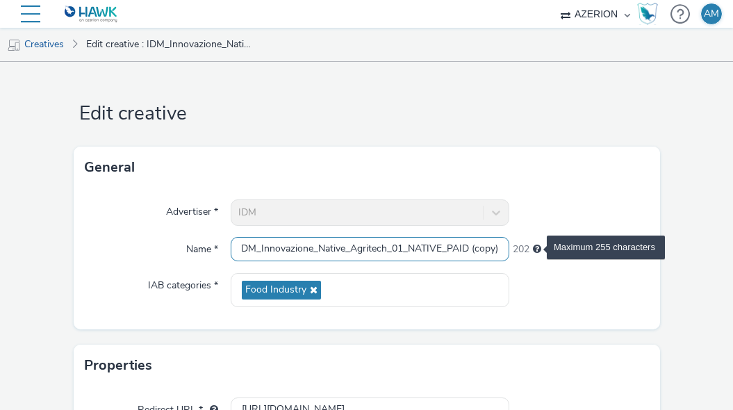
scroll to position [0, 6]
drag, startPoint x: 454, startPoint y: 249, endPoint x: 538, endPoint y: 249, distance: 84.7
click at [538, 249] on div "Name * IDM_Innovazione_Native_Agritech_01_NATIVE_PAID (copy) 202" at bounding box center [367, 249] width 564 height 25
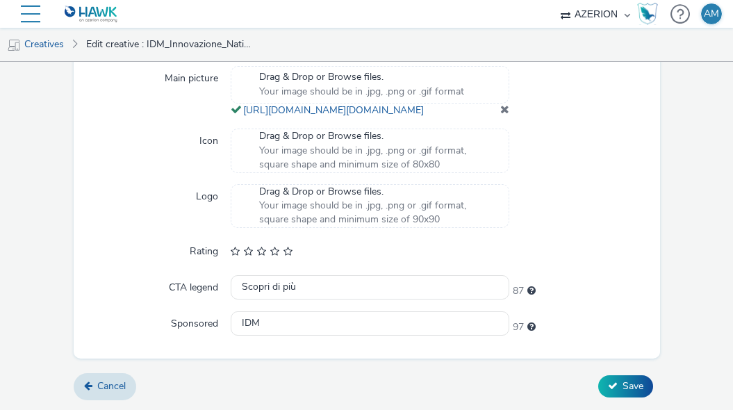
scroll to position [601, 0]
type input "IDM_Innovazione_Native_Agritech_01_NATIVE_FREE"
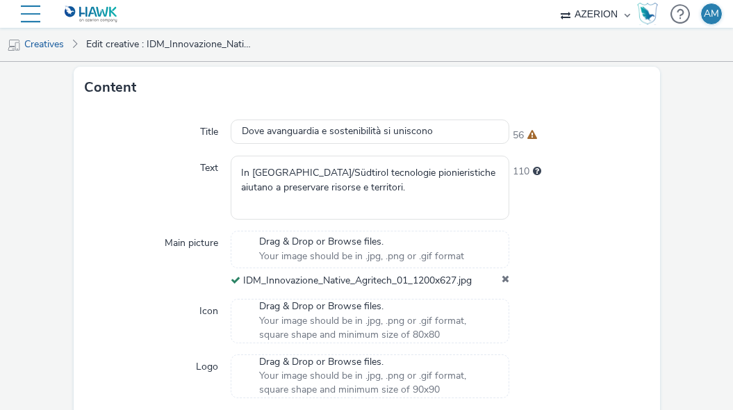
scroll to position [563, 0]
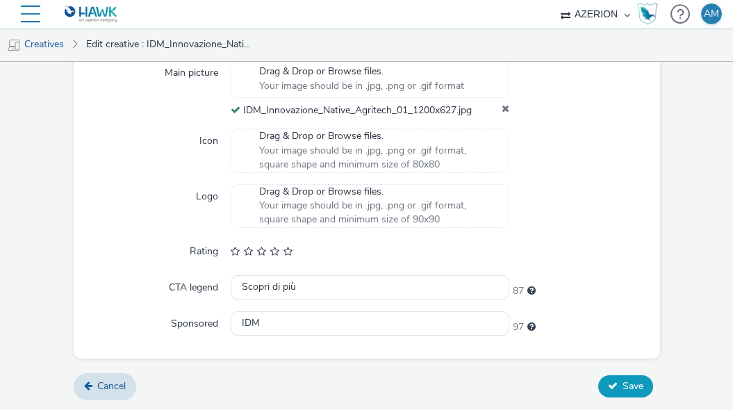
click at [608, 387] on icon at bounding box center [613, 386] width 10 height 10
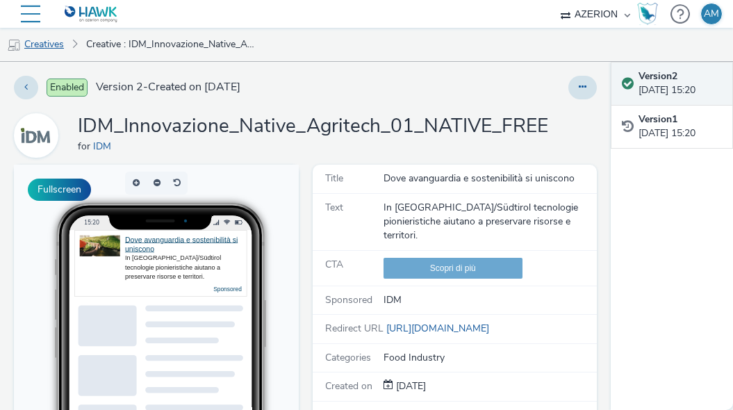
click at [38, 53] on link "Creatives" at bounding box center [35, 44] width 71 height 33
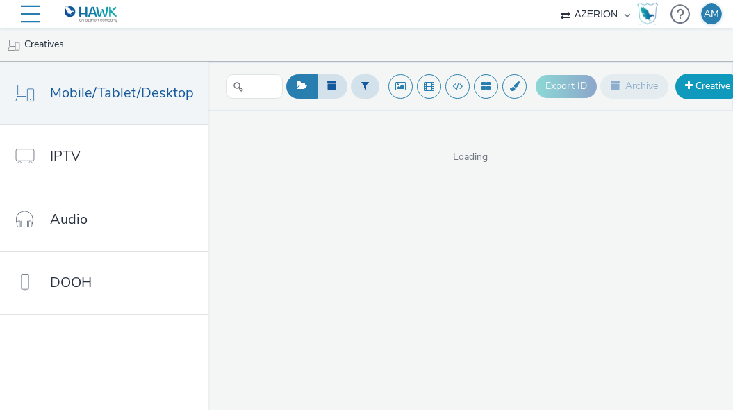
click at [697, 85] on link "Creative" at bounding box center [707, 86] width 65 height 25
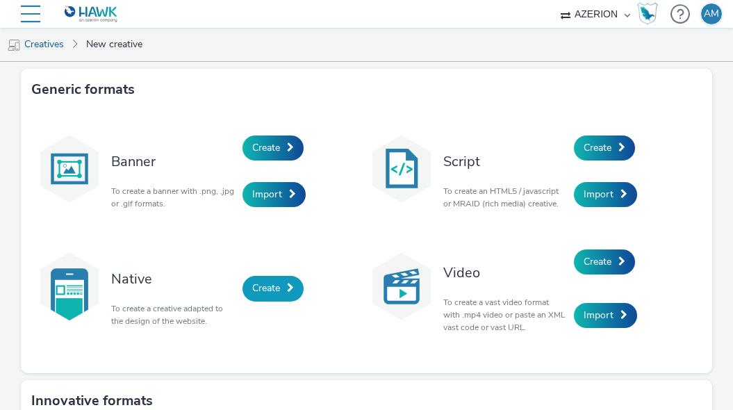
click at [249, 286] on link "Create" at bounding box center [272, 288] width 61 height 25
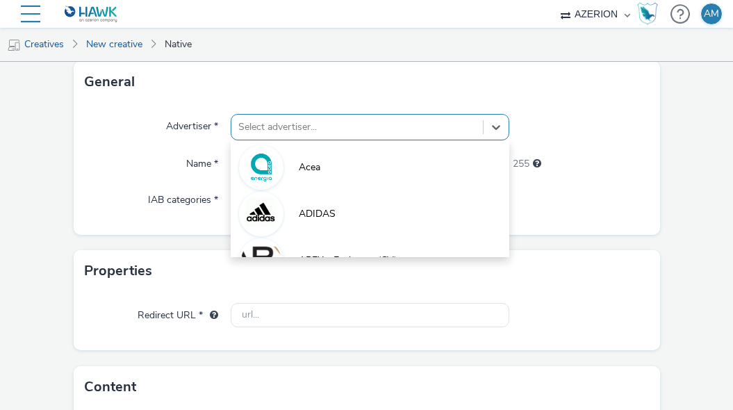
click at [345, 140] on div "option Acea focused, 1 of 10. 10 results available. Use Up and Down to choose o…" at bounding box center [370, 127] width 278 height 26
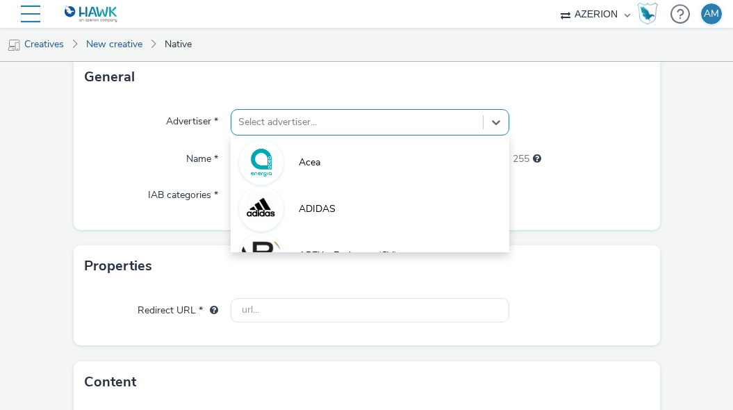
scroll to position [91, 0]
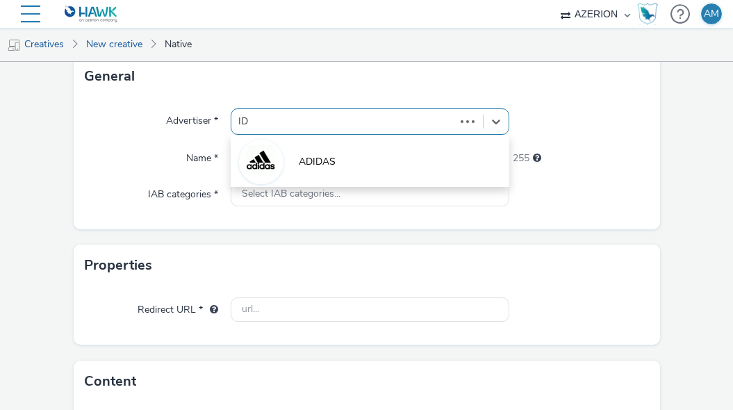
type input "IDM"
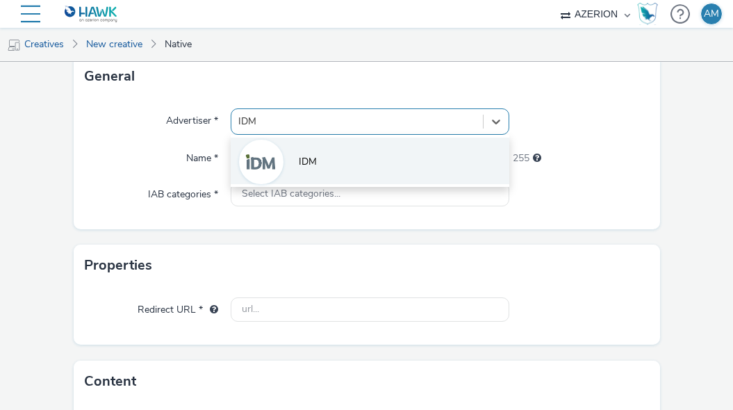
click at [330, 164] on li "IDM" at bounding box center [370, 161] width 278 height 47
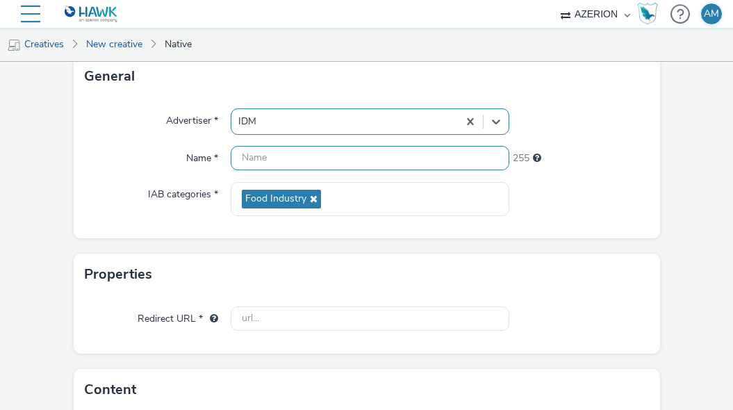
click at [282, 159] on input "text" at bounding box center [370, 158] width 278 height 24
paste input "IDM_Innovazione_Native_Legno_01_627x627"
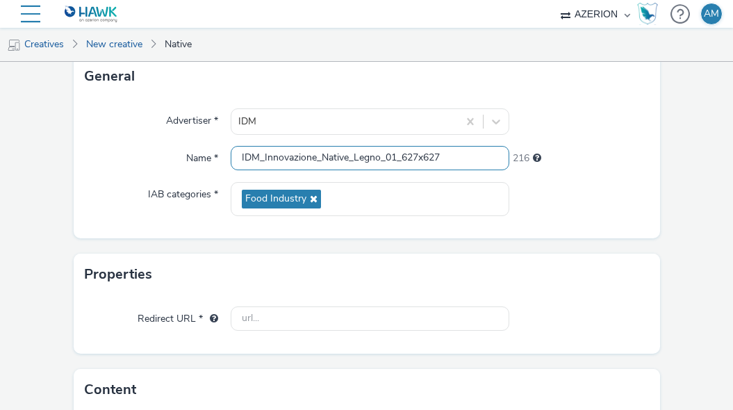
drag, startPoint x: 468, startPoint y: 154, endPoint x: 401, endPoint y: 155, distance: 66.7
click at [401, 155] on input "IDM_Innovazione_Native_Legno_01_627x627" at bounding box center [370, 158] width 278 height 24
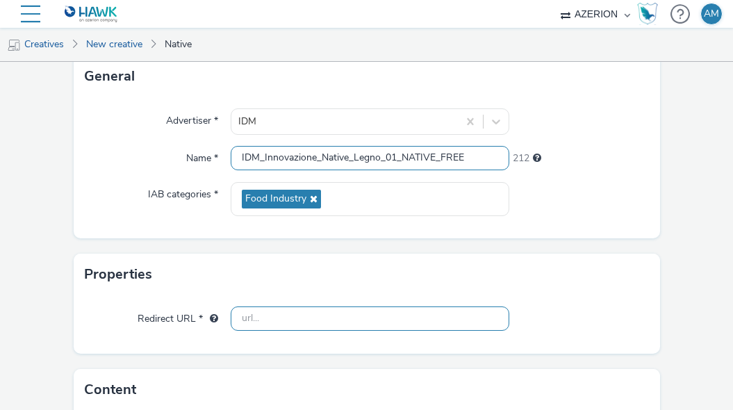
type input "IDM_Innovazione_Native_Legno_01_NATIVE_FREE"
click at [267, 319] on input "text" at bounding box center [370, 318] width 278 height 24
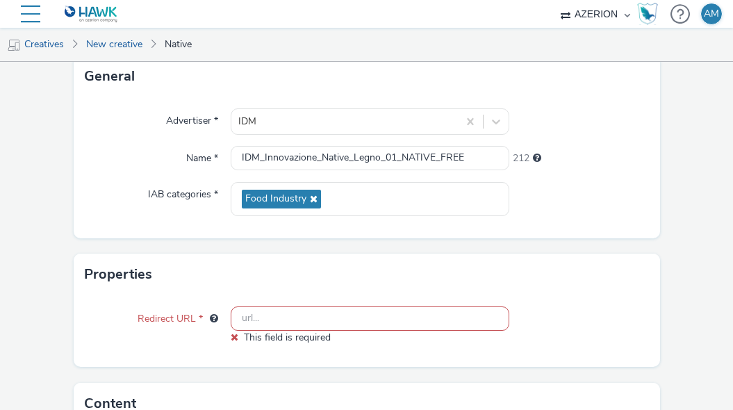
paste input "[URL][DOMAIN_NAME]"
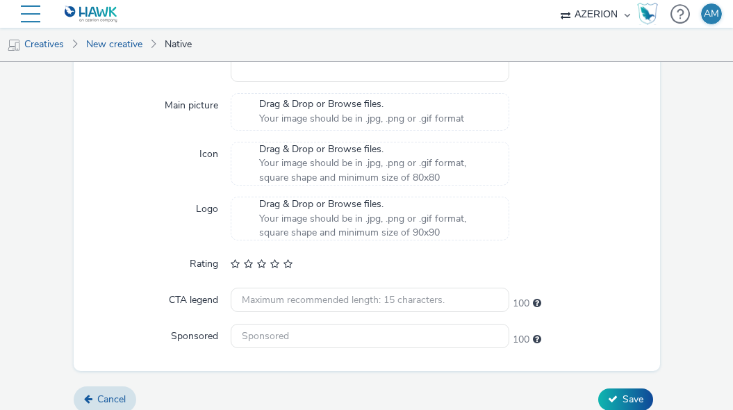
scroll to position [388, 0]
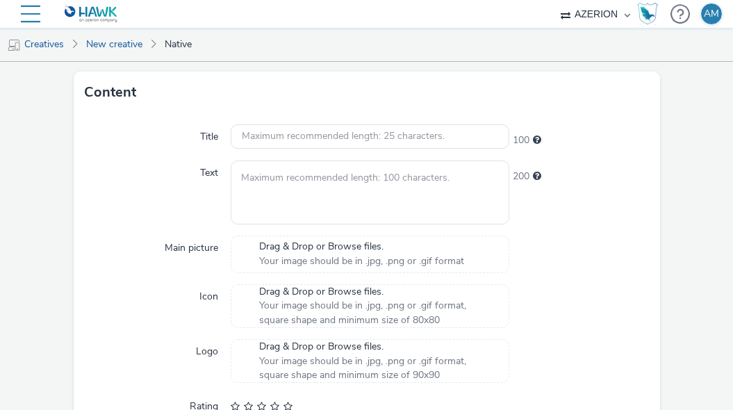
type input "[URL][DOMAIN_NAME]"
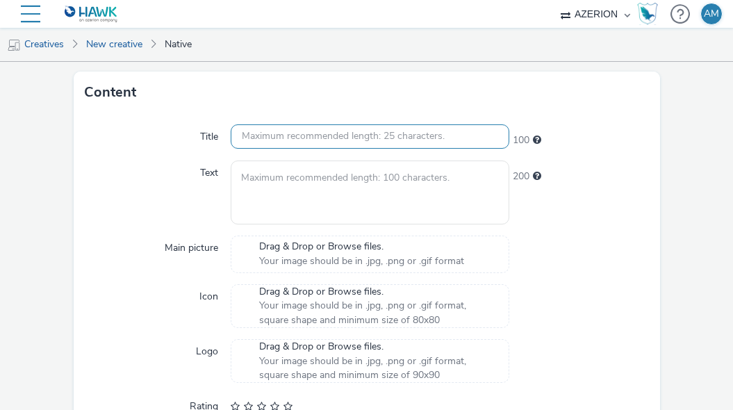
click at [416, 137] on input "text" at bounding box center [370, 136] width 278 height 24
paste input "Dove tecnologia e natura si uniscono."
type input "Dove tecnologia e natura si uniscono"
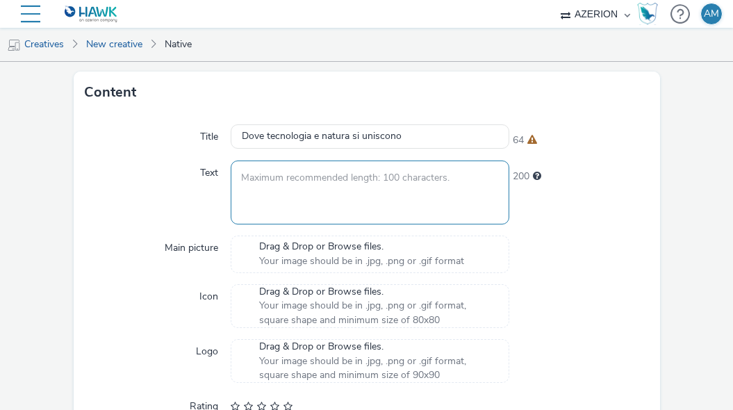
click at [339, 206] on textarea at bounding box center [370, 191] width 278 height 63
paste textarea "In [GEOGRAPHIC_DATA]/[GEOGRAPHIC_DATA] le competenze trasformano idee in nuovi …"
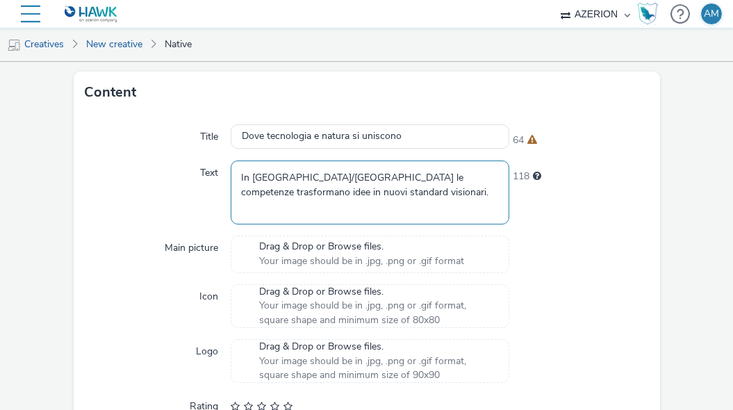
type textarea "In [GEOGRAPHIC_DATA]/[GEOGRAPHIC_DATA] le competenze trasformano idee in nuovi …"
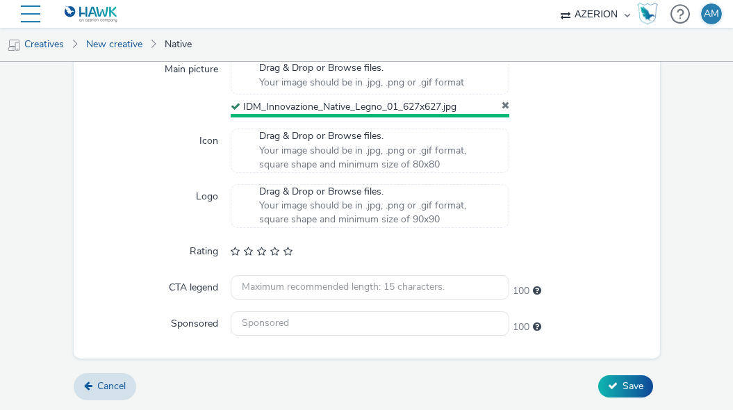
scroll to position [563, 0]
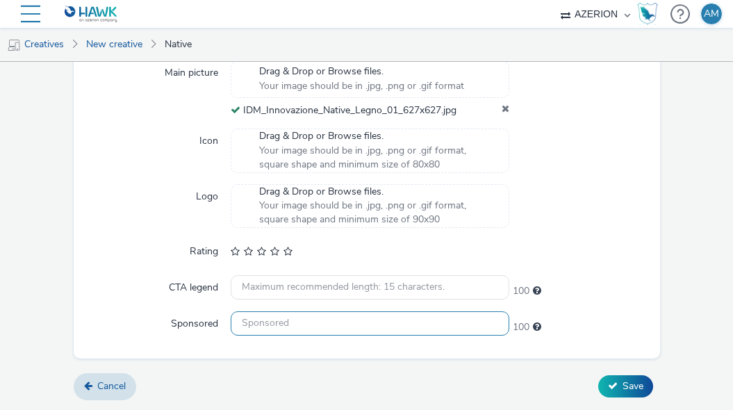
click at [301, 329] on input "text" at bounding box center [370, 323] width 278 height 24
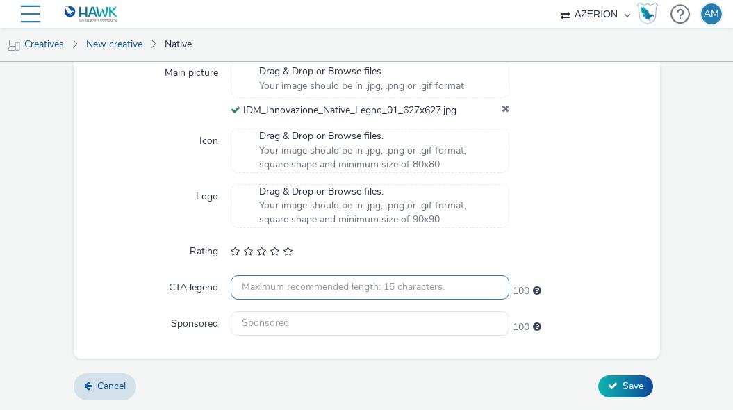
click at [291, 282] on input "text" at bounding box center [370, 287] width 278 height 24
type input "I"
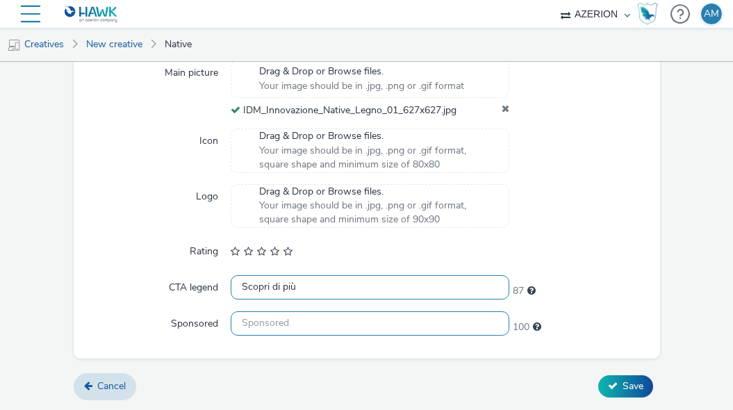
type input "Scopri di più"
click at [296, 315] on input "text" at bounding box center [370, 323] width 278 height 24
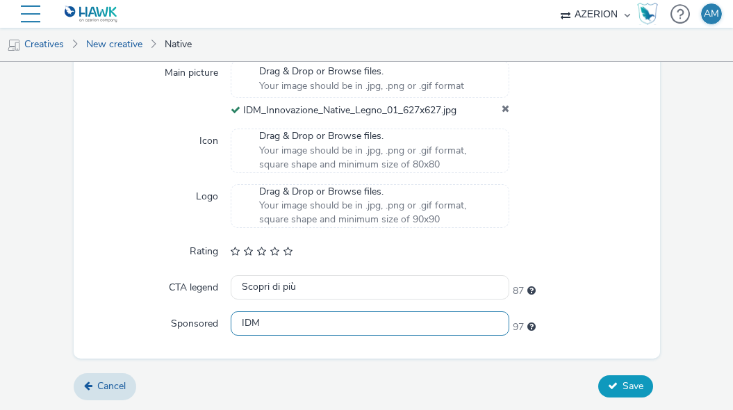
type input "IDM"
click at [629, 384] on span "Save" at bounding box center [632, 385] width 21 height 13
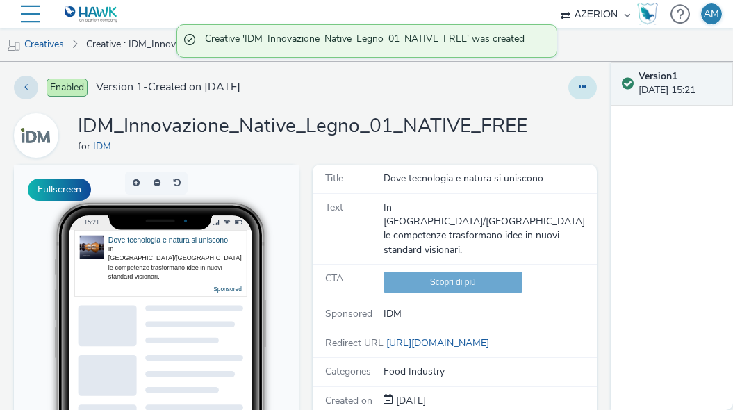
click at [583, 85] on icon at bounding box center [583, 87] width 8 height 10
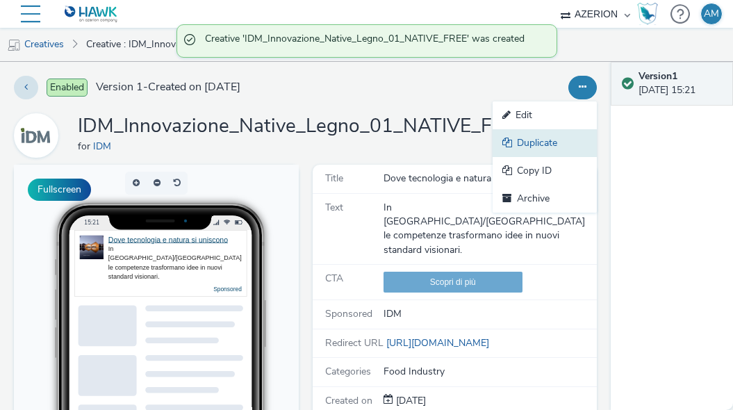
click at [536, 145] on link "Duplicate" at bounding box center [544, 143] width 104 height 28
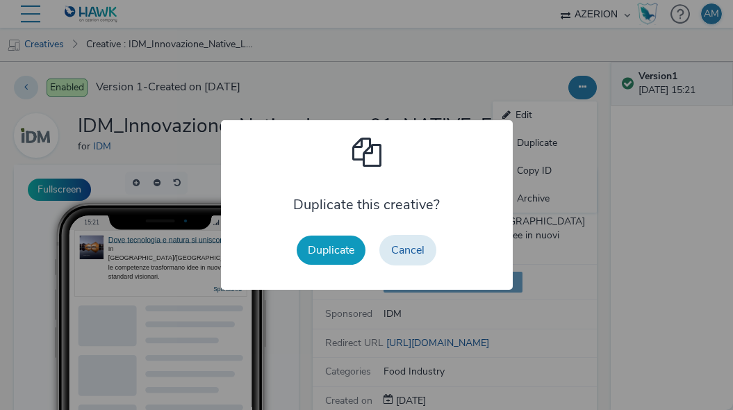
click at [335, 253] on button "Duplicate" at bounding box center [331, 249] width 69 height 29
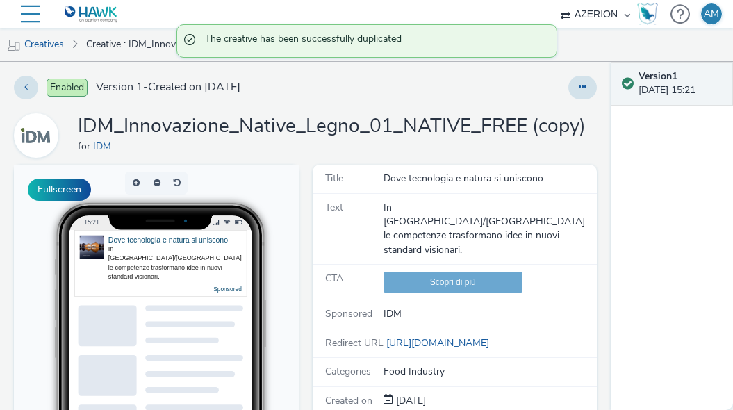
click at [589, 72] on div "Enabled Version 1 - Created on [DATE] IDM_Innovazione_Native_Legno_01_NATIVE_FR…" at bounding box center [305, 236] width 610 height 348
click at [581, 87] on icon at bounding box center [583, 87] width 8 height 10
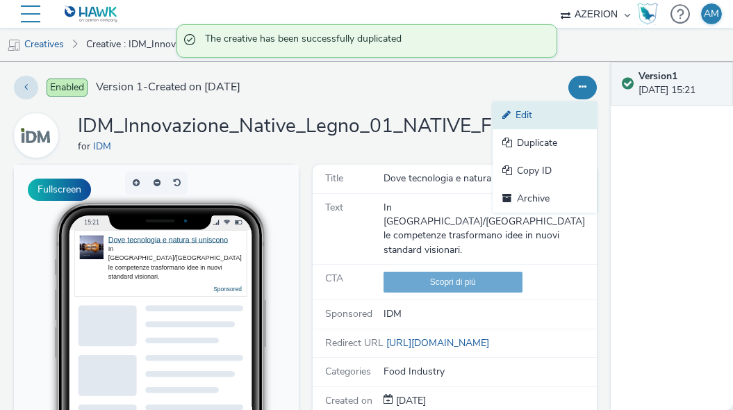
click at [562, 121] on link "Edit" at bounding box center [544, 115] width 104 height 28
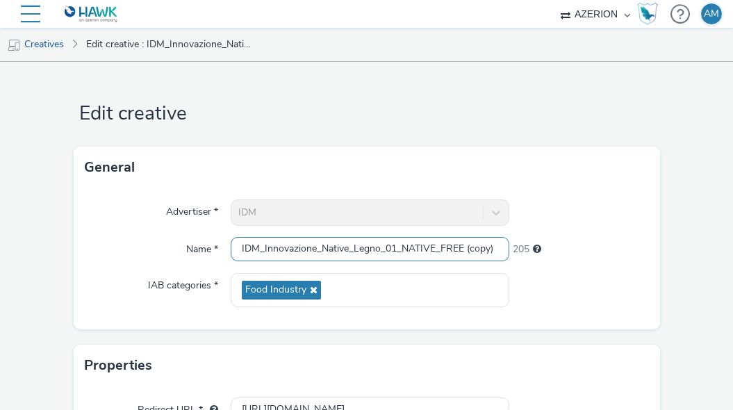
drag, startPoint x: 492, startPoint y: 246, endPoint x: 442, endPoint y: 253, distance: 50.5
click at [442, 253] on input "IDM_Innovazione_Native_Legno_01_NATIVE_FREE (copy)" at bounding box center [370, 249] width 278 height 24
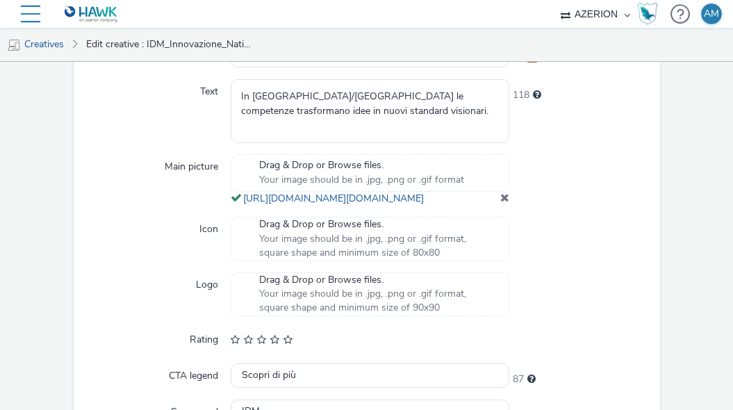
scroll to position [580, 0]
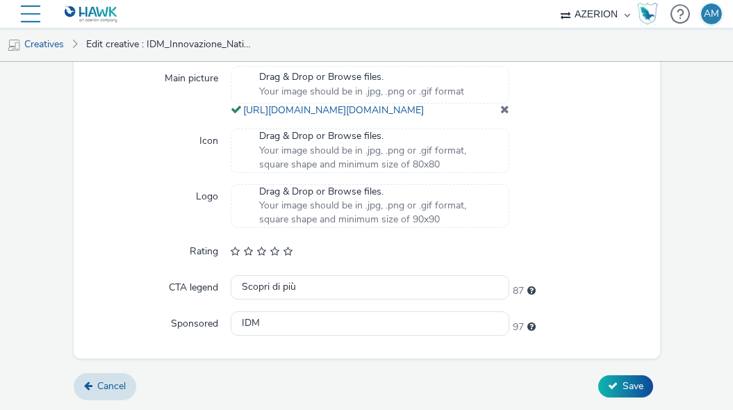
type input "IDM_Innovazione_Native_Legno_01_NATIVE_PAID"
click at [505, 115] on span at bounding box center [504, 108] width 9 height 11
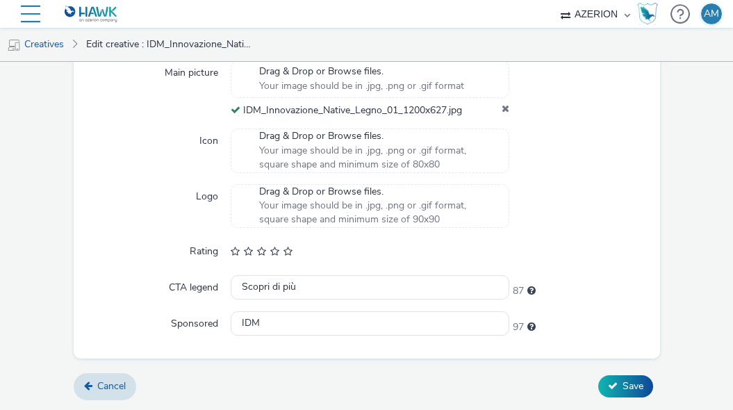
scroll to position [563, 0]
click at [635, 390] on span "Save" at bounding box center [632, 385] width 21 height 13
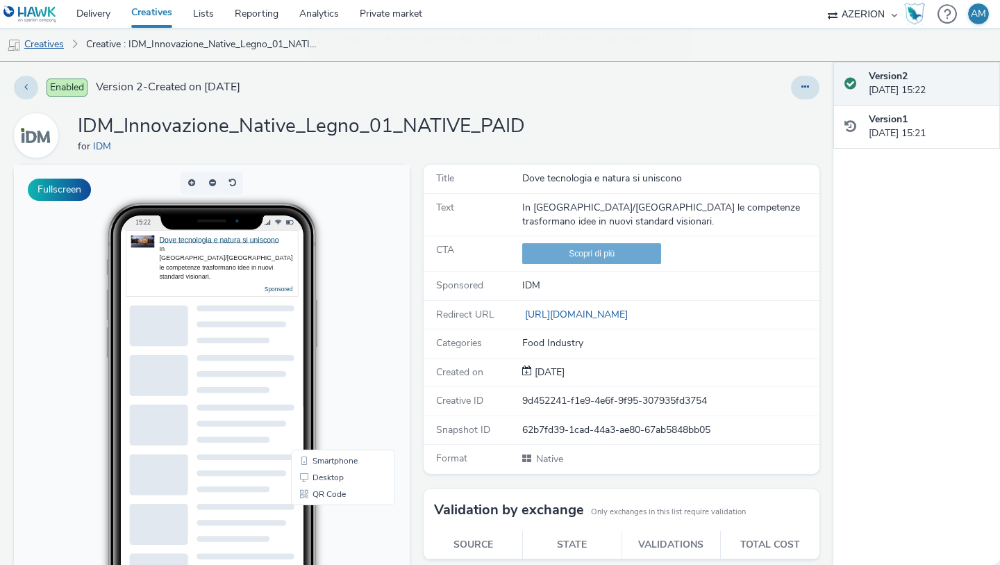
click at [52, 47] on link "Creatives" at bounding box center [35, 44] width 71 height 33
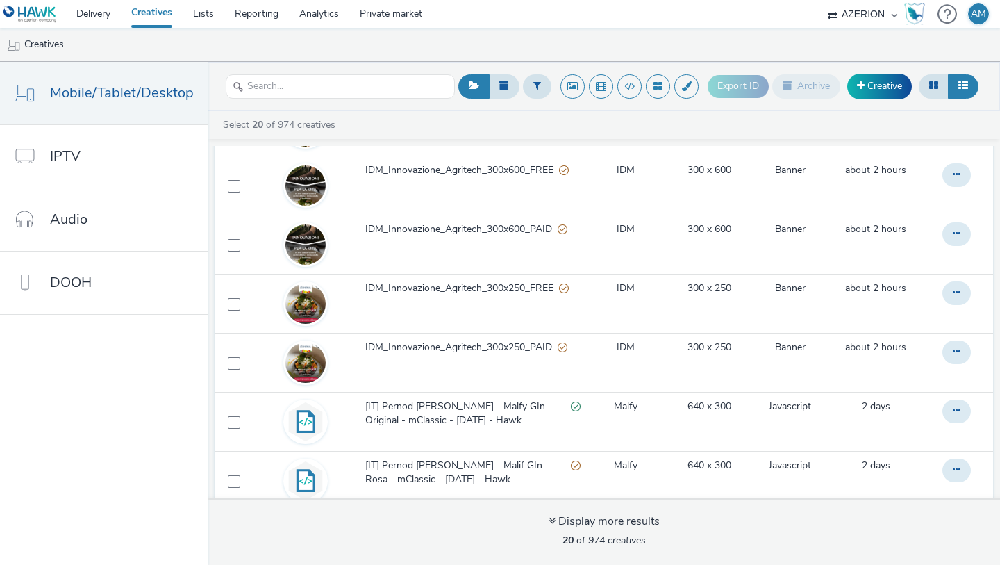
scroll to position [854, 0]
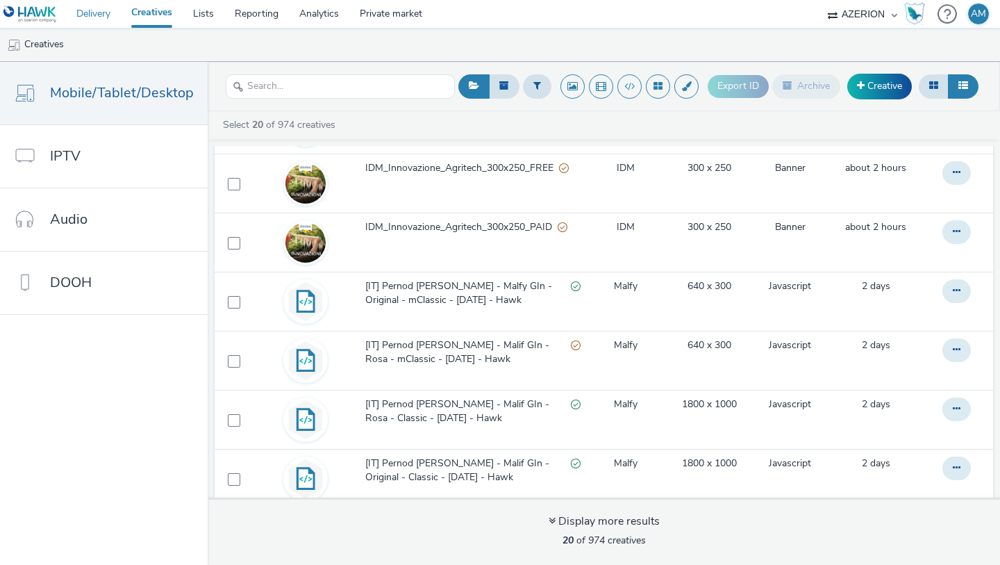
click at [75, 18] on link "Delivery" at bounding box center [93, 14] width 55 height 28
